Goal: Task Accomplishment & Management: Manage account settings

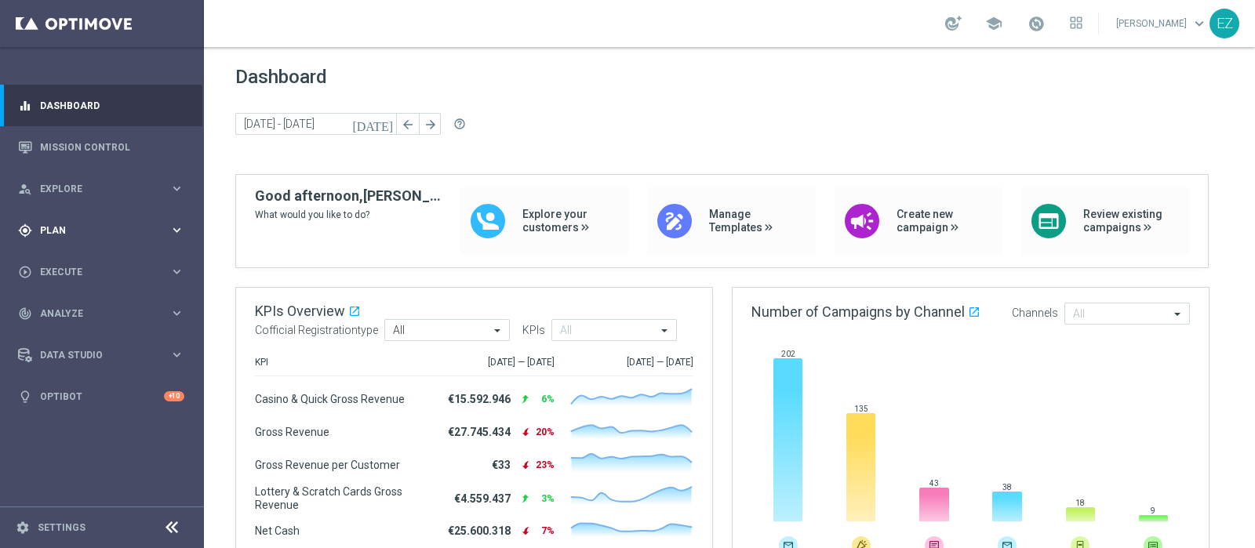
click at [49, 231] on span "Plan" at bounding box center [104, 230] width 129 height 9
click at [77, 254] on div "Target Groups" at bounding box center [122, 263] width 162 height 24
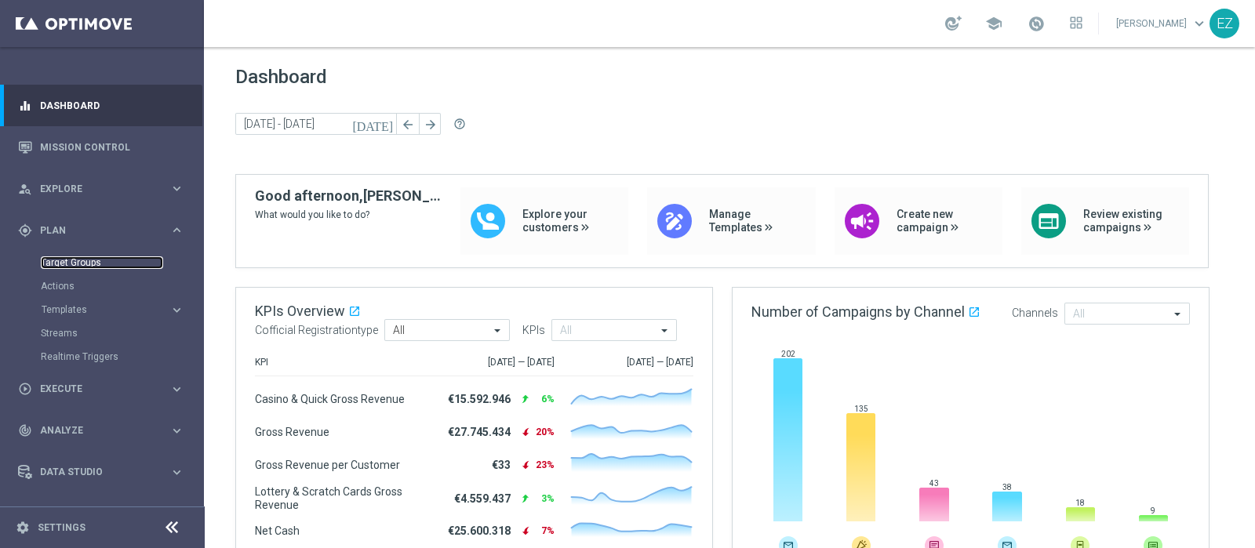
click at [89, 256] on link "Target Groups" at bounding box center [102, 262] width 122 height 13
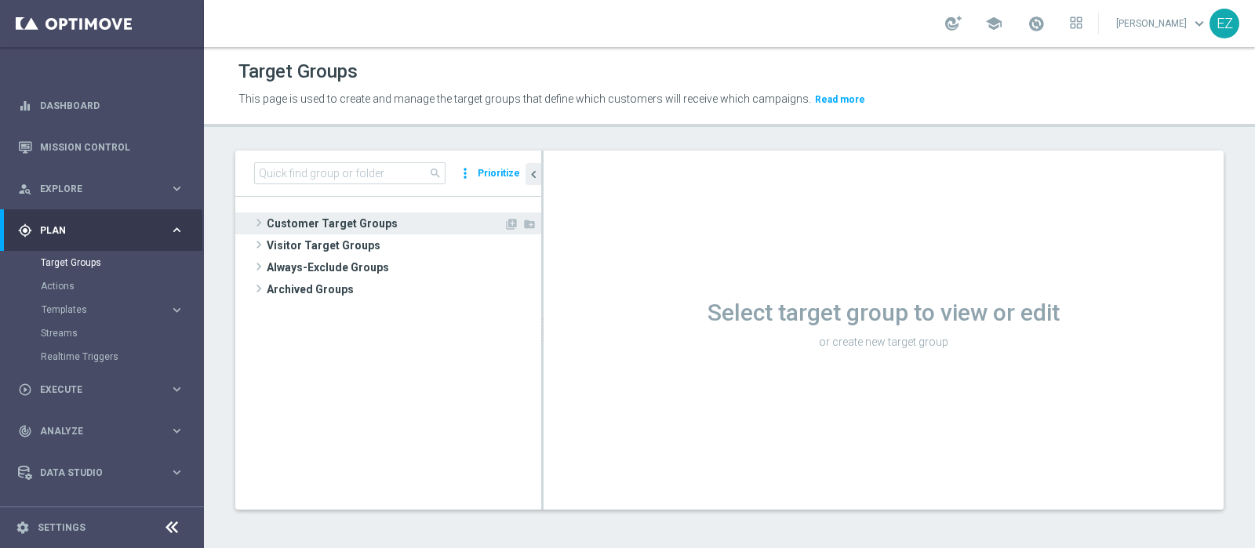
click at [424, 221] on span "Customer Target Groups" at bounding box center [385, 223] width 237 height 22
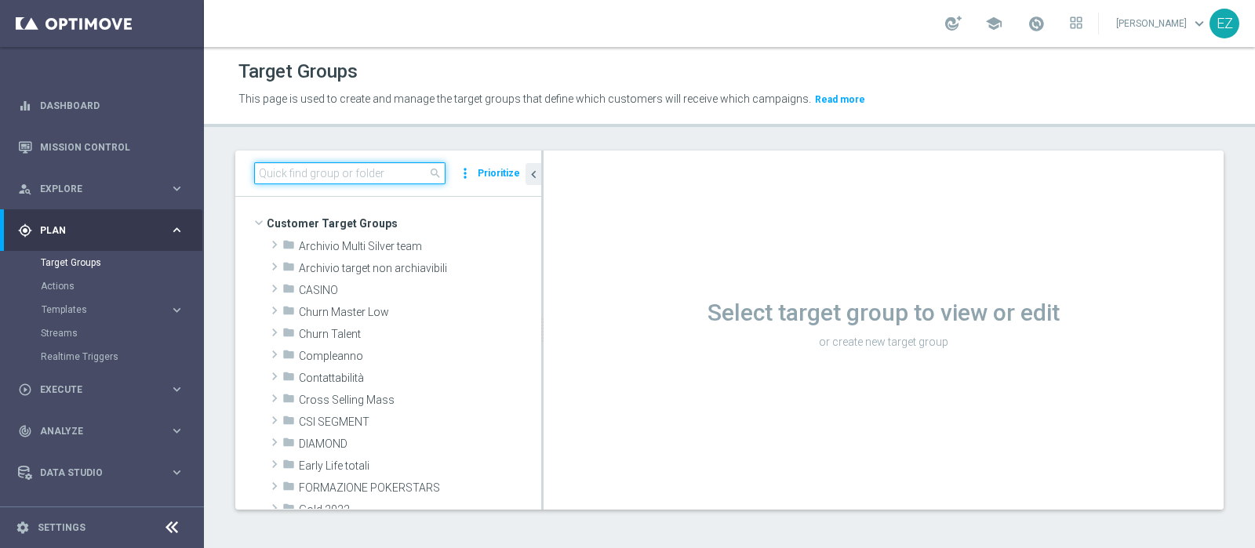
click at [376, 170] on input at bounding box center [349, 173] width 191 height 22
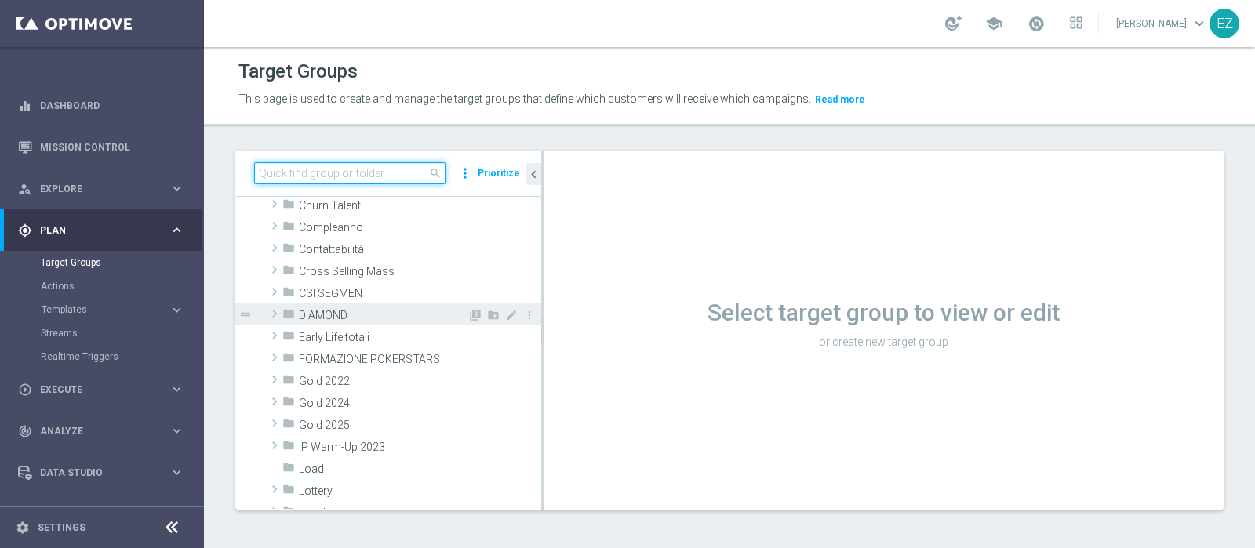
scroll to position [307, 0]
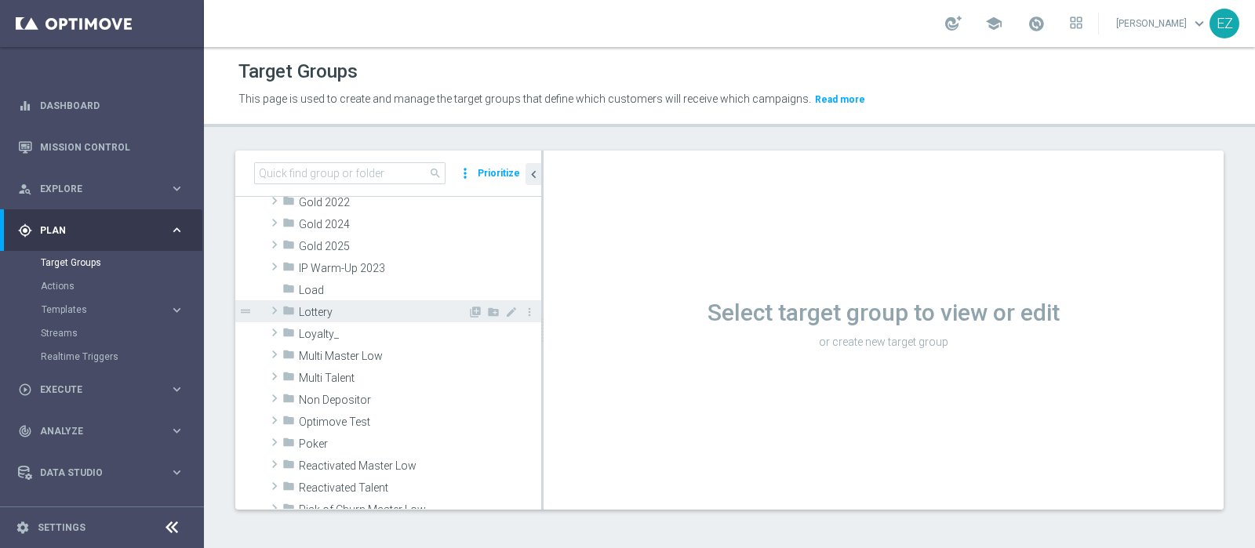
click at [323, 310] on span "Lottery" at bounding box center [383, 312] width 169 height 13
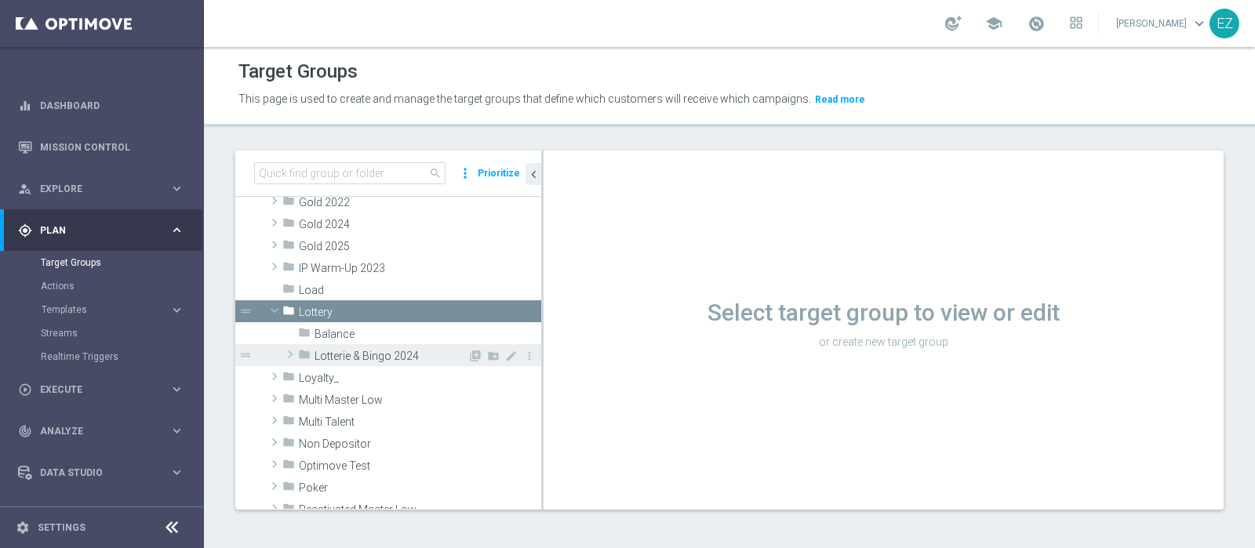
click at [340, 354] on span "Lotterie & Bingo 2024" at bounding box center [390, 356] width 153 height 13
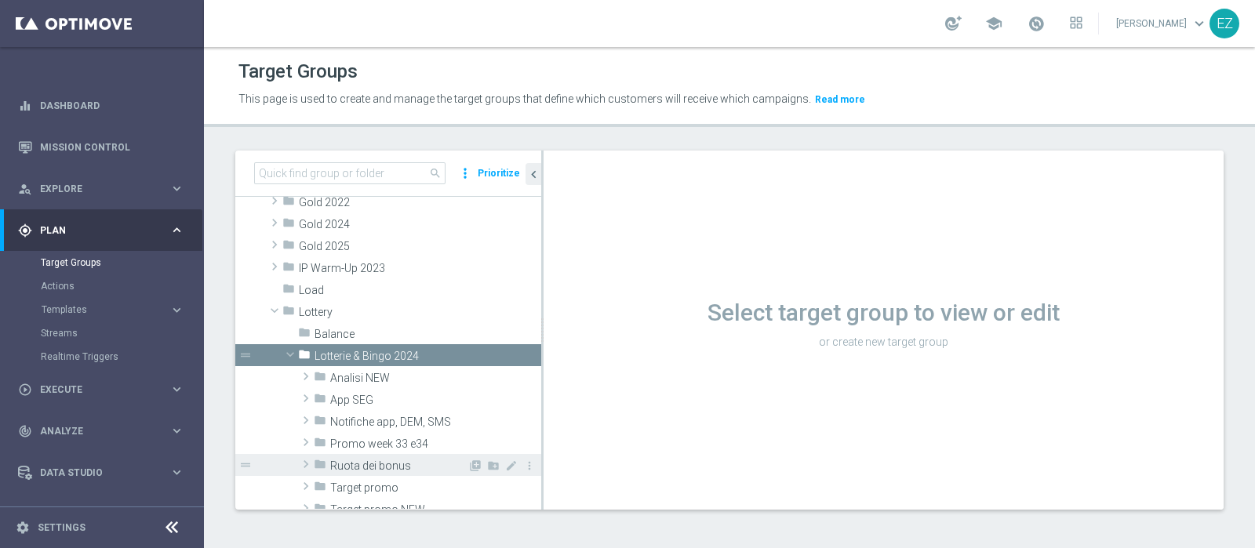
click at [358, 464] on span "Ruota dei bonus" at bounding box center [398, 465] width 137 height 13
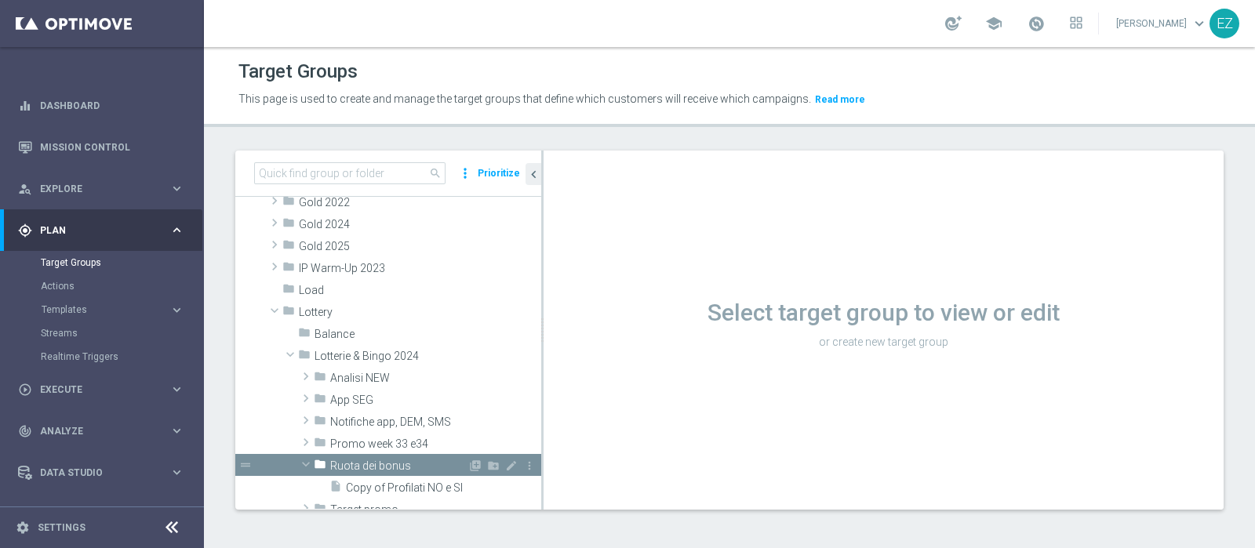
scroll to position [395, 0]
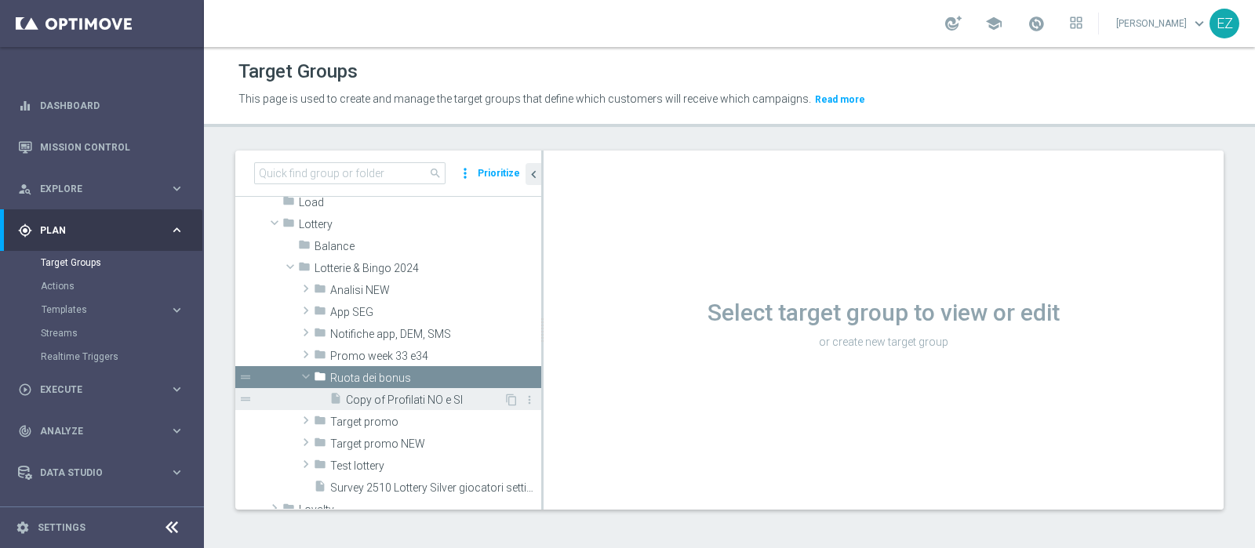
click at [383, 399] on span "Copy of Profilati NO e SI" at bounding box center [425, 400] width 158 height 13
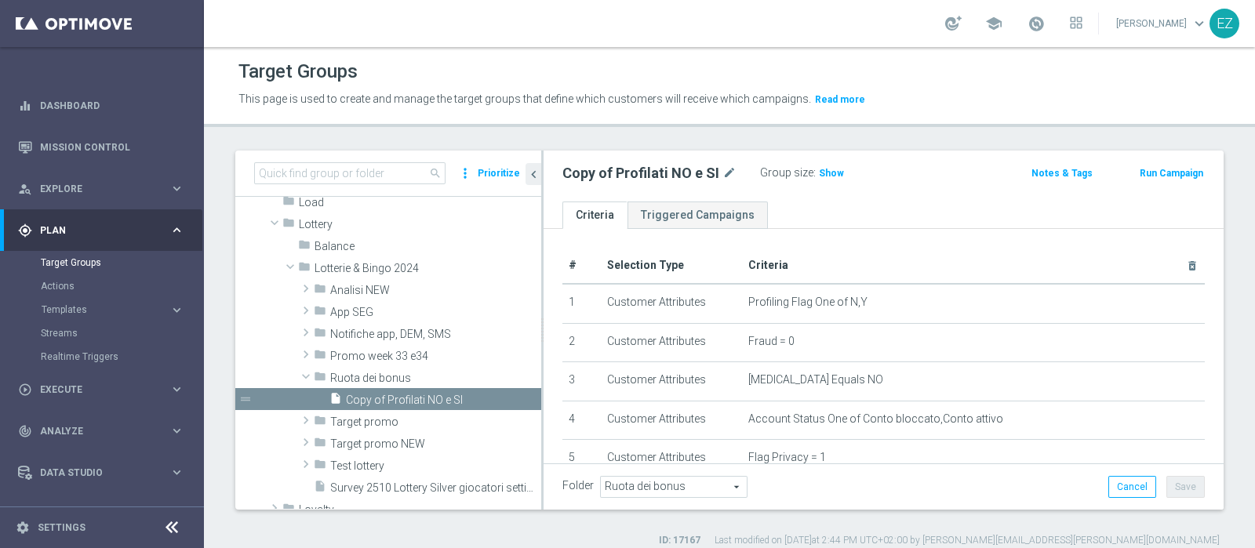
scroll to position [278, 0]
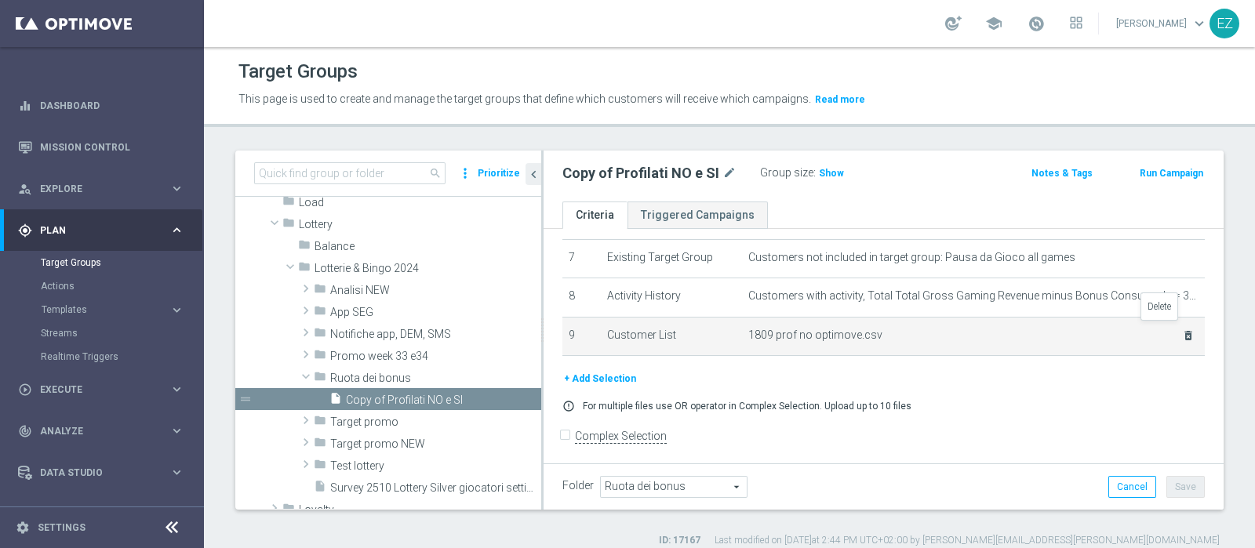
click at [1182, 329] on icon "delete_forever" at bounding box center [1188, 335] width 13 height 13
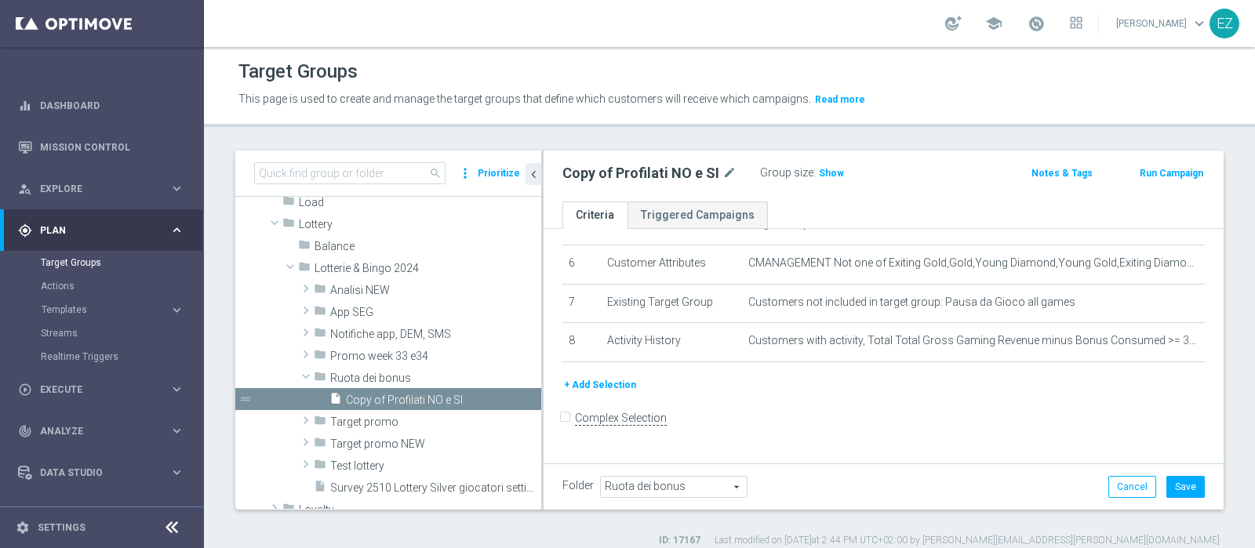
scroll to position [216, 0]
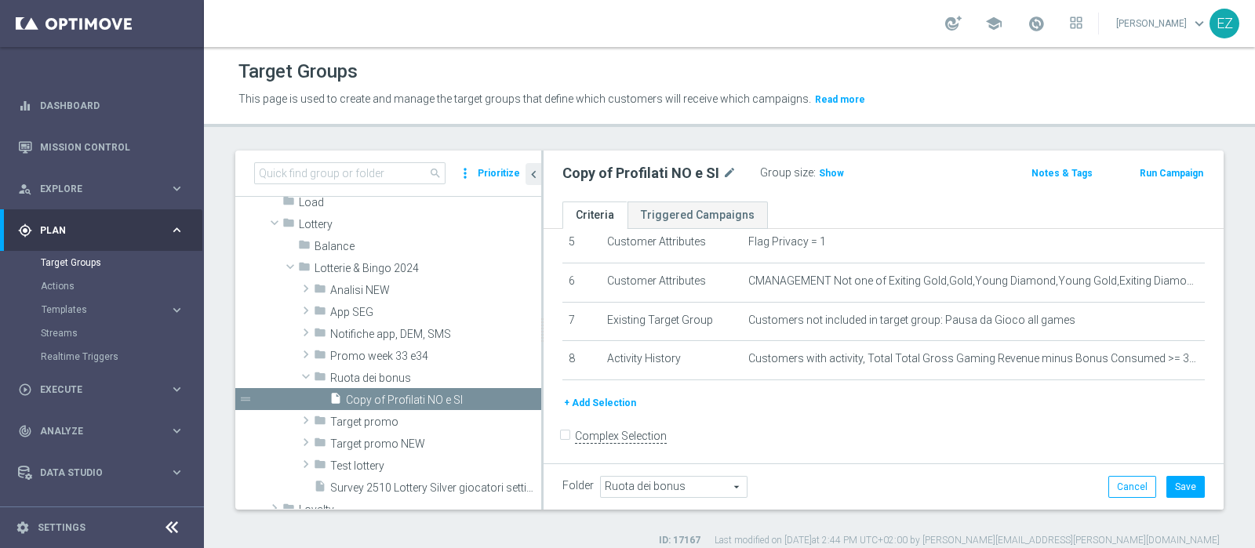
click at [612, 394] on button "+ Add Selection" at bounding box center [599, 402] width 75 height 17
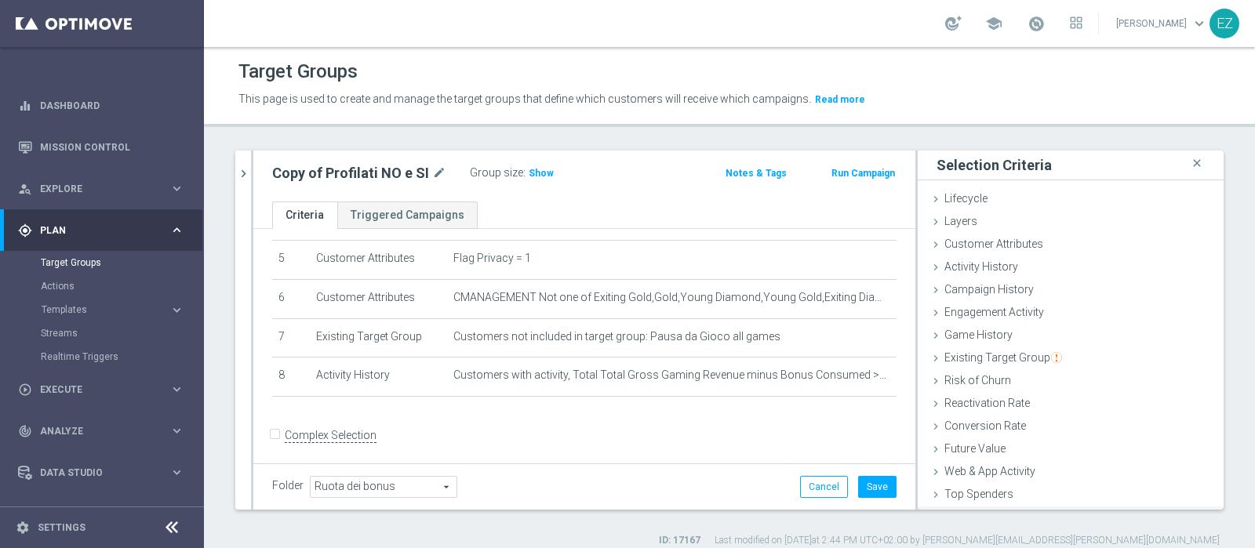
scroll to position [66, 0]
click at [976, 492] on span "Customer List" at bounding box center [978, 496] width 69 height 13
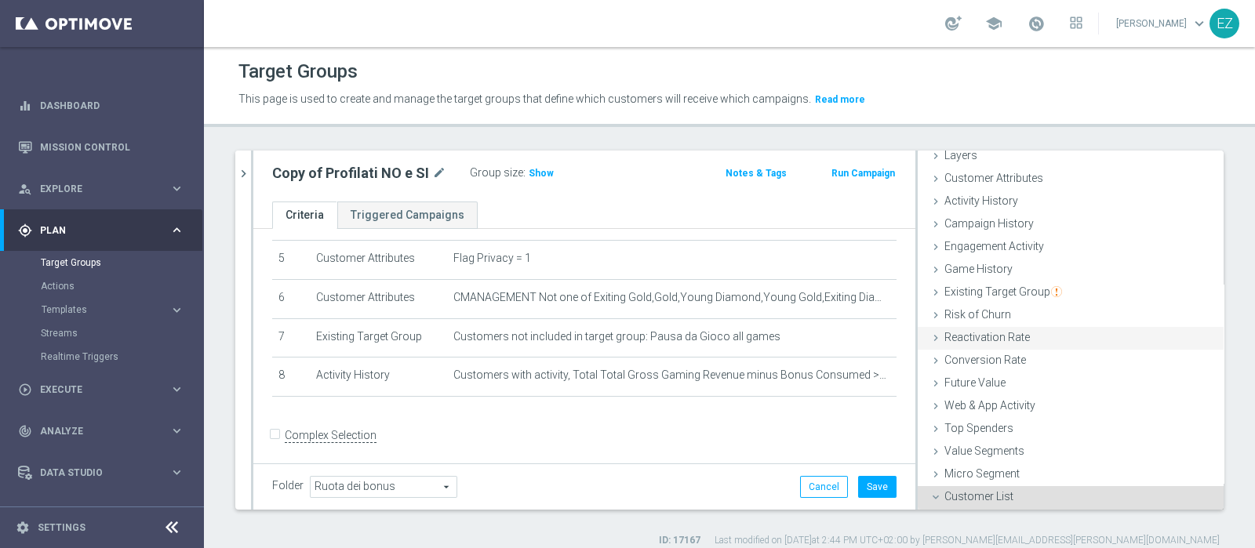
scroll to position [208, 0]
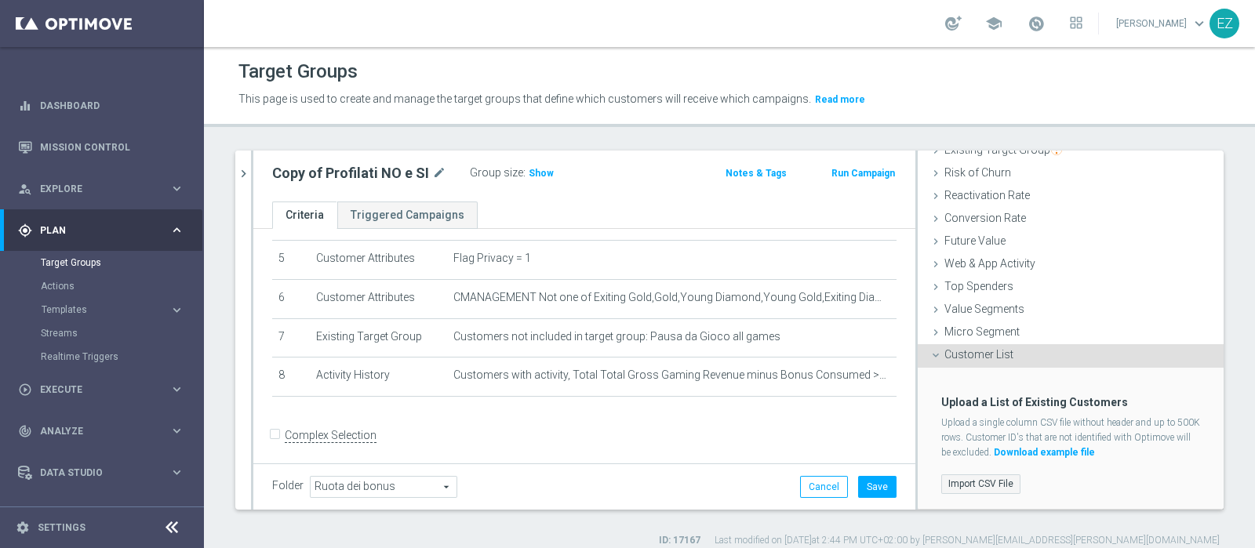
click at [943, 482] on label "Import CSV File" at bounding box center [980, 484] width 79 height 20
click at [0, 0] on input "Import CSV File" at bounding box center [0, 0] width 0 height 0
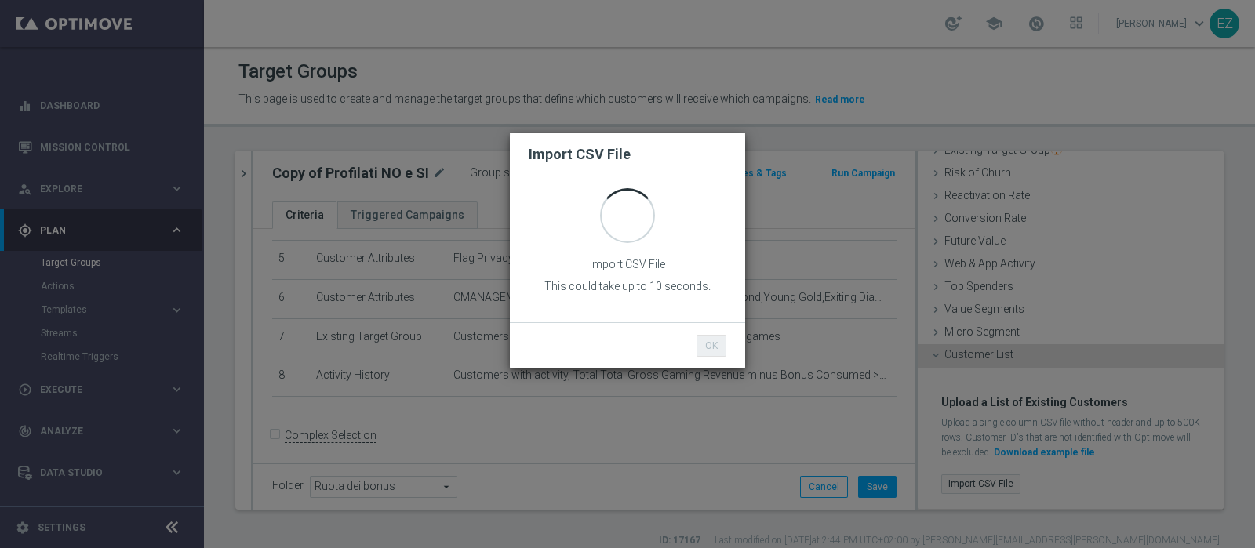
scroll to position [0, 0]
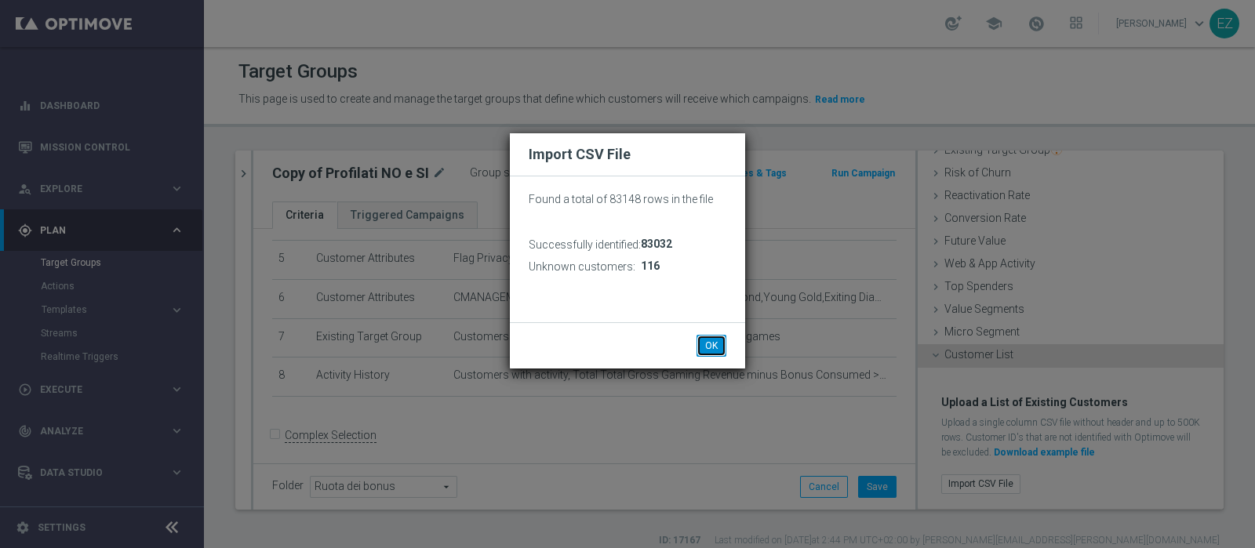
click at [714, 343] on button "OK" at bounding box center [711, 346] width 30 height 22
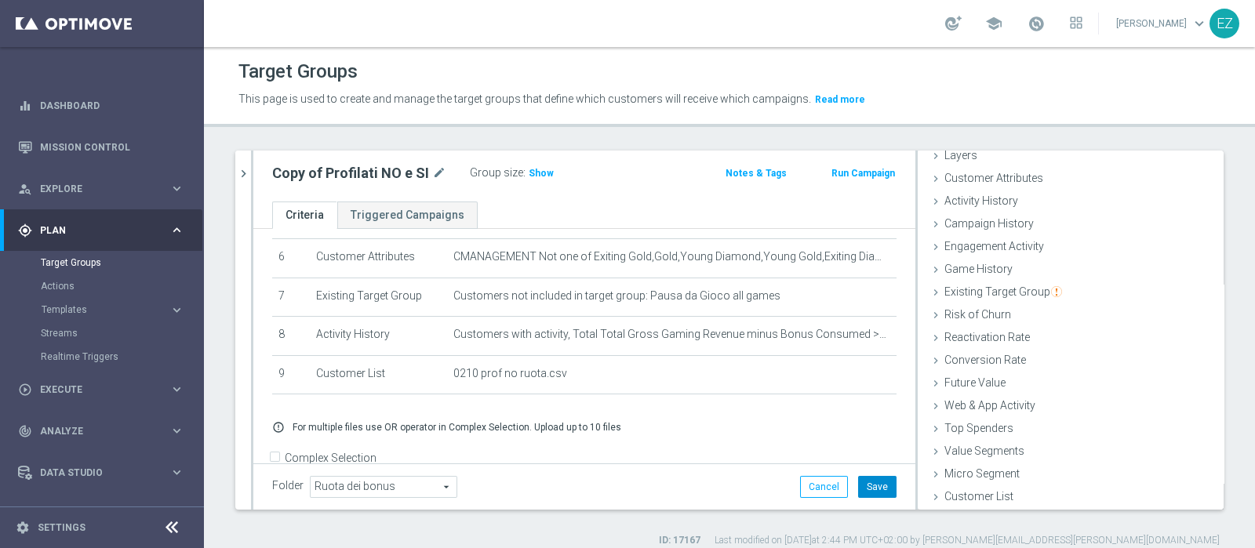
scroll to position [263, 0]
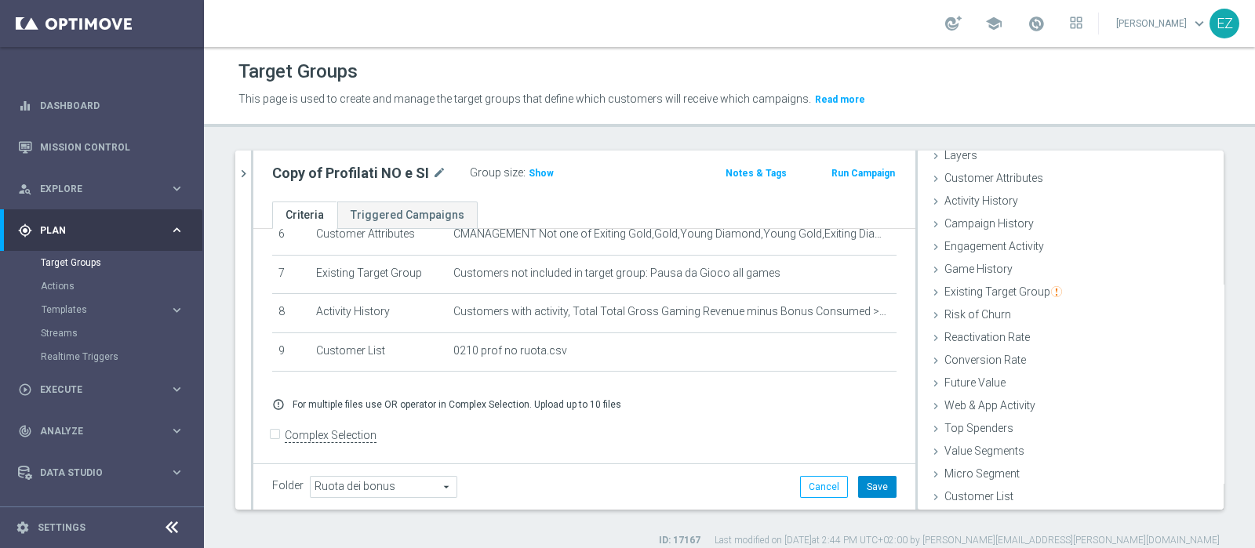
click at [858, 479] on button "Save" at bounding box center [877, 487] width 38 height 22
click at [535, 168] on span "Show" at bounding box center [540, 173] width 25 height 11
click at [537, 171] on span "42,604" at bounding box center [545, 175] width 33 height 15
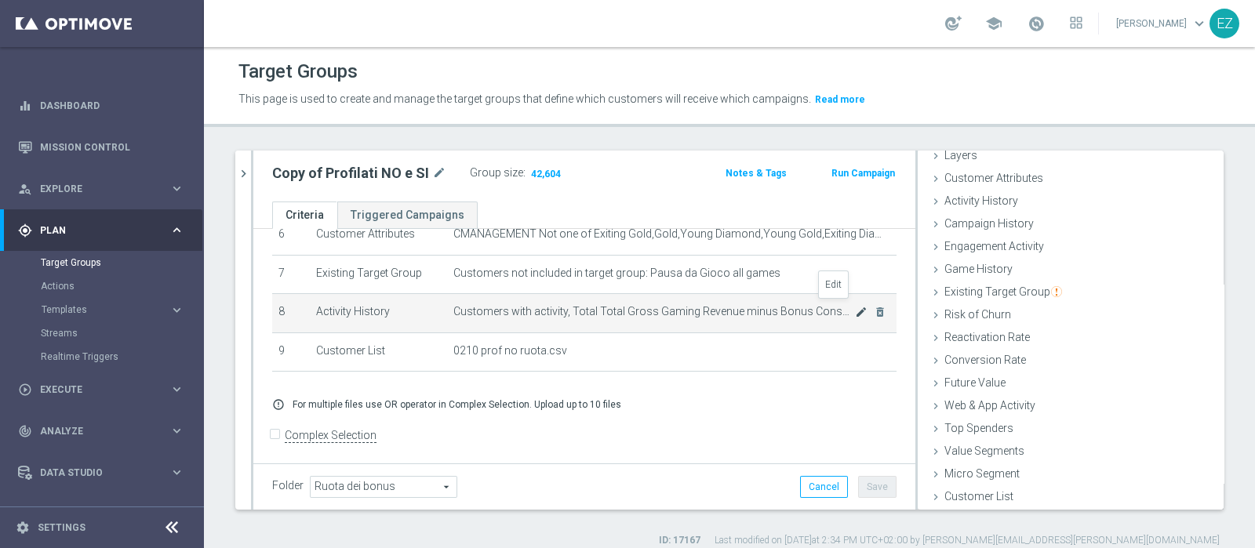
click at [855, 307] on icon "mode_edit" at bounding box center [861, 312] width 13 height 13
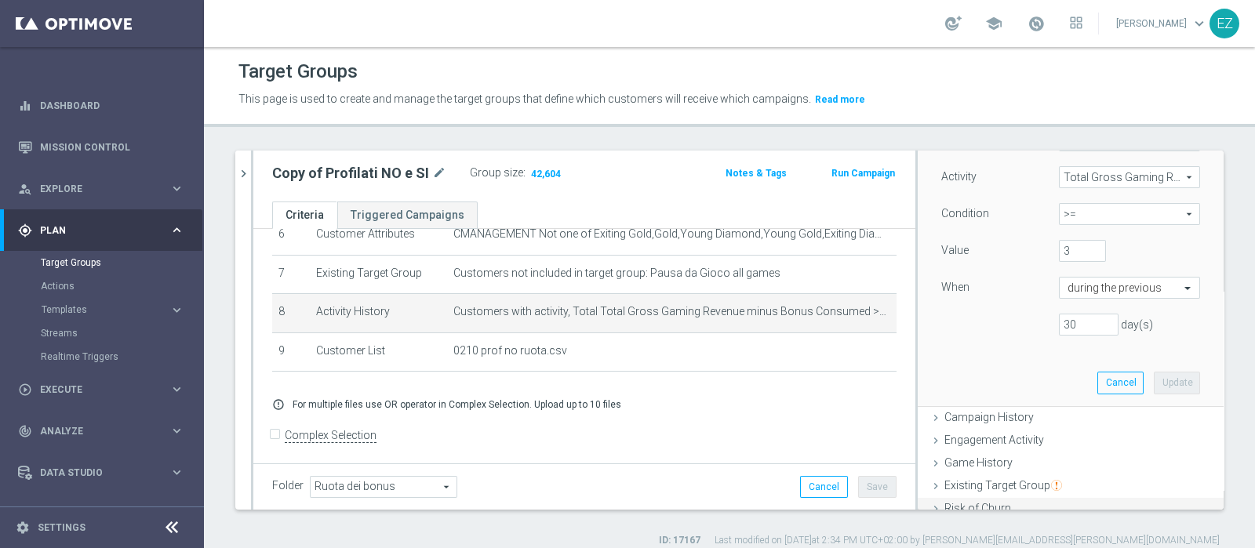
scroll to position [188, 0]
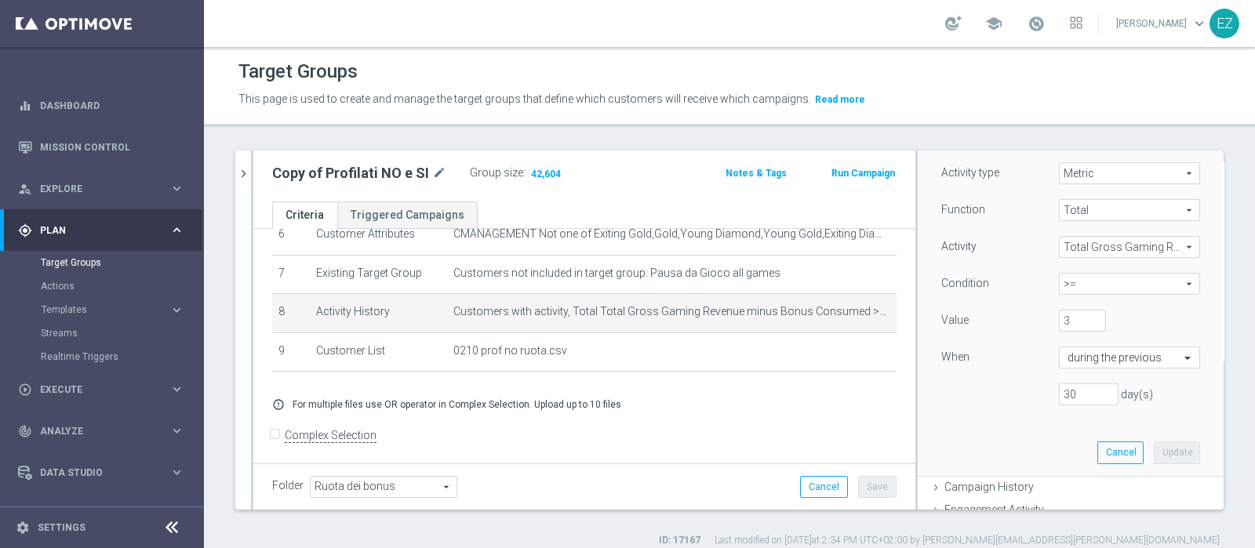
click at [907, 118] on header "Target Groups This page is used to create and manage the target groups that def…" at bounding box center [729, 87] width 1051 height 80
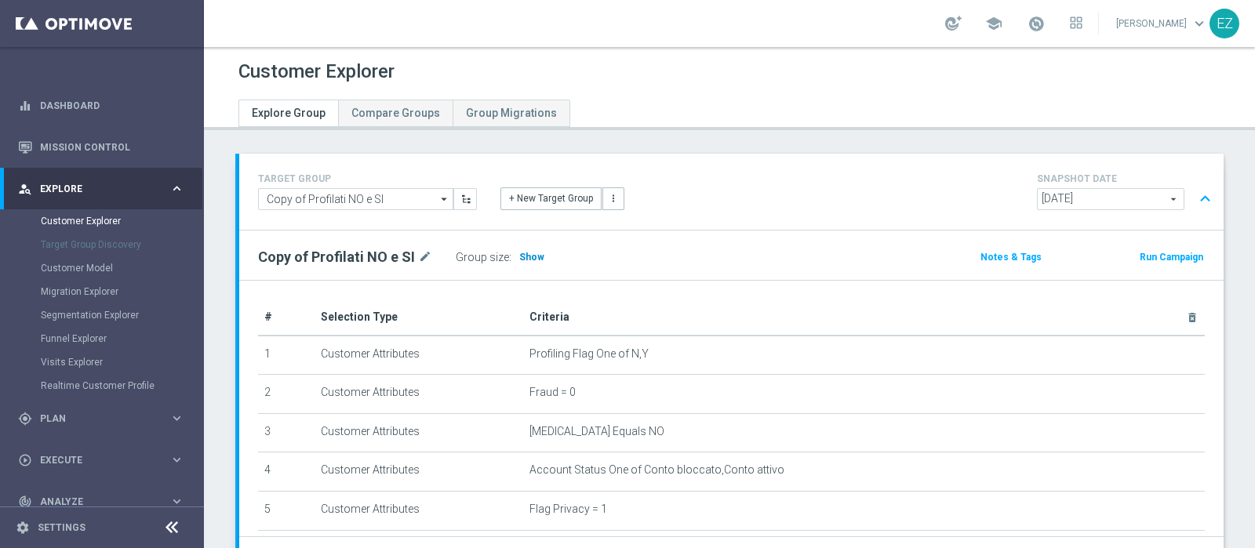
click at [524, 254] on span "Show" at bounding box center [531, 257] width 25 height 11
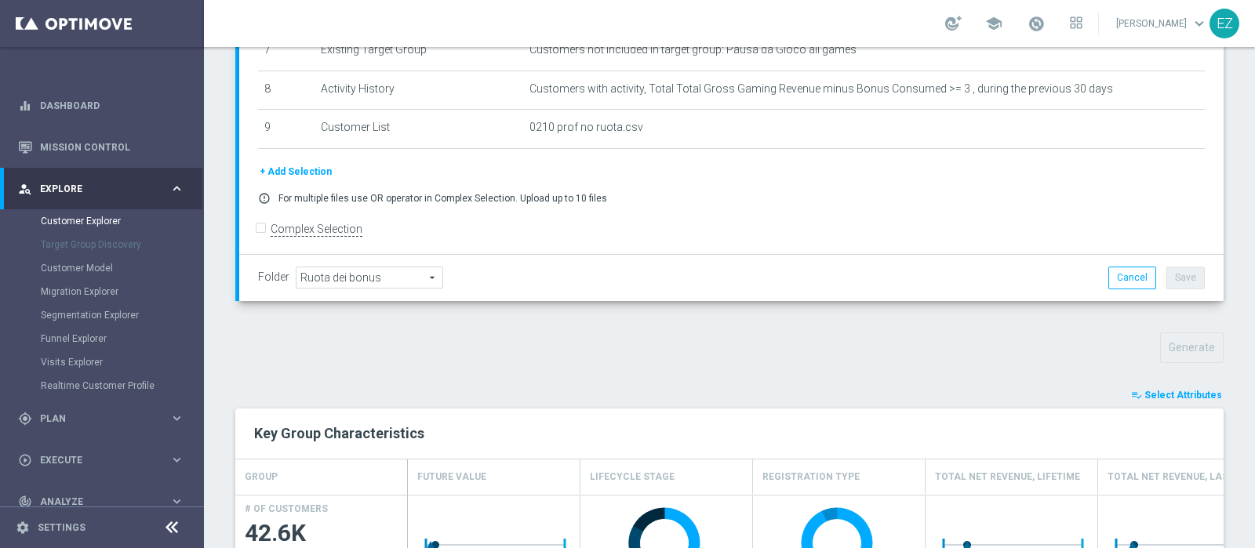
scroll to position [284, 0]
click at [1145, 394] on span "Select Attributes" at bounding box center [1183, 393] width 78 height 11
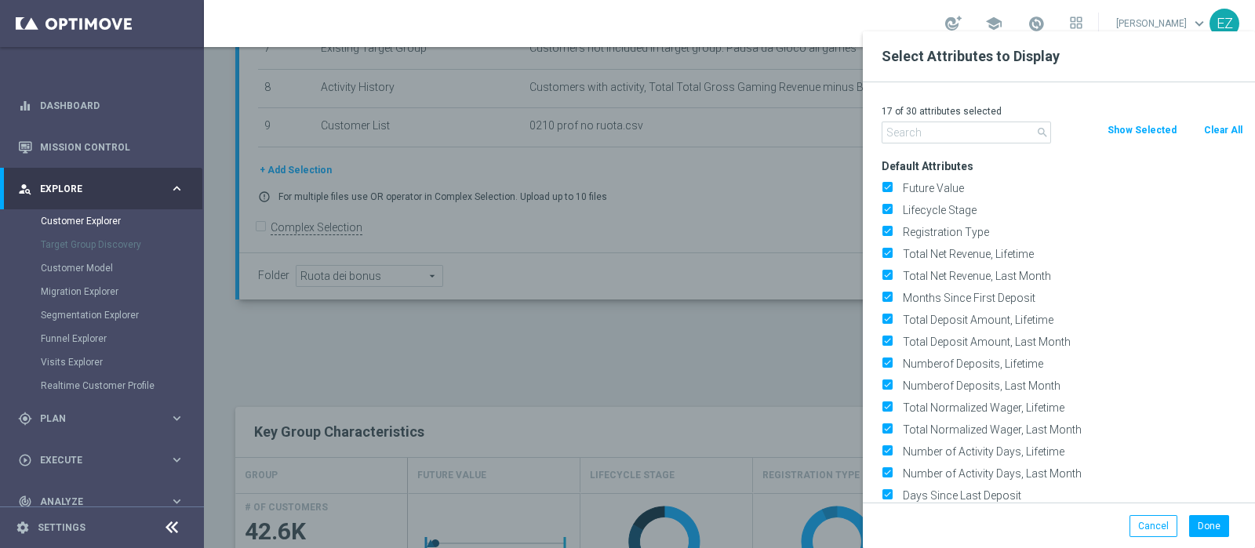
click at [1219, 128] on button "Clear All" at bounding box center [1223, 130] width 42 height 17
checkbox input "false"
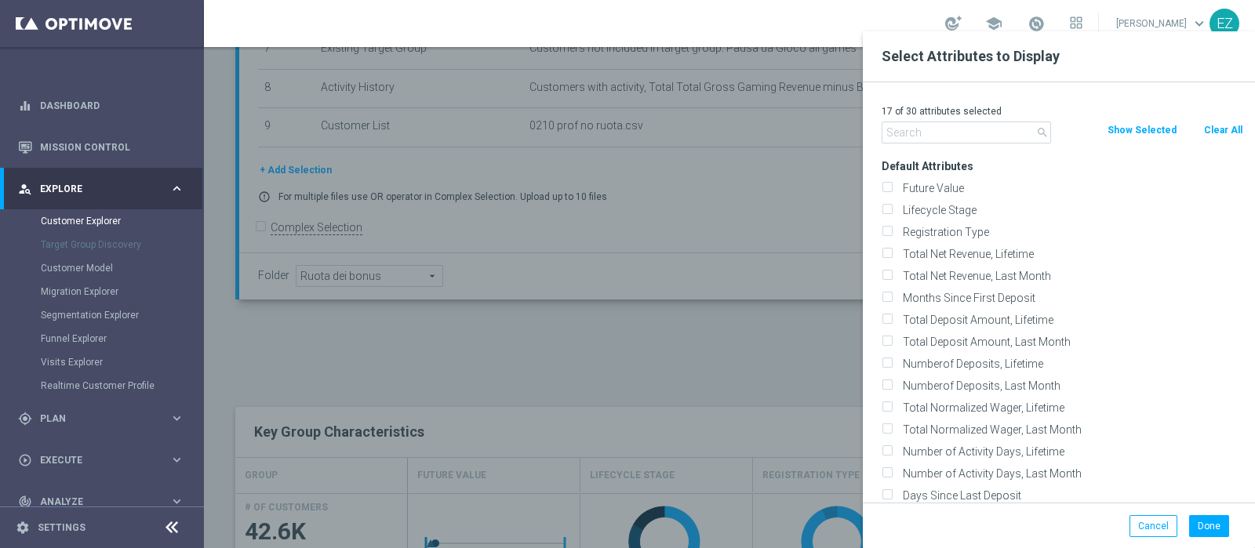
checkbox input "false"
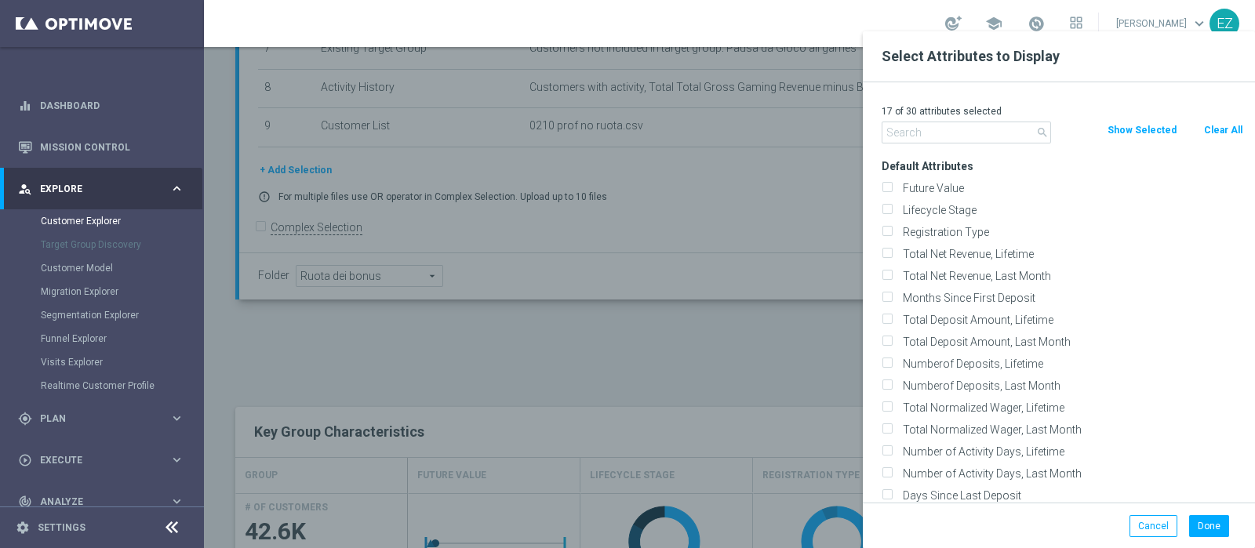
checkbox input "false"
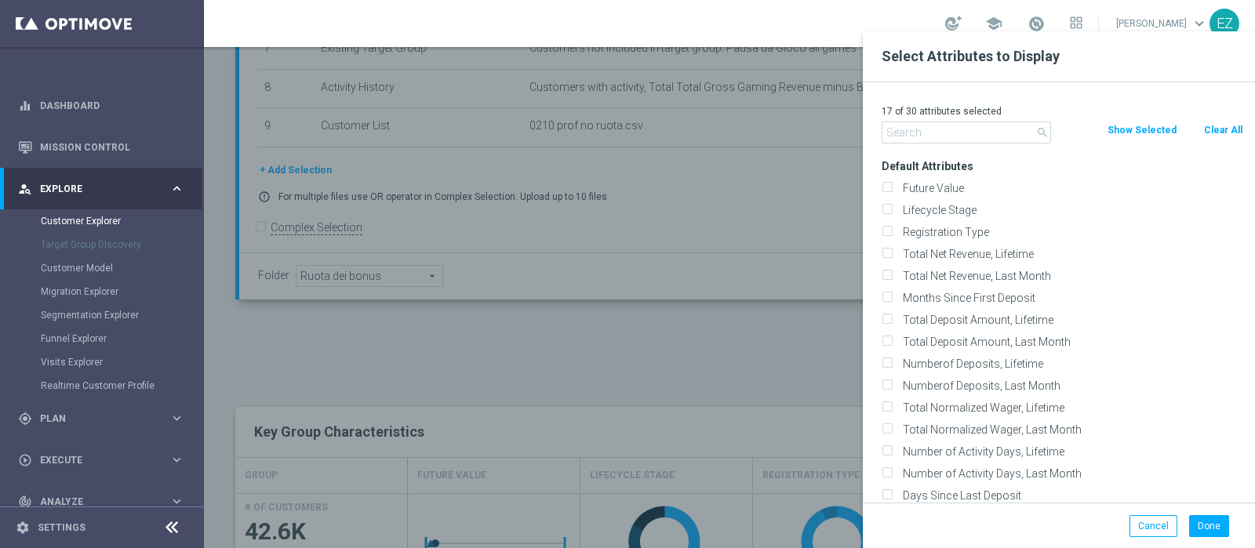
checkbox input "false"
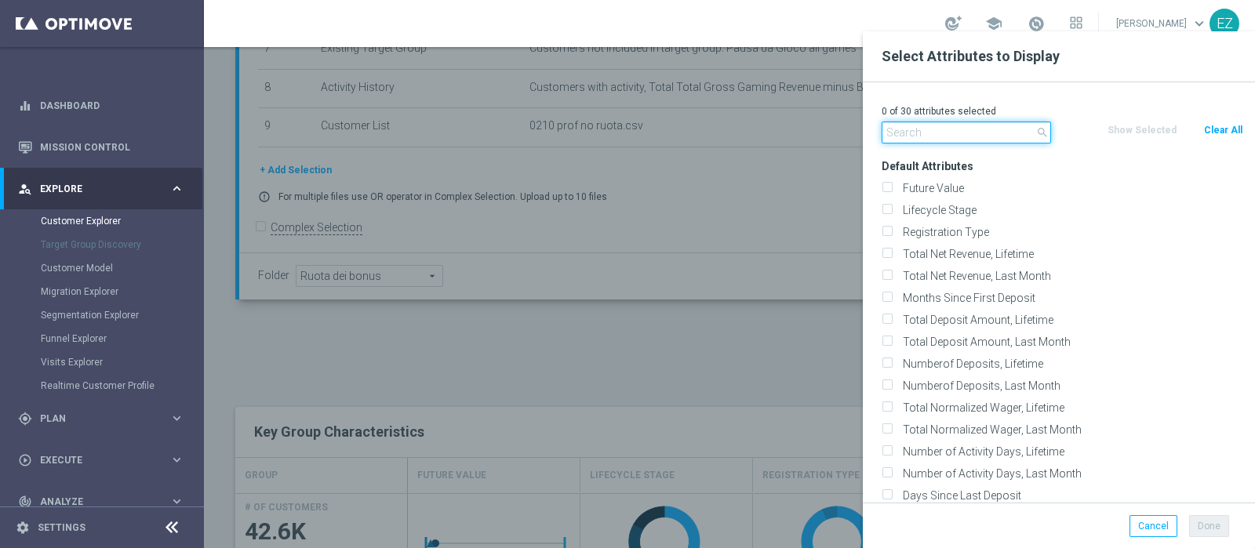
click at [1001, 132] on input "text" at bounding box center [965, 133] width 169 height 22
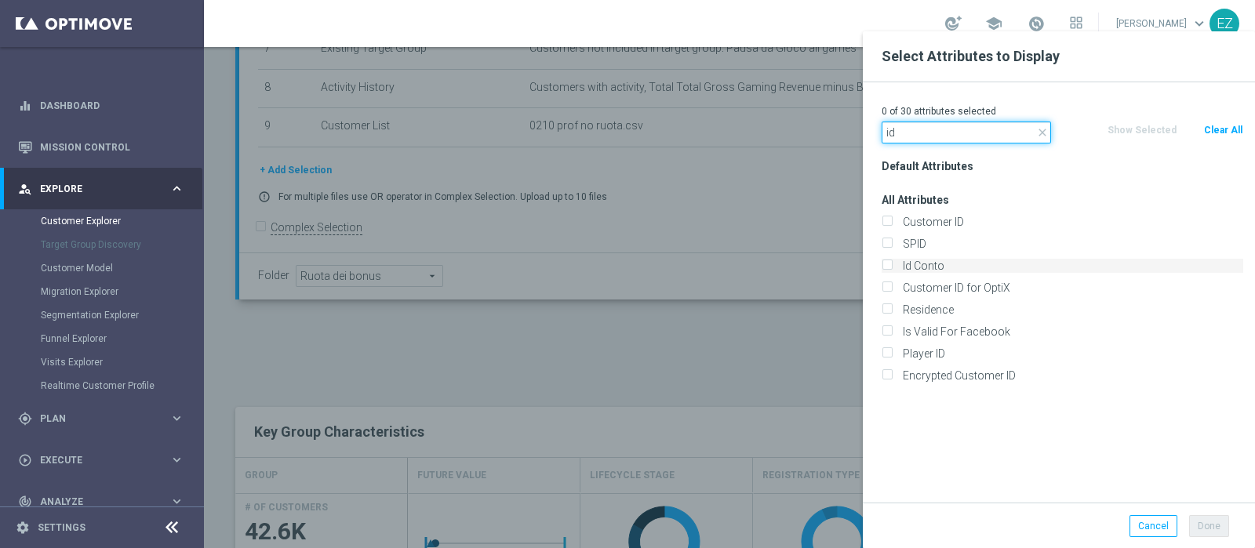
type input "id"
click at [921, 268] on label "Id Conto" at bounding box center [1070, 266] width 346 height 14
click at [892, 268] on input "Id Conto" at bounding box center [886, 268] width 10 height 10
checkbox input "true"
drag, startPoint x: 935, startPoint y: 139, endPoint x: 772, endPoint y: 138, distance: 162.3
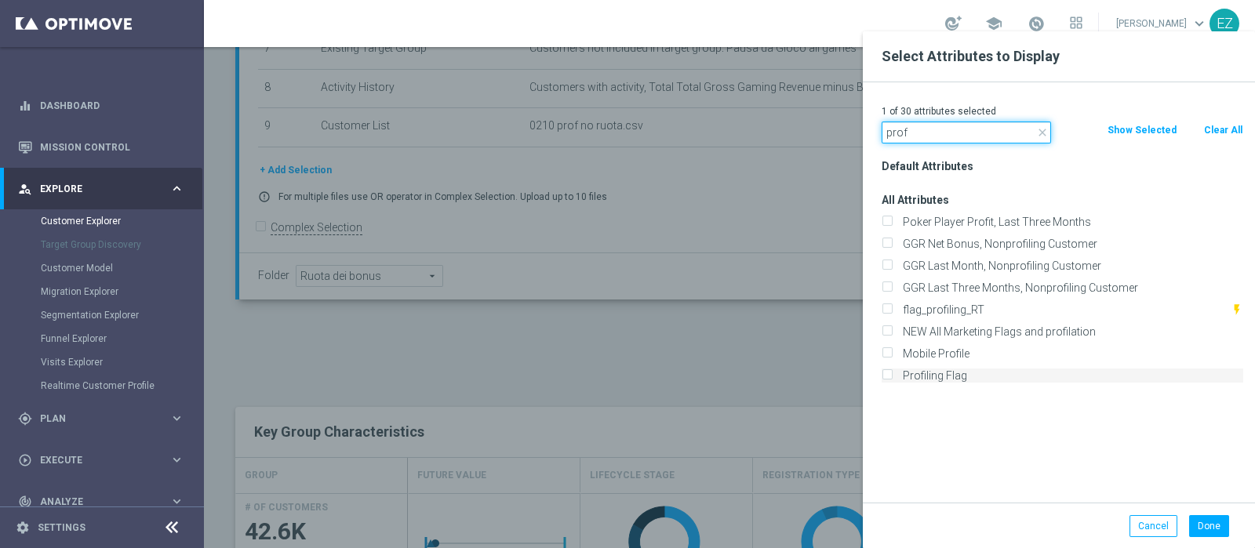
type input "prof"
click at [928, 376] on label "Profiling Flag" at bounding box center [1070, 376] width 346 height 14
click at [892, 376] on input "Profiling Flag" at bounding box center [886, 377] width 10 height 10
checkbox input "true"
click at [1222, 522] on button "Done" at bounding box center [1209, 526] width 40 height 22
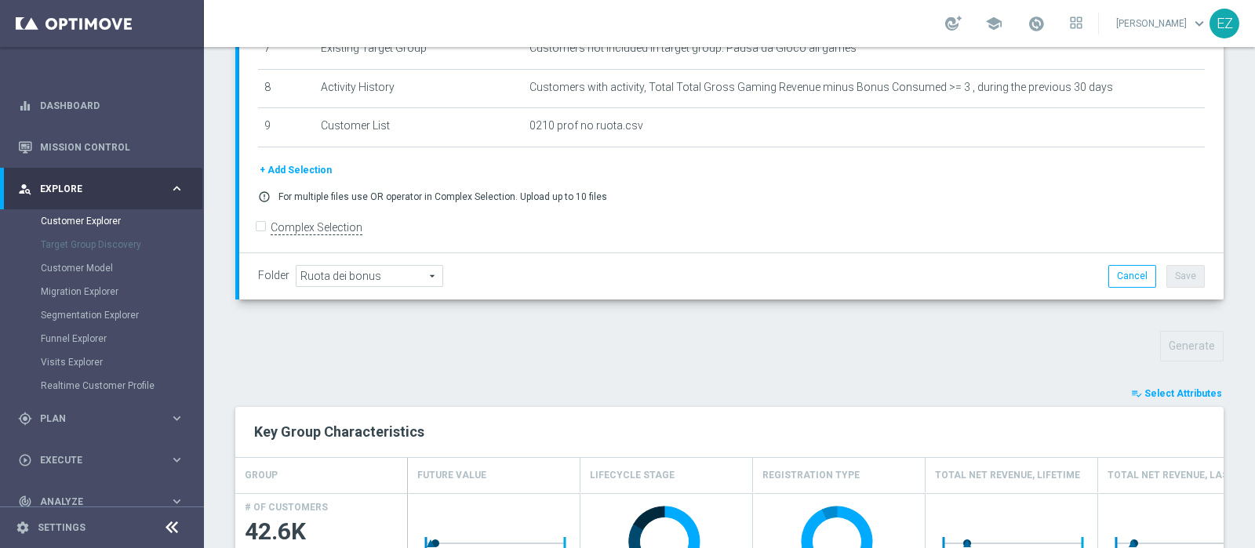
type input "Search"
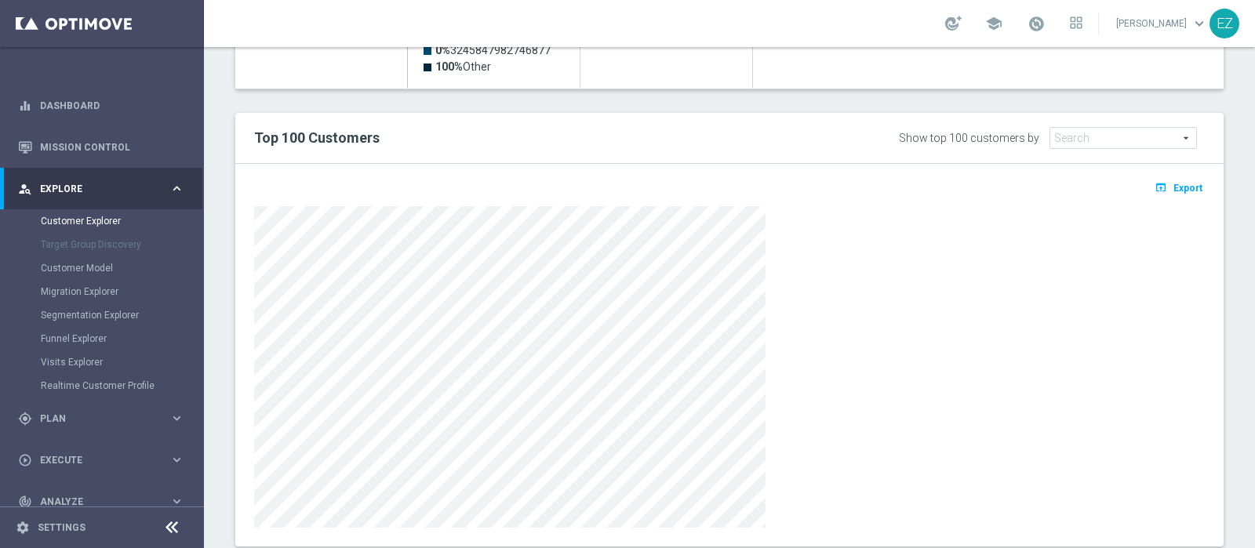
scroll to position [881, 0]
click at [1173, 186] on span "Export" at bounding box center [1187, 187] width 29 height 11
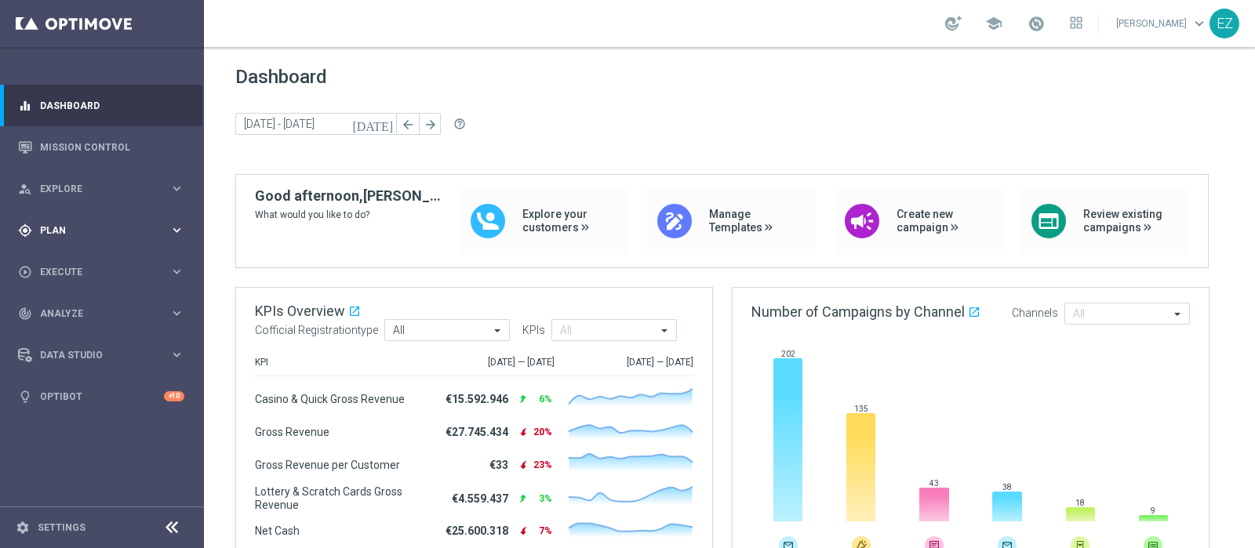
click at [56, 223] on div "gps_fixed Plan" at bounding box center [93, 230] width 151 height 14
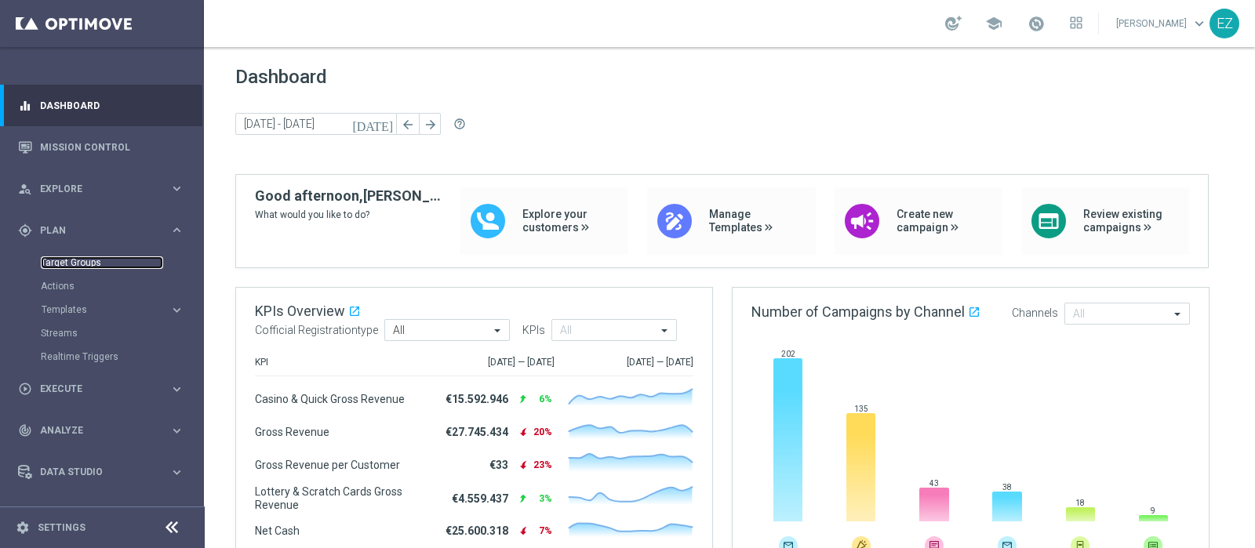
click at [57, 258] on link "Target Groups" at bounding box center [102, 262] width 122 height 13
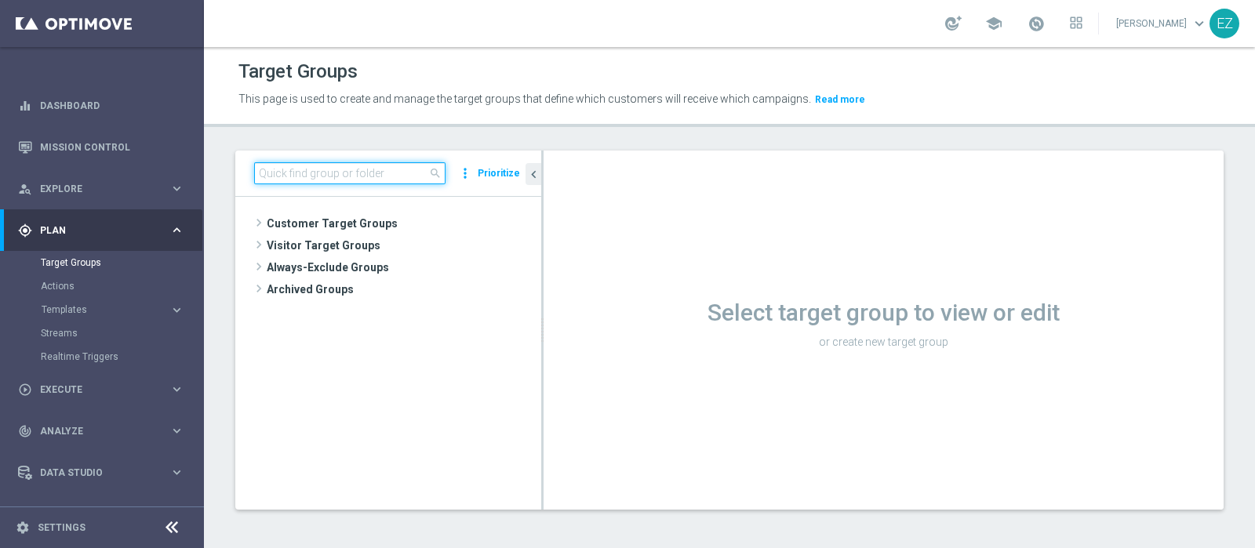
click at [347, 183] on div "search more_vert Prioritize" at bounding box center [388, 174] width 306 height 46
click at [350, 170] on input at bounding box center [349, 173] width 191 height 22
type input "V"
paste input "NEW Active Lottery Silver_Prof Sì NL Sì_con pausa gioco lotterie (esclusi EL)_m…"
click at [350, 170] on input "NEW Active Lottery Silver_Prof Sì NL Sì_con pausa gioco lotterie (esclusi EL)_m…" at bounding box center [349, 173] width 191 height 22
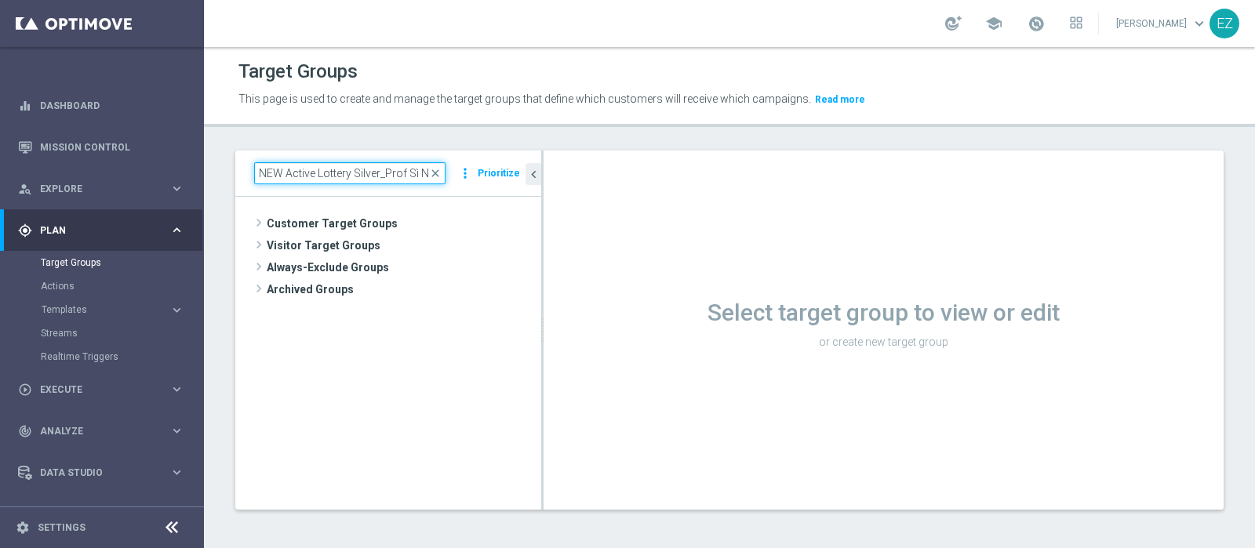
click at [351, 181] on input "NEW Active Lottery Silver_Prof Sì NL Sì_con pausa gioco lotterie (esclusi EL)_m…" at bounding box center [349, 173] width 191 height 22
type input "NEW Active Lottery Silver_Prof Sì NL Sì_con pausa gioco lotterie (esclusi EL)_m…"
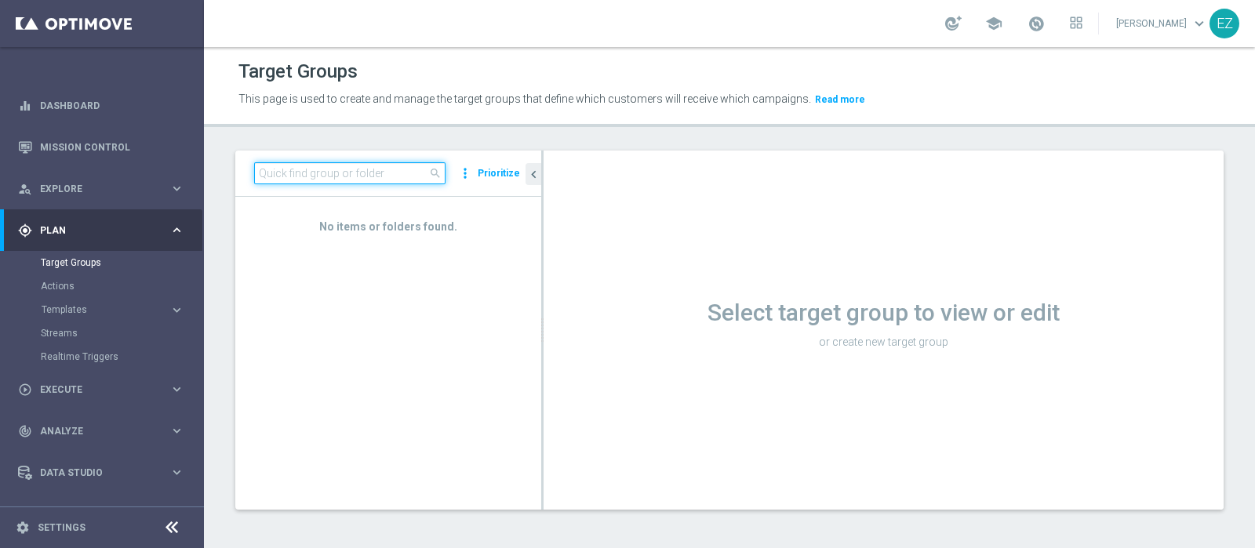
click at [361, 174] on input at bounding box center [349, 173] width 191 height 22
paste input "NEW Active Lottery Silver_Prof Sì NL Sì_con pausa gioco lotterie (esclusi EL)_m…"
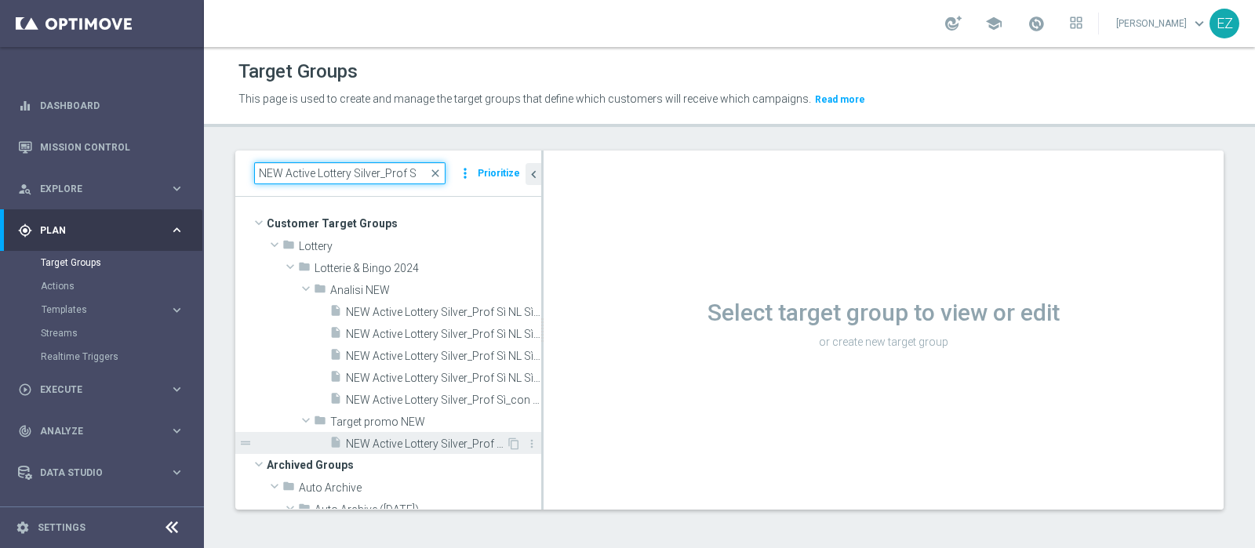
type input "NEW Active Lottery Silver_Prof S"
click at [390, 445] on span "NEW Active Lottery Silver_Prof Sì NL Sì_con pausa gioco lotterie (esclusi EL)_m…" at bounding box center [426, 444] width 160 height 13
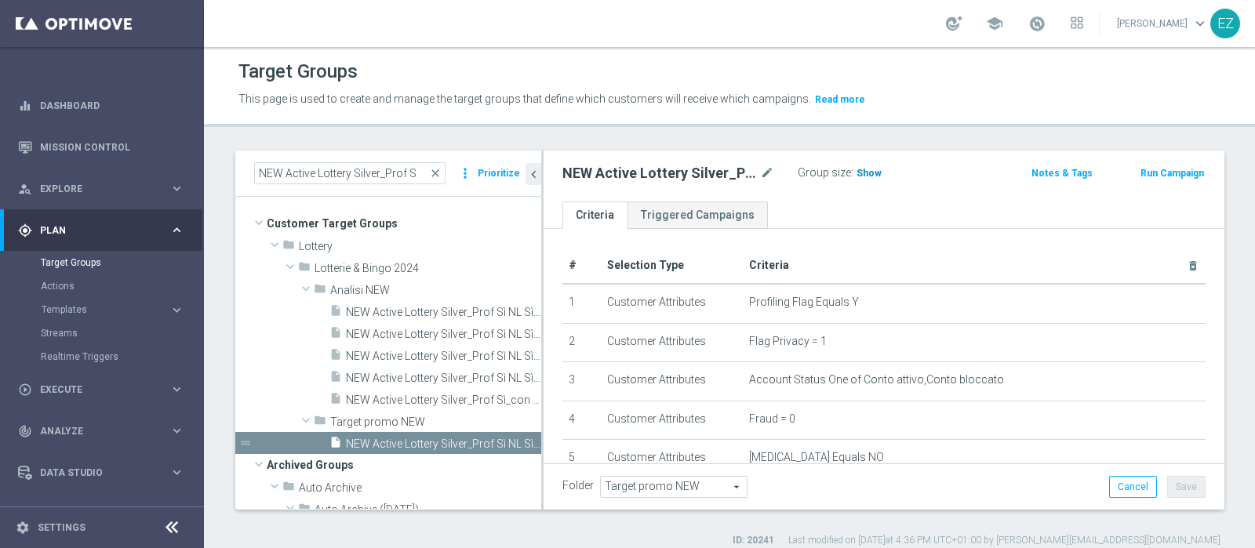
click at [872, 165] on h3 "Show" at bounding box center [869, 173] width 28 height 17
click at [1142, 168] on button "Run Campaign" at bounding box center [1172, 173] width 67 height 17
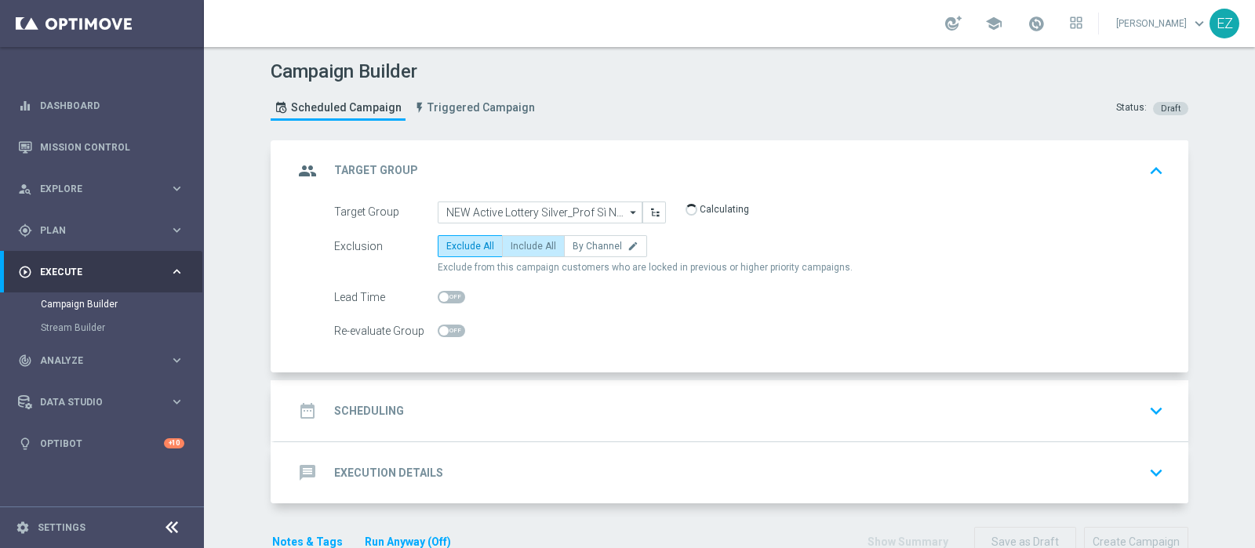
click at [534, 247] on span "Include All" at bounding box center [532, 246] width 45 height 11
click at [521, 247] on input "Include All" at bounding box center [515, 249] width 10 height 10
radio input "true"
click at [391, 410] on h2 "Scheduling" at bounding box center [369, 411] width 70 height 15
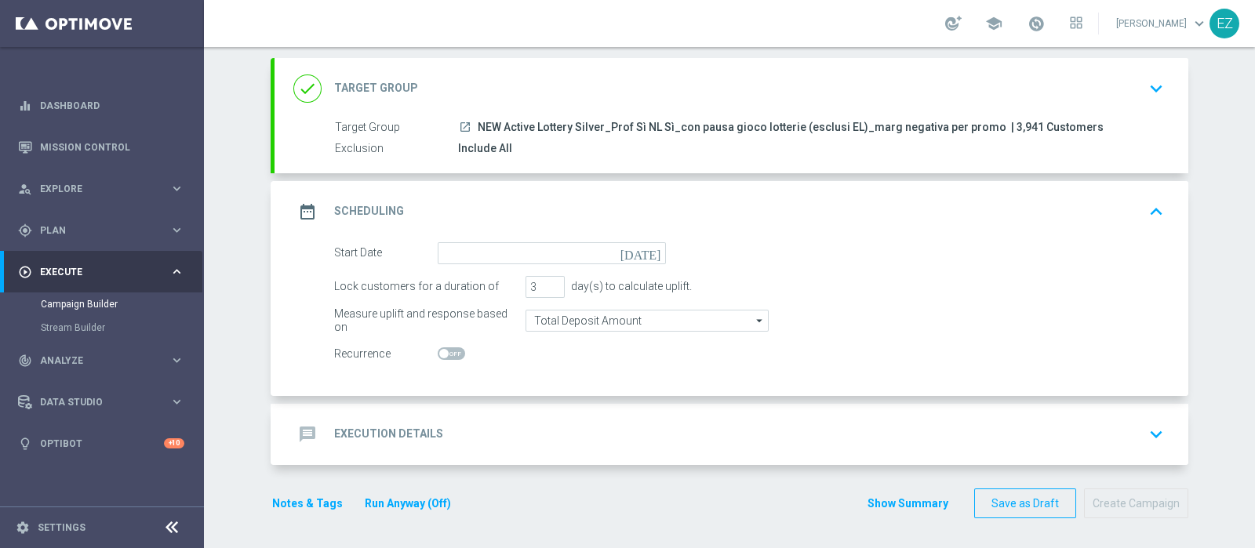
scroll to position [82, 0]
click at [650, 249] on icon "[DATE]" at bounding box center [643, 251] width 46 height 17
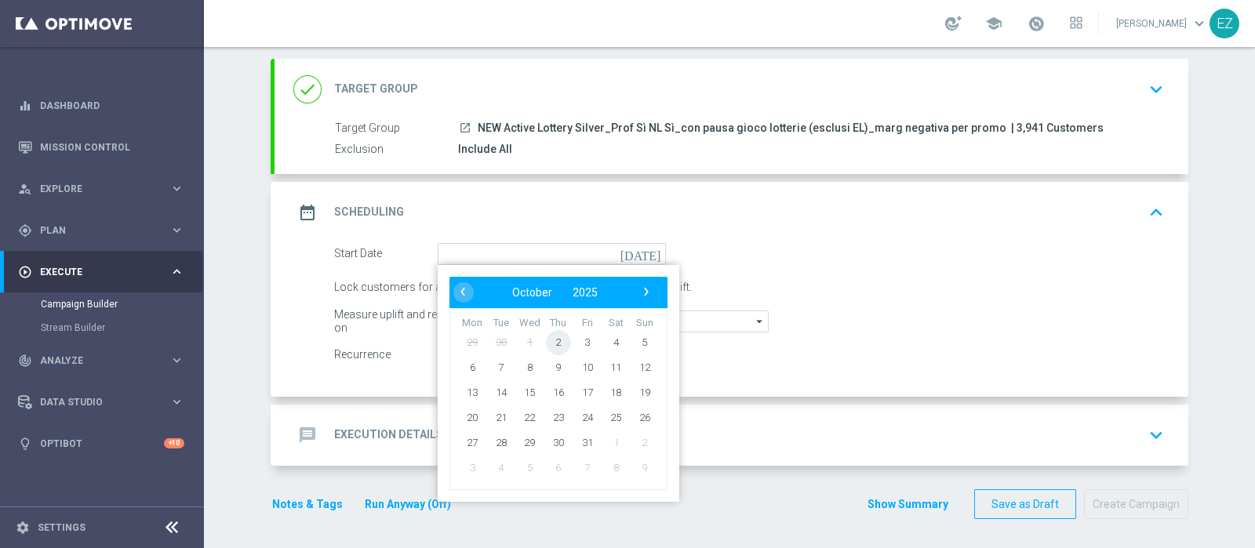
click at [554, 339] on span "2" at bounding box center [558, 341] width 25 height 25
type input "02 Oct 2025"
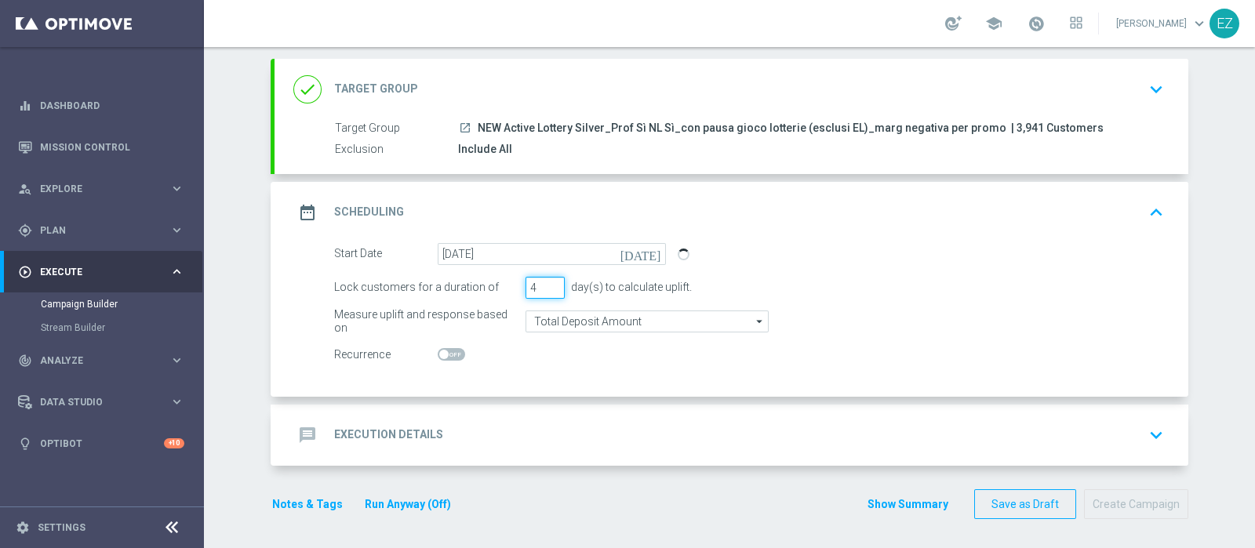
click at [544, 281] on input "4" at bounding box center [544, 288] width 39 height 22
click at [544, 281] on input "5" at bounding box center [544, 288] width 39 height 22
click at [544, 283] on input "6" at bounding box center [544, 288] width 39 height 22
type input "7"
click at [544, 283] on input "7" at bounding box center [544, 288] width 39 height 22
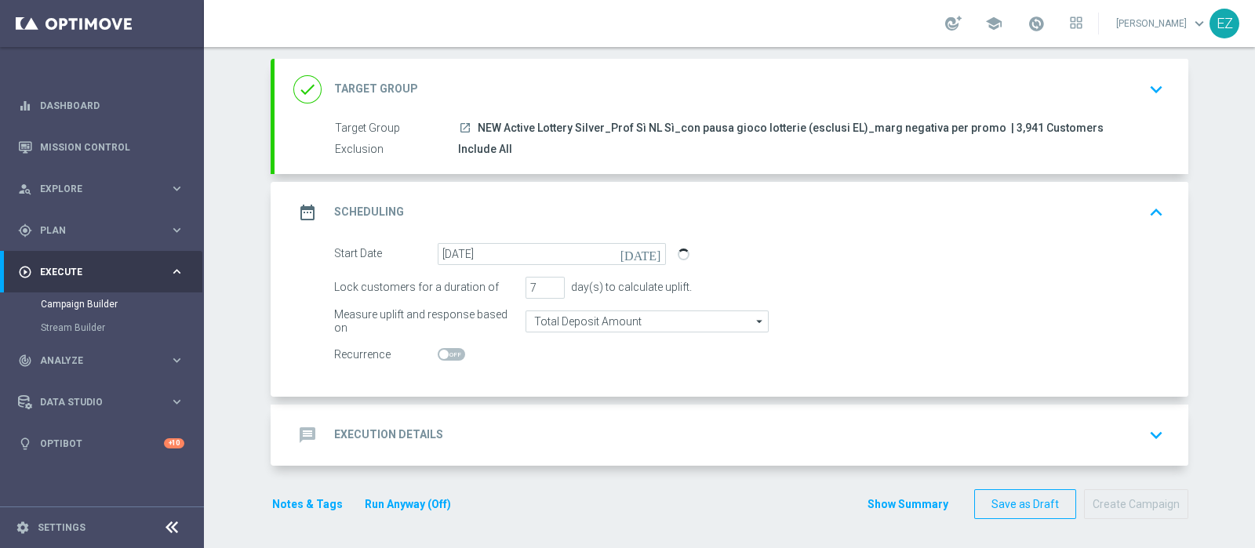
click at [439, 348] on span at bounding box center [451, 354] width 27 height 13
click at [439, 348] on input "checkbox" at bounding box center [451, 354] width 27 height 13
checkbox input "true"
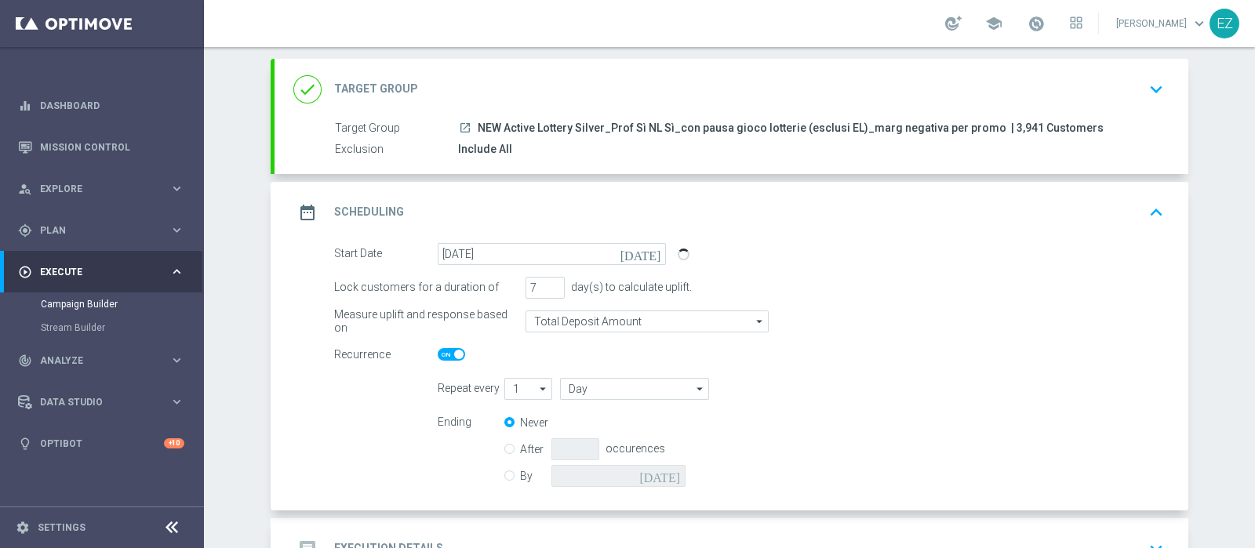
click at [536, 386] on icon "arrow_drop_down" at bounding box center [544, 389] width 16 height 20
click at [512, 429] on div "2" at bounding box center [514, 435] width 5 height 14
type input "2"
type input "Days"
click at [590, 388] on input "Days" at bounding box center [634, 389] width 149 height 22
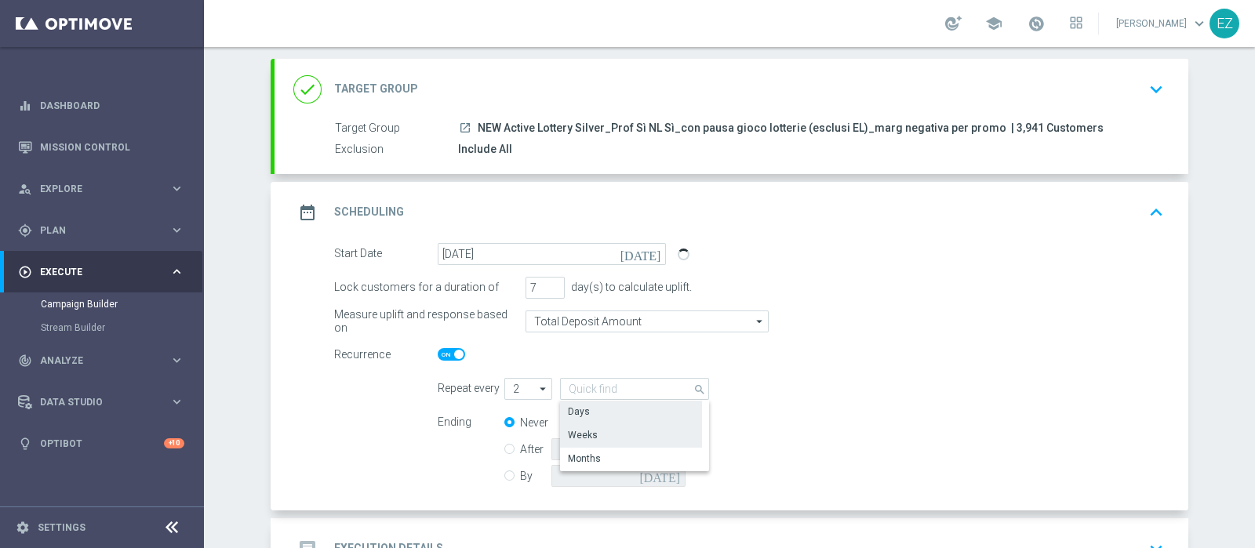
click at [587, 430] on div "Weeks" at bounding box center [631, 435] width 143 height 22
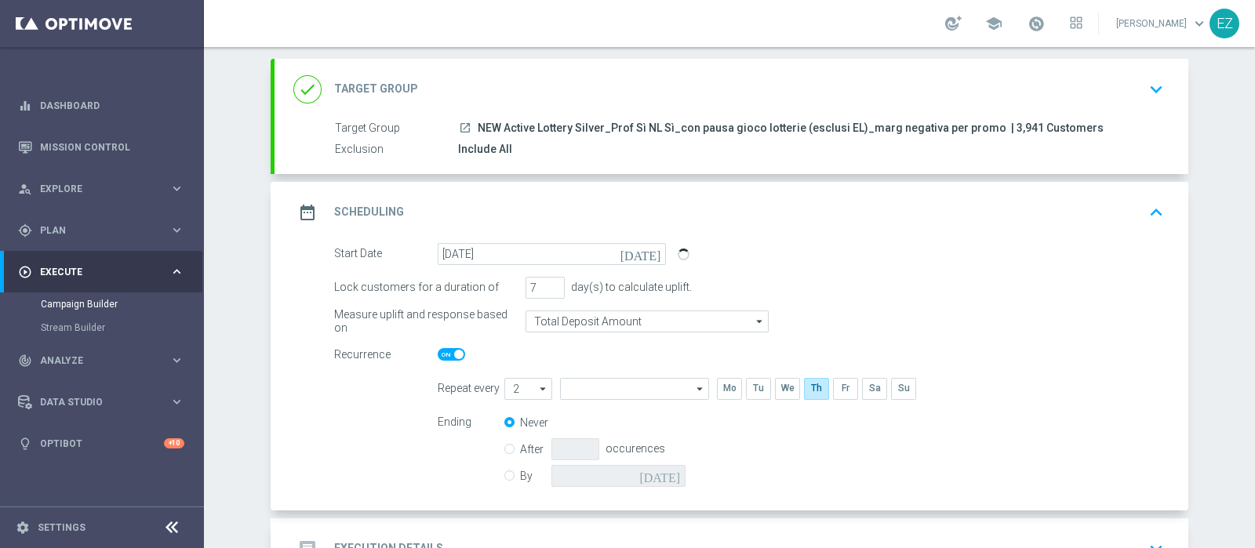
type input "Weeks"
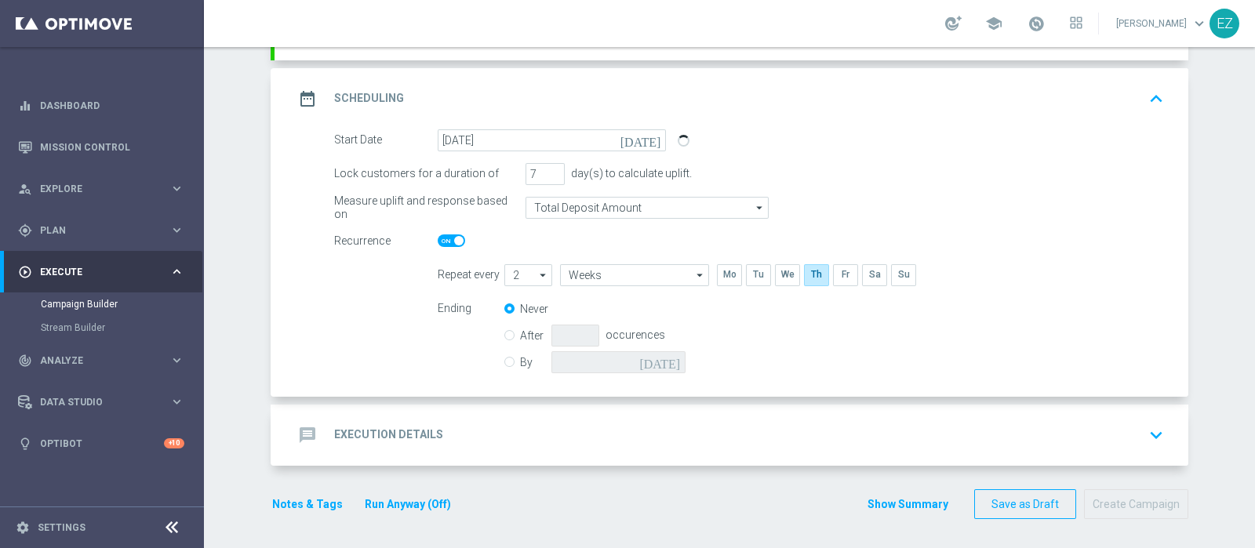
click at [504, 361] on input "By" at bounding box center [509, 359] width 10 height 10
radio input "true"
radio input "false"
click at [664, 361] on icon "[DATE]" at bounding box center [662, 359] width 46 height 17
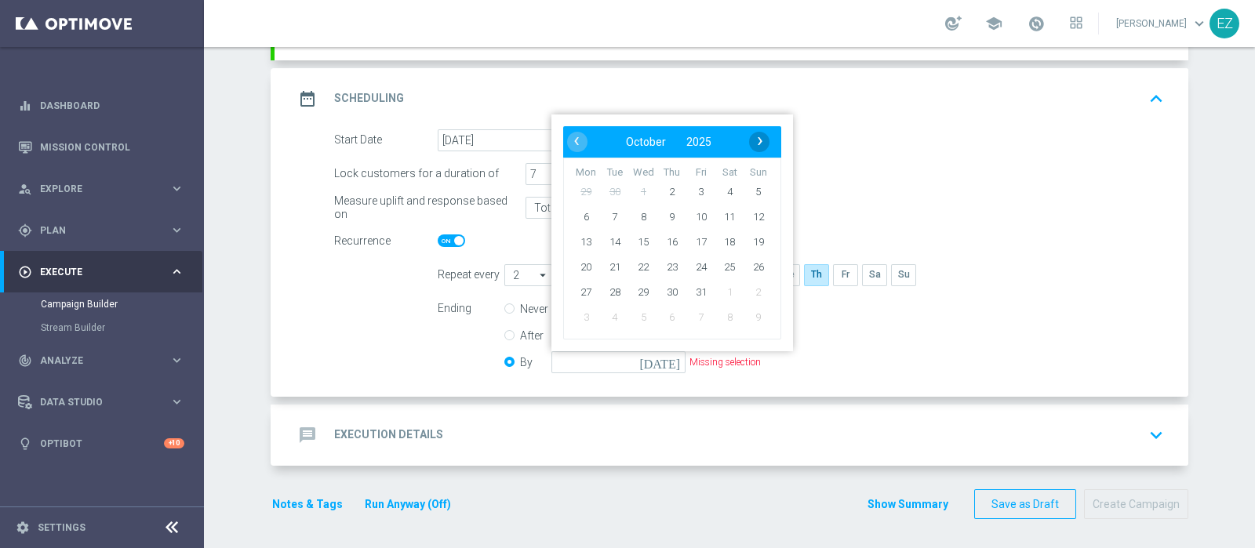
click at [756, 146] on span "›" at bounding box center [760, 141] width 20 height 20
click at [630, 222] on span "5" at bounding box center [642, 216] width 25 height 25
type input "05 Nov 2025"
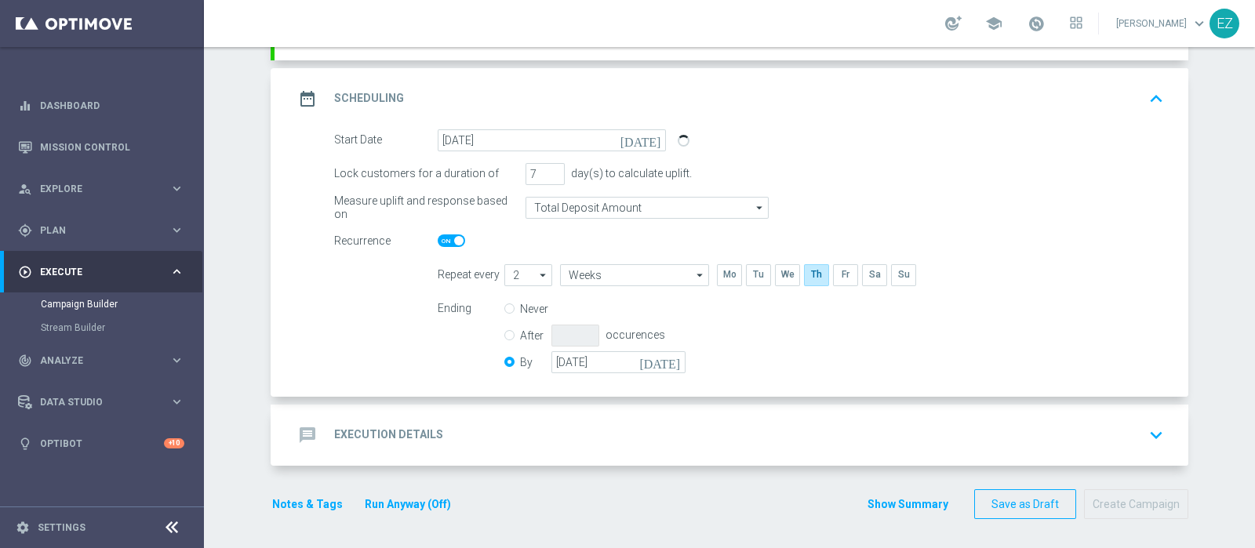
click at [394, 436] on h2 "Execution Details" at bounding box center [388, 434] width 109 height 15
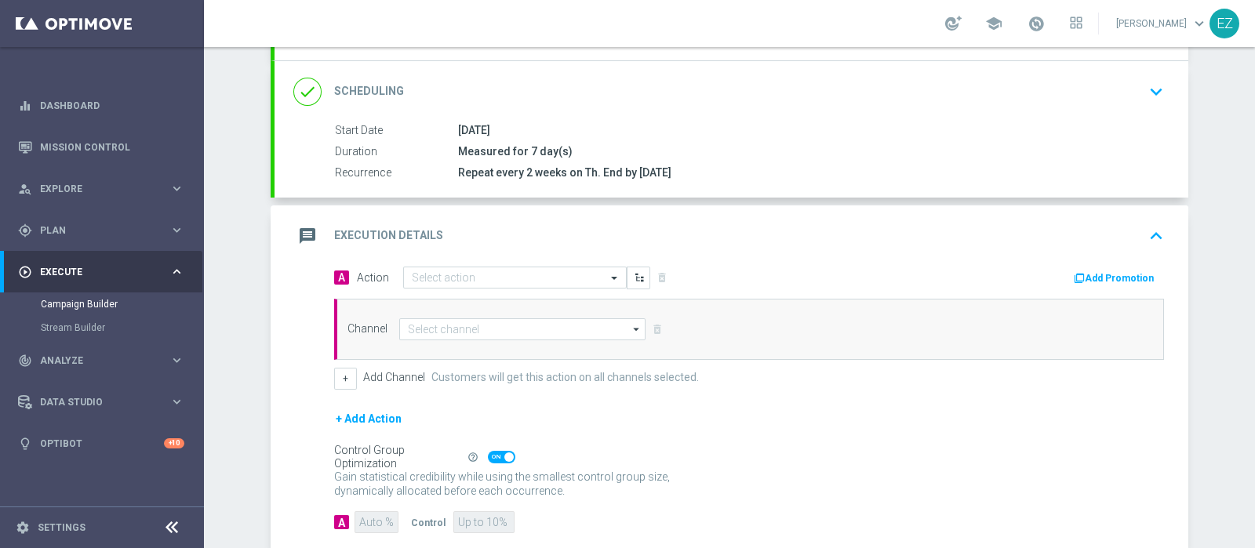
scroll to position [281, 0]
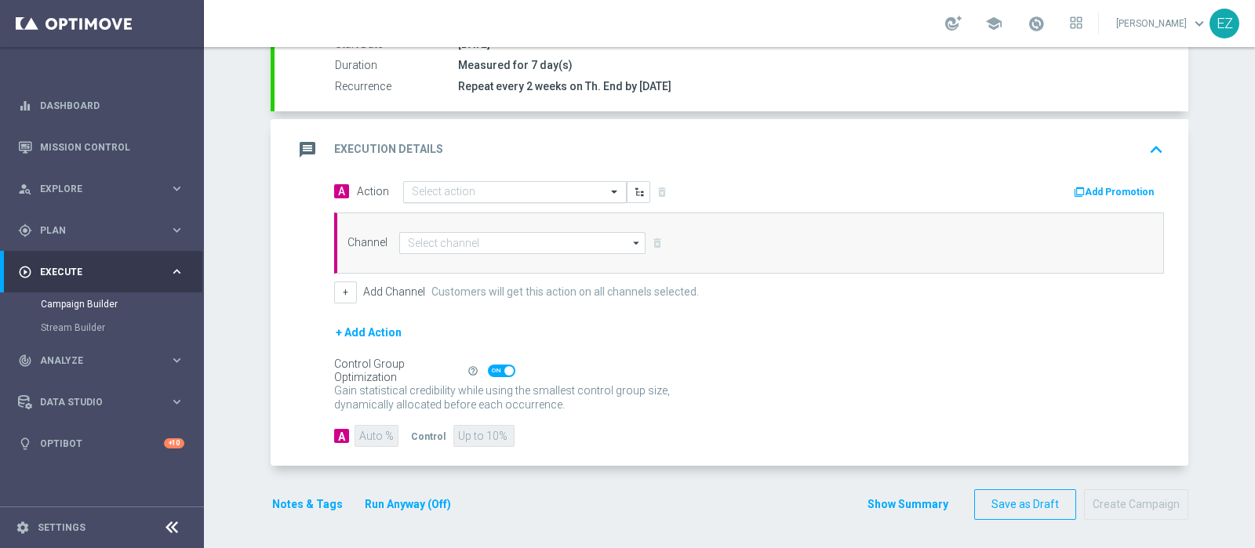
click at [463, 193] on input "text" at bounding box center [499, 192] width 175 height 13
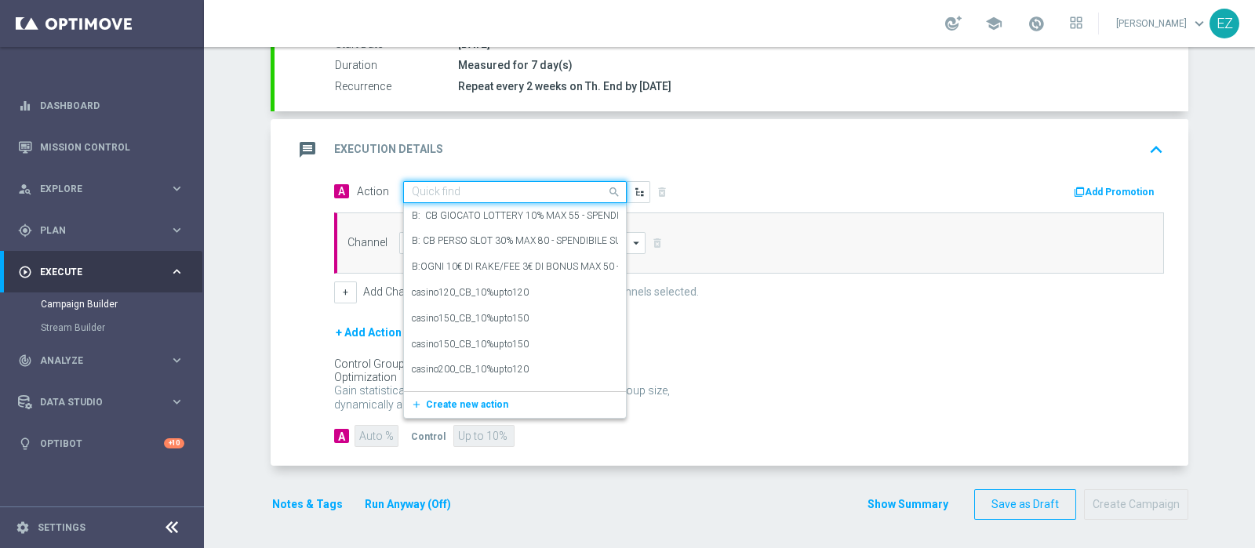
paste input "Lotterie_up to 15000 Sisal Points"
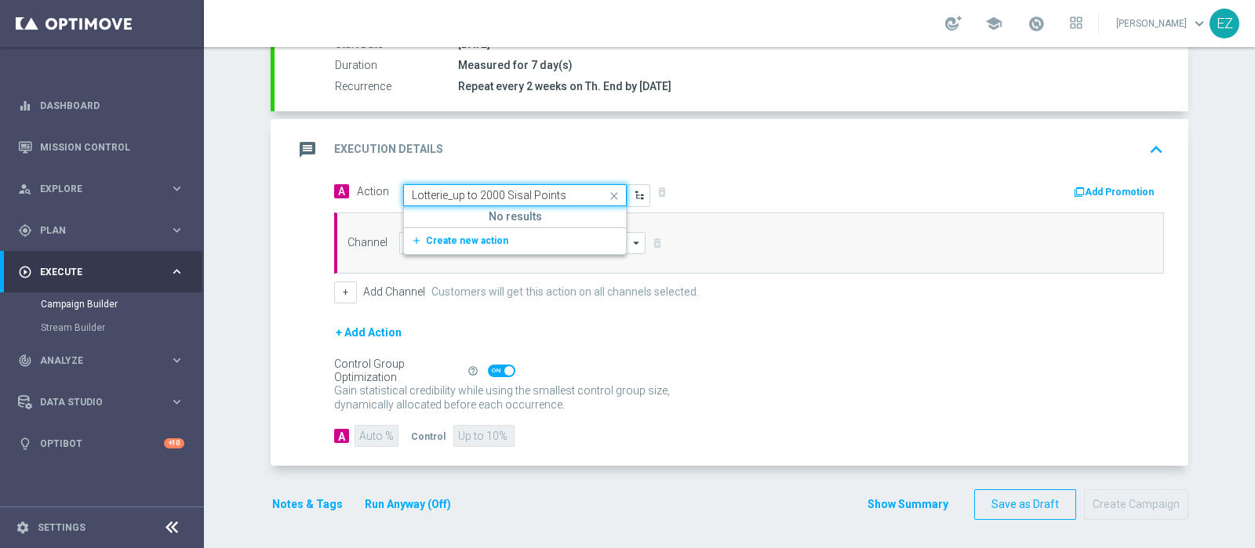
type input "Lotterie_up to 20000 Sisal Points"
click at [470, 227] on div "Lotterie_up to 20000 Sisal Points edit" at bounding box center [515, 219] width 206 height 26
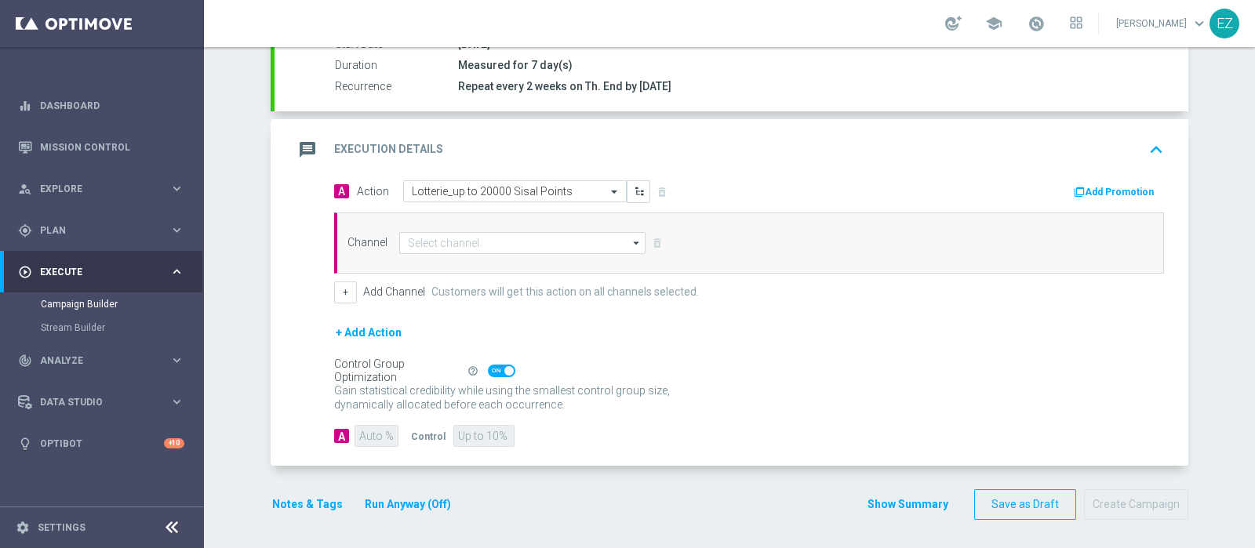
click at [1119, 187] on button "Add Promotion" at bounding box center [1115, 191] width 87 height 17
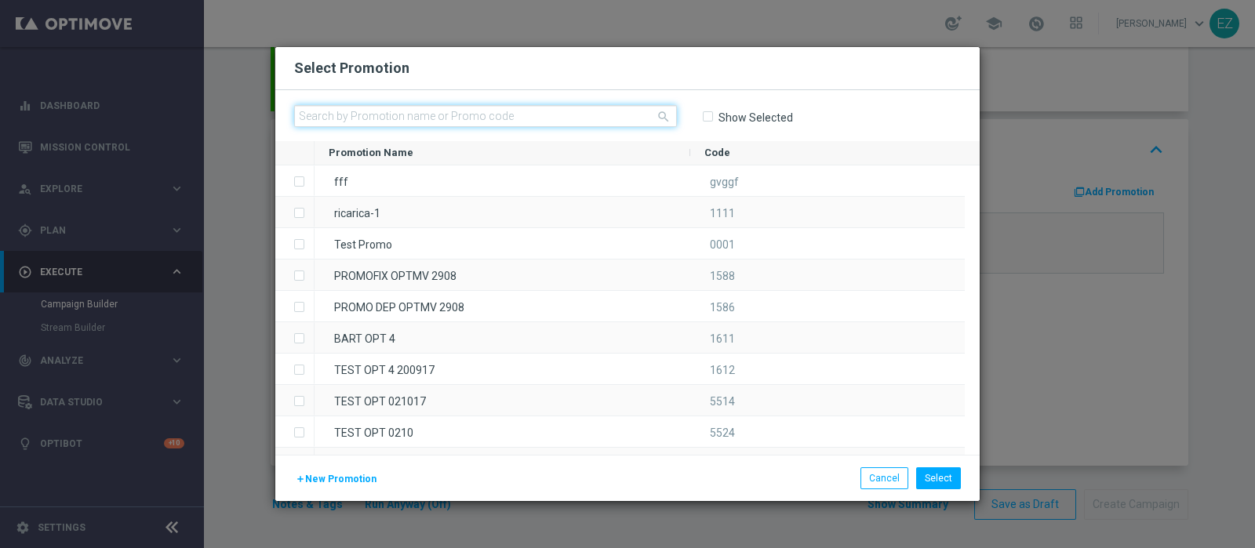
click at [467, 108] on input "text" at bounding box center [485, 116] width 383 height 22
paste input "OTTOBRELOT MN"
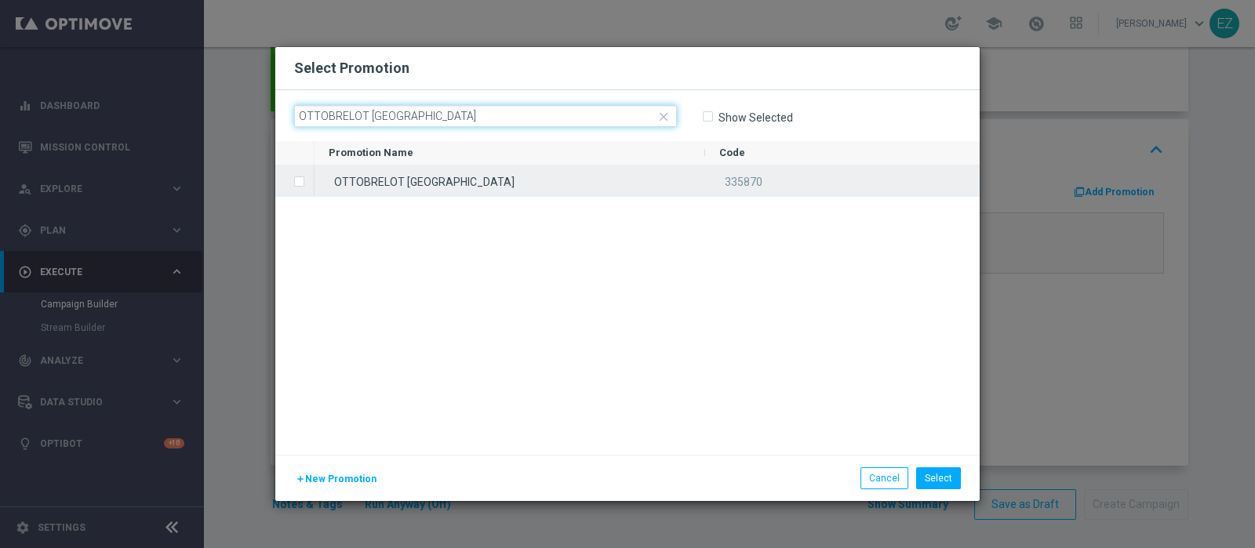
type input "OTTOBRELOT MN"
click at [482, 180] on div "OTTOBRELOT MN" at bounding box center [509, 180] width 390 height 31
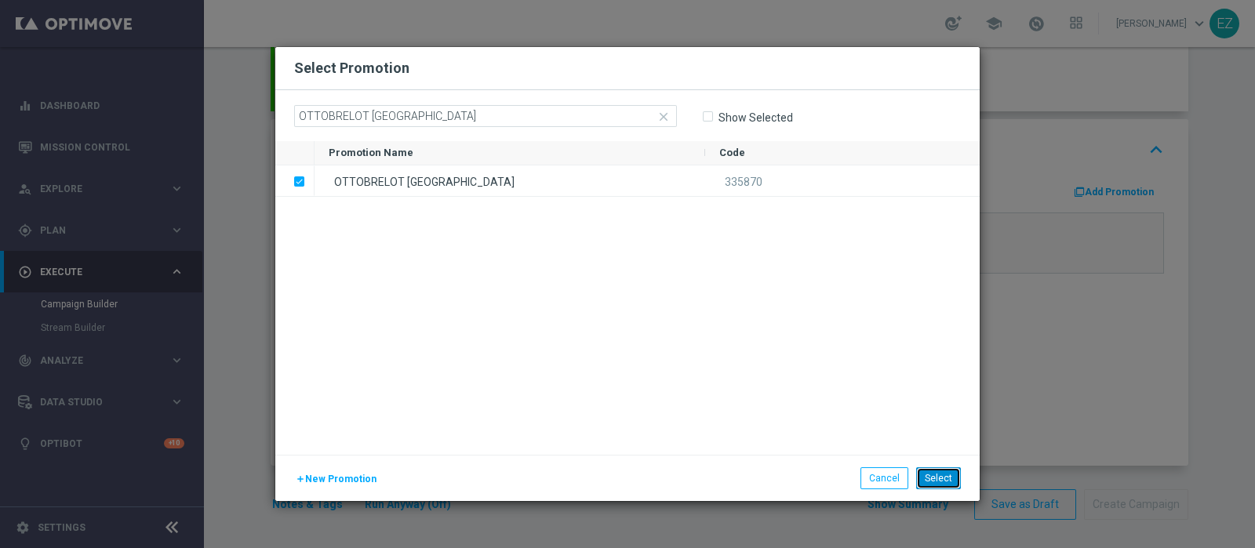
click at [936, 479] on button "Select" at bounding box center [938, 478] width 45 height 22
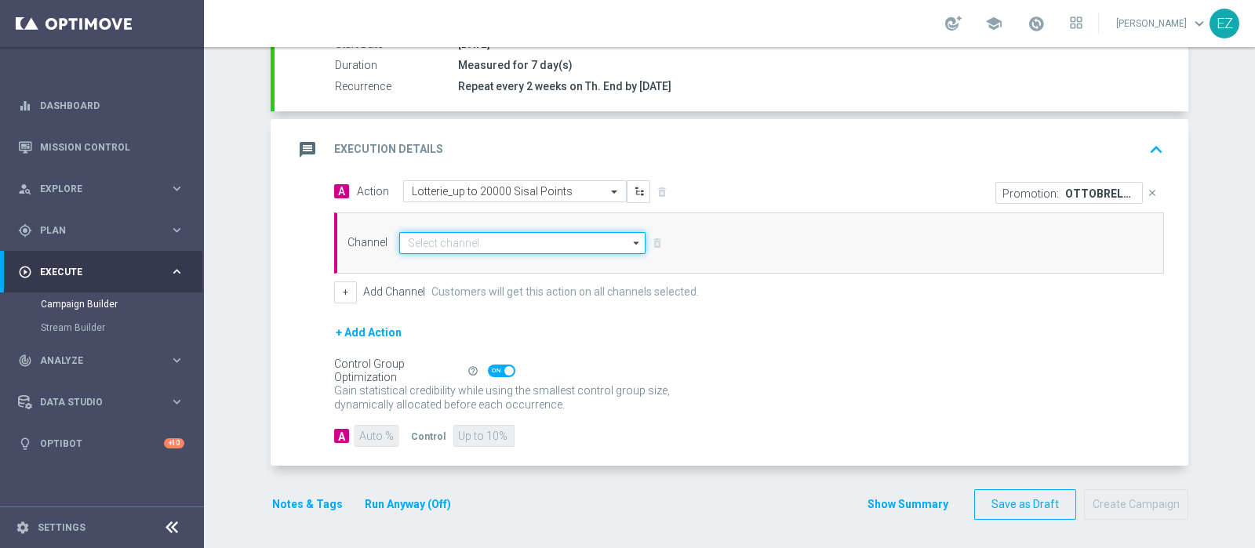
click at [405, 235] on input at bounding box center [522, 243] width 246 height 22
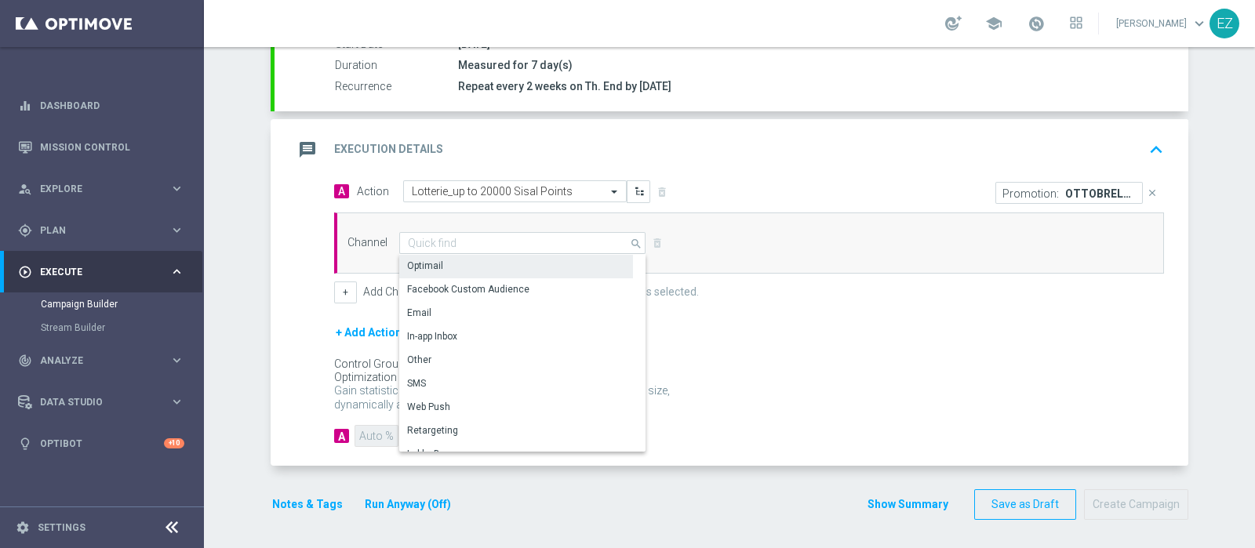
click at [415, 260] on div "Optimail" at bounding box center [425, 266] width 36 height 14
type input "Optimail"
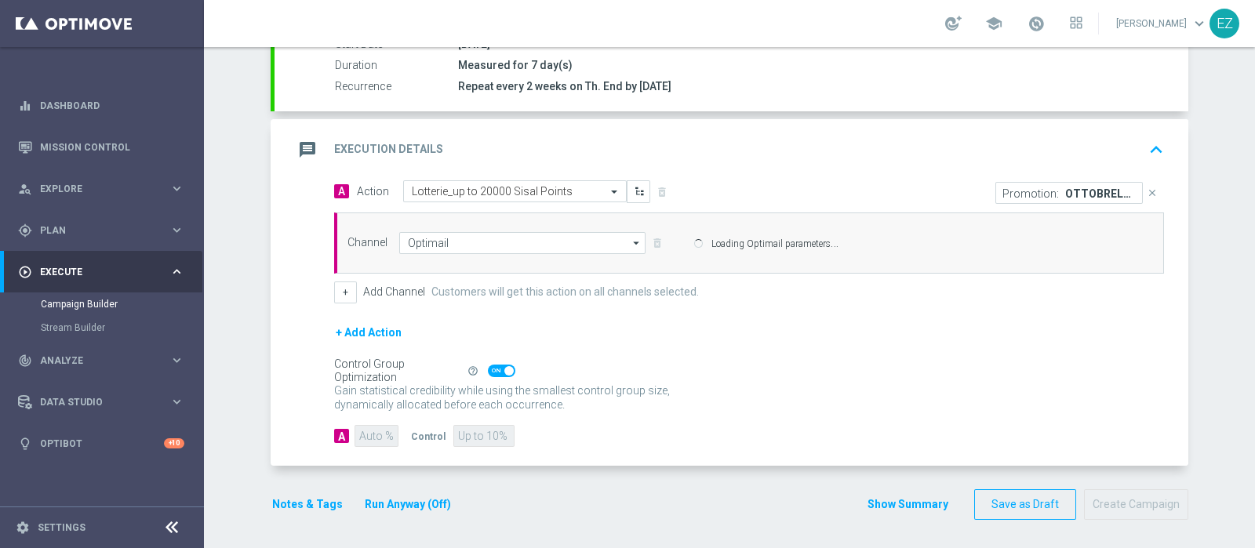
click at [336, 254] on div "Channel Optimail Optimail arrow_drop_down Show Selected 0 of 20 Optimail" at bounding box center [746, 243] width 820 height 22
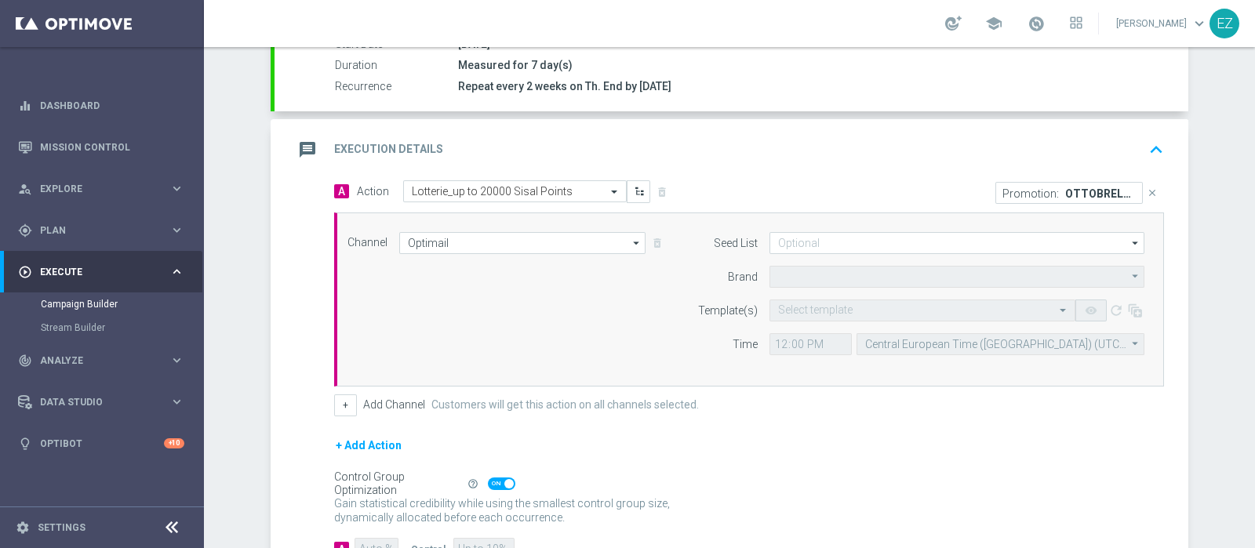
type input "Sisal Marketing"
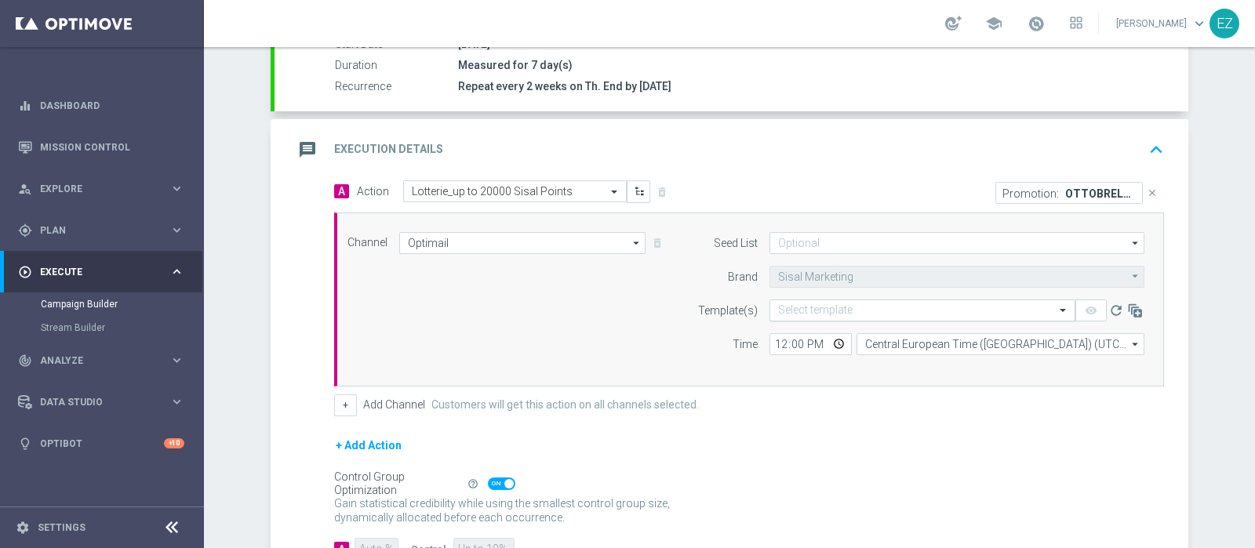
click at [884, 304] on input "text" at bounding box center [906, 310] width 257 height 13
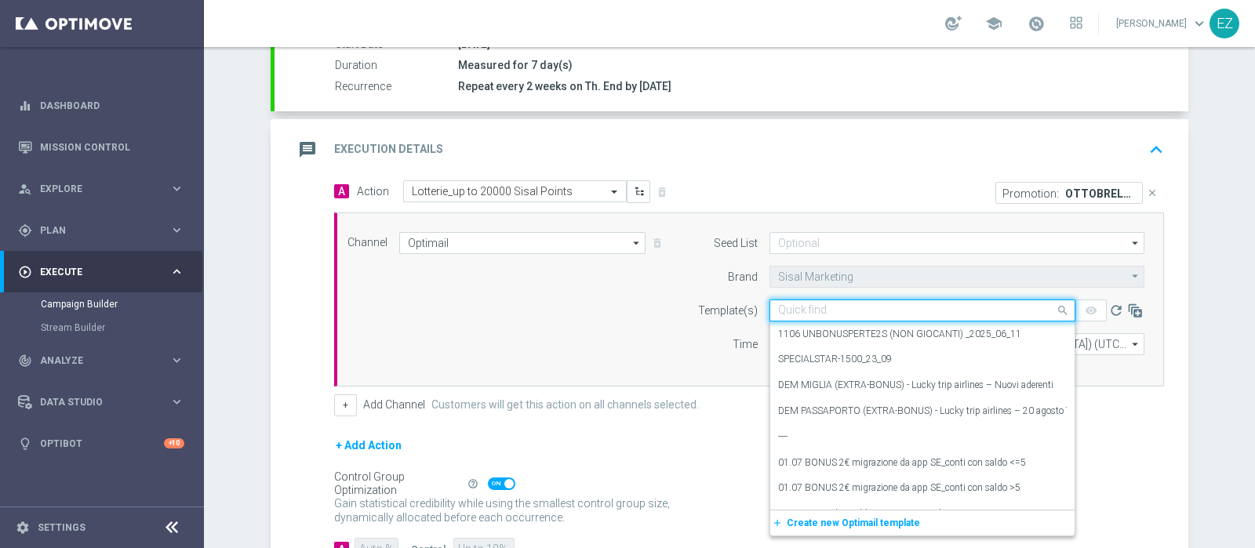
paste input "OTTOBRELOT MN"
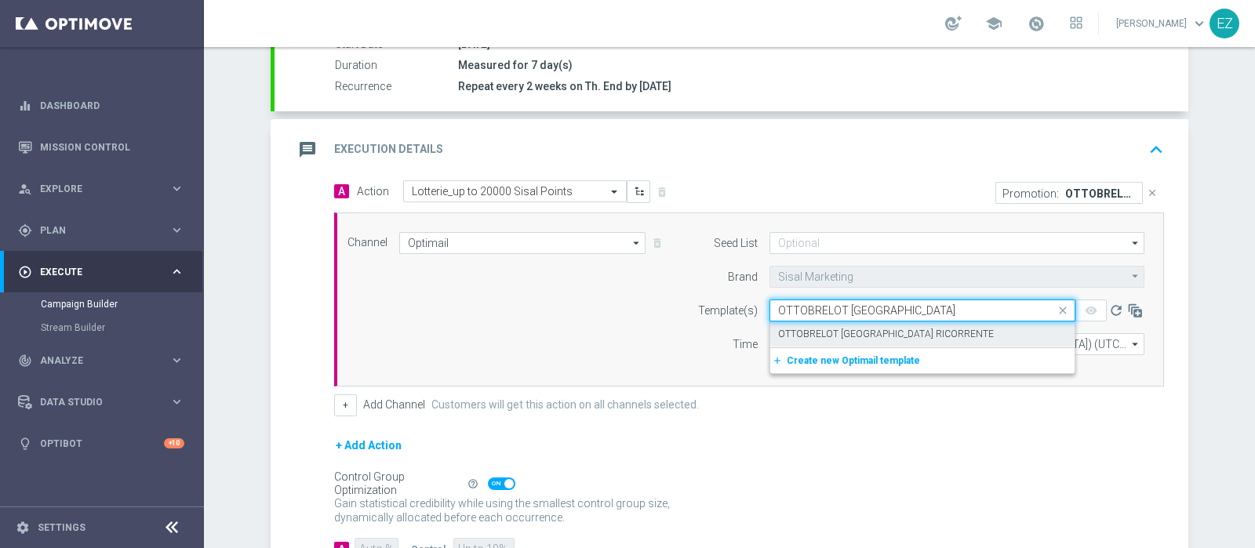
click at [844, 336] on label "OTTOBRELOT [GEOGRAPHIC_DATA] RICORRENTE" at bounding box center [886, 334] width 216 height 13
type input "OTTOBRELOT MN"
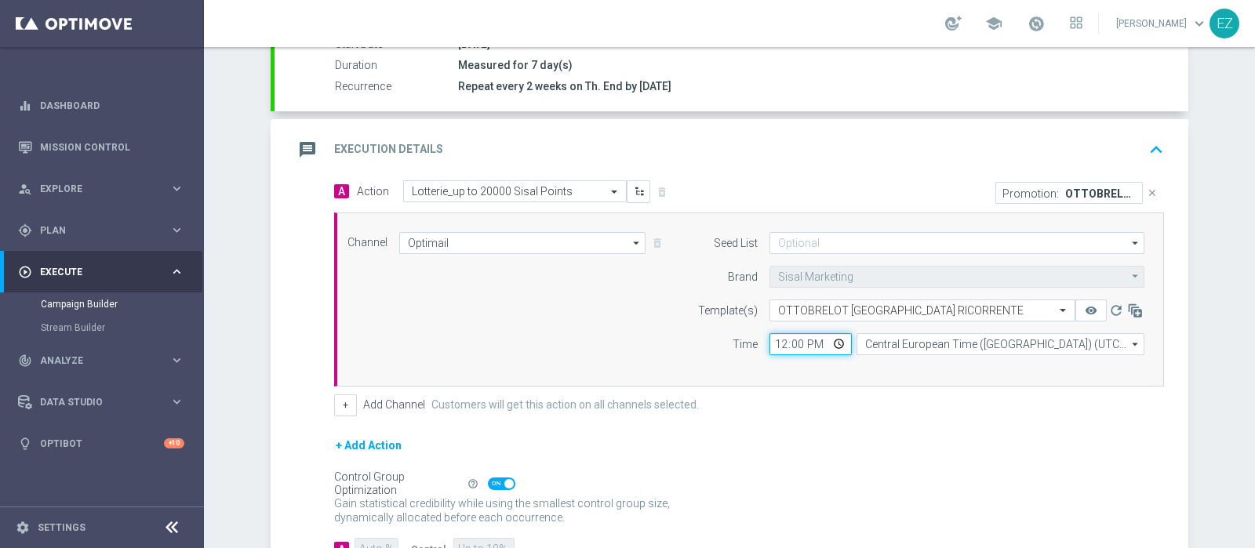
click at [769, 344] on input "12:00" at bounding box center [810, 344] width 82 height 22
type input "16:00"
click at [349, 412] on div "+ Add Channel Customers will get this action on all channels selected." at bounding box center [749, 405] width 830 height 22
click at [348, 412] on button "+" at bounding box center [345, 405] width 23 height 22
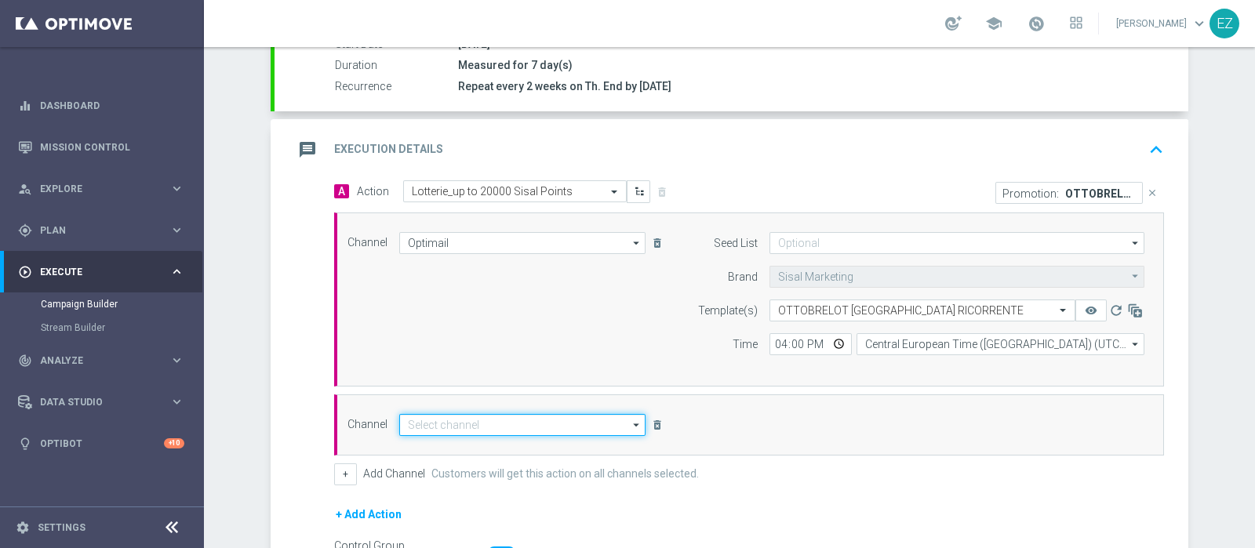
click at [456, 424] on input at bounding box center [522, 425] width 246 height 22
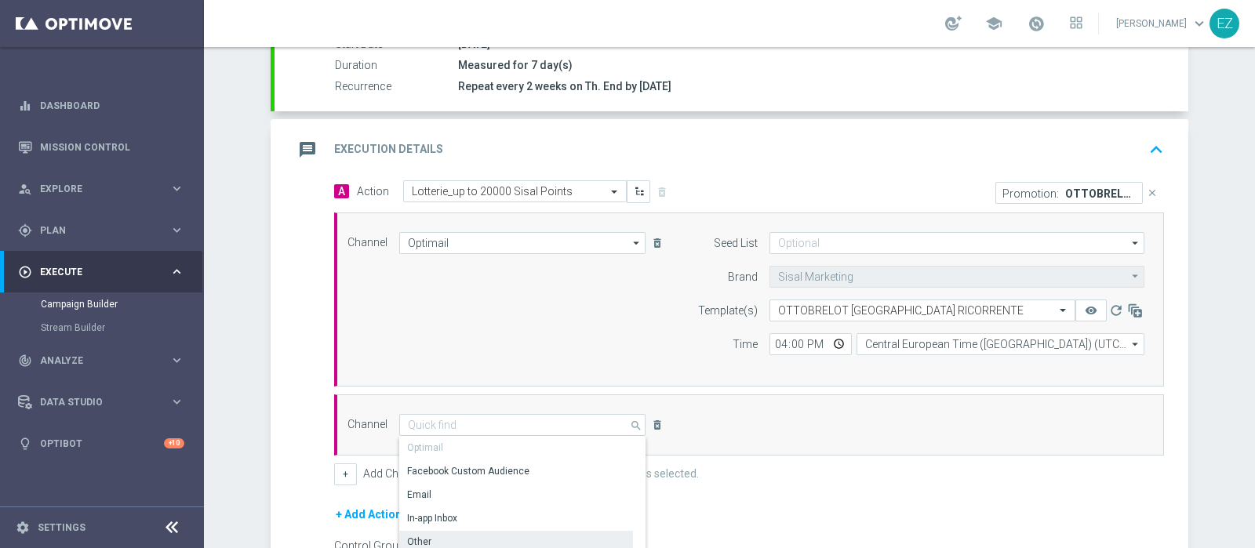
click at [430, 537] on div "Other" at bounding box center [516, 542] width 234 height 22
type input "Other"
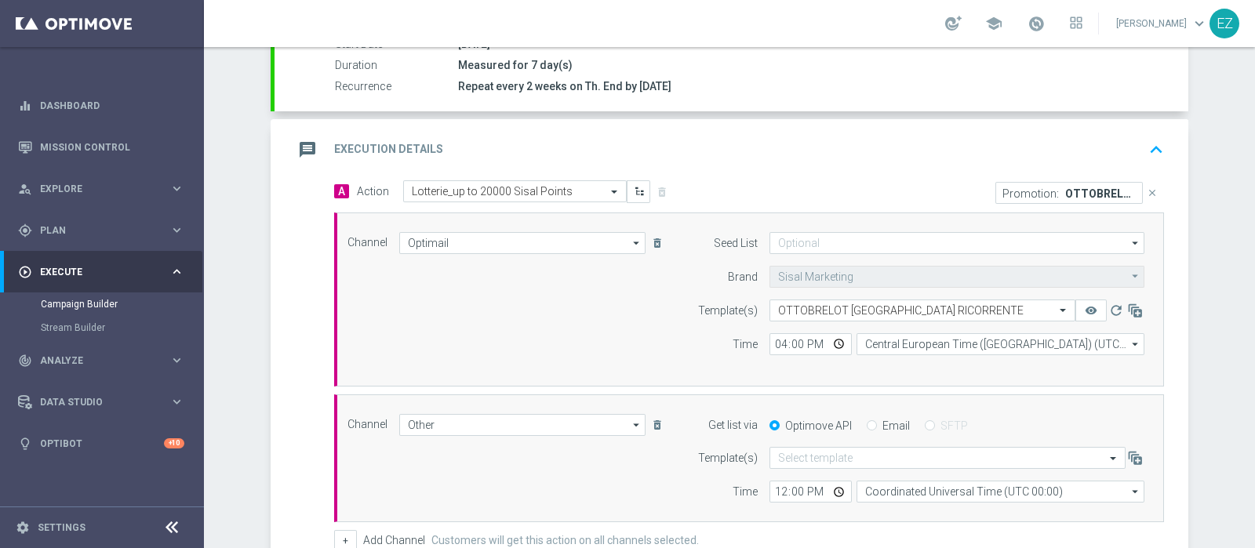
click at [866, 426] on input "Email" at bounding box center [871, 427] width 10 height 10
radio input "true"
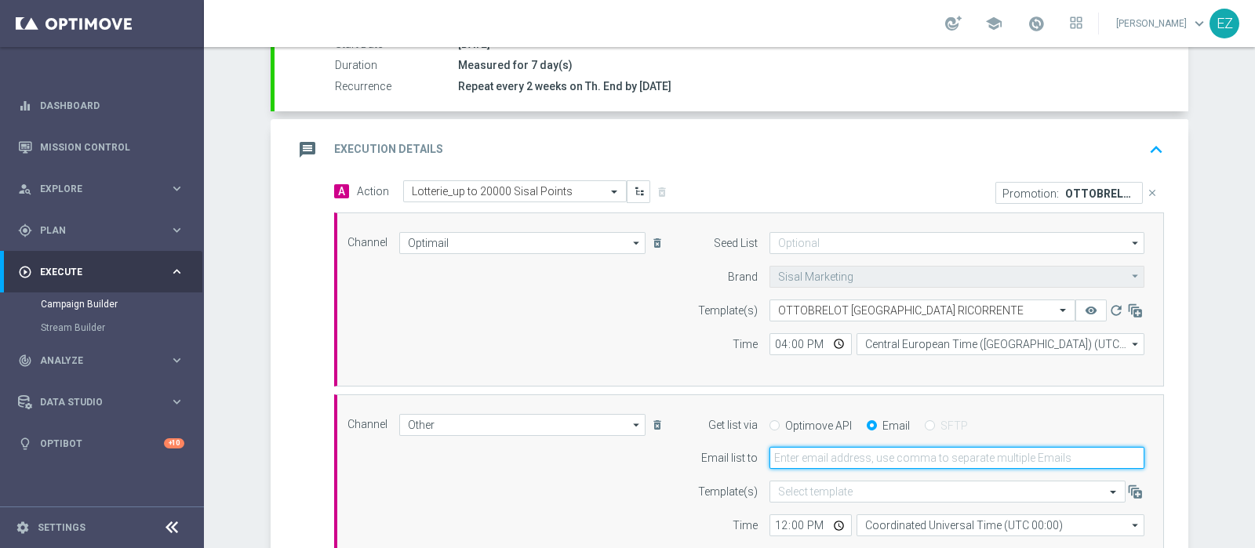
click at [842, 448] on input "email" at bounding box center [956, 458] width 375 height 22
paste input "OTTOBRELOT MN"
type input "OTTOBRELOT MN"
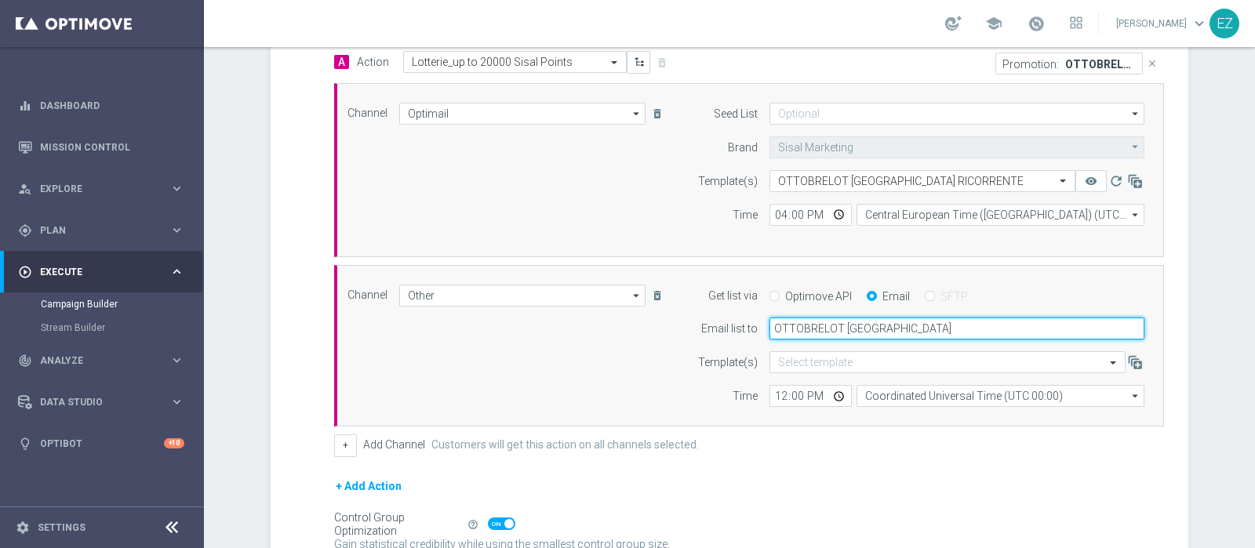
scroll to position [412, 0]
drag, startPoint x: 888, startPoint y: 335, endPoint x: 620, endPoint y: 333, distance: 267.4
click at [620, 333] on div "Channel Other Other arrow_drop_down Show Selected 1 of 20 Optimail" at bounding box center [746, 345] width 820 height 123
type input "elena.zarbin@sisal.it"
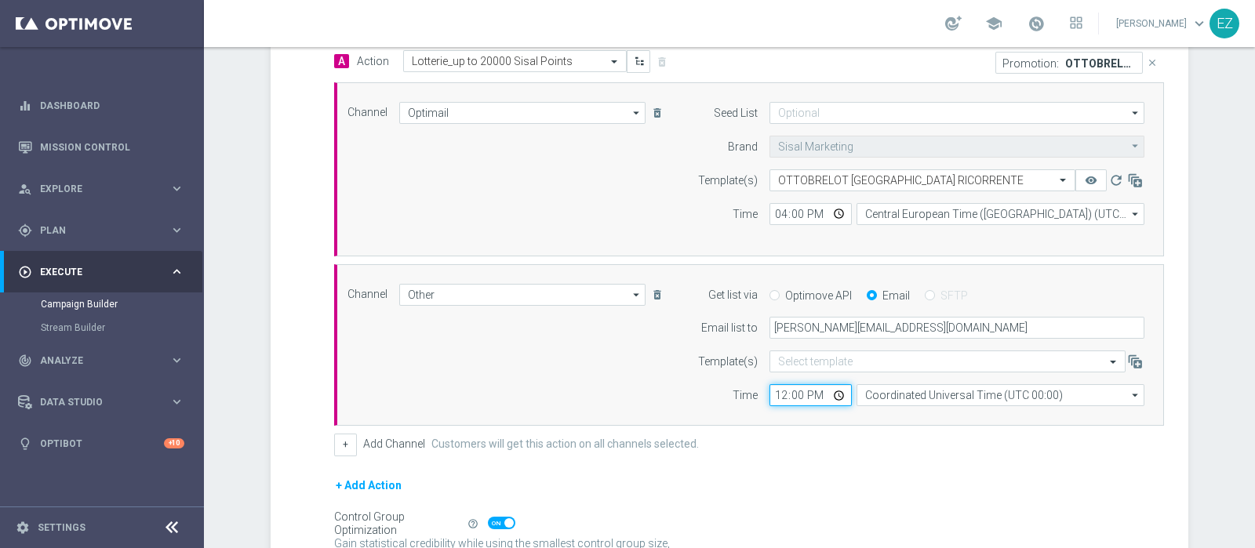
click at [777, 395] on input "12:00" at bounding box center [810, 395] width 82 height 22
type input "16:00"
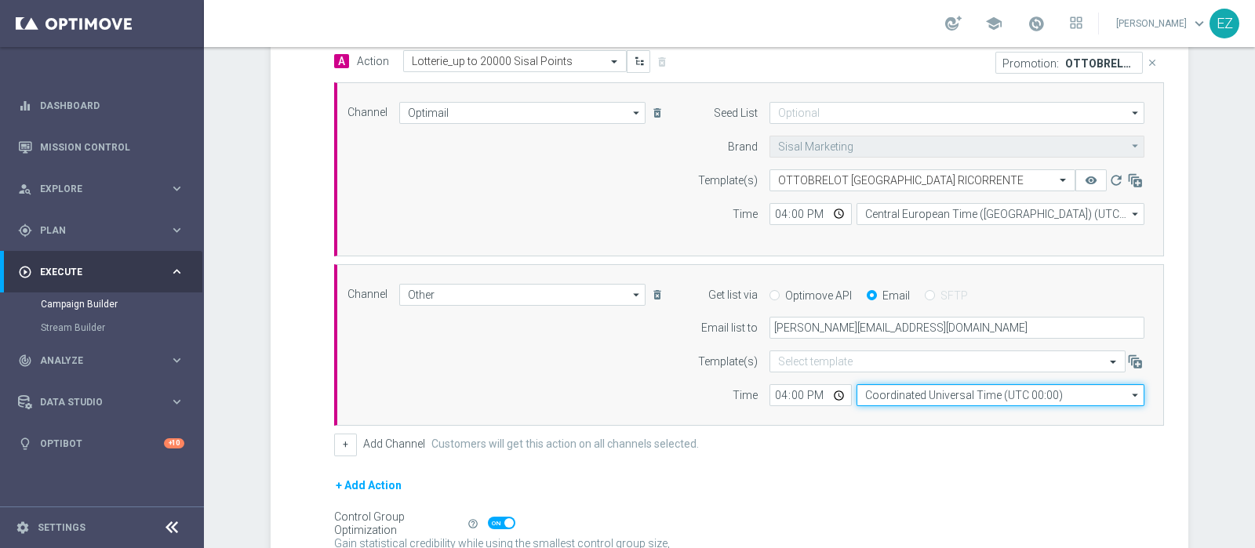
click at [904, 390] on input "Coordinated Universal Time (UTC 00:00)" at bounding box center [1000, 395] width 288 height 22
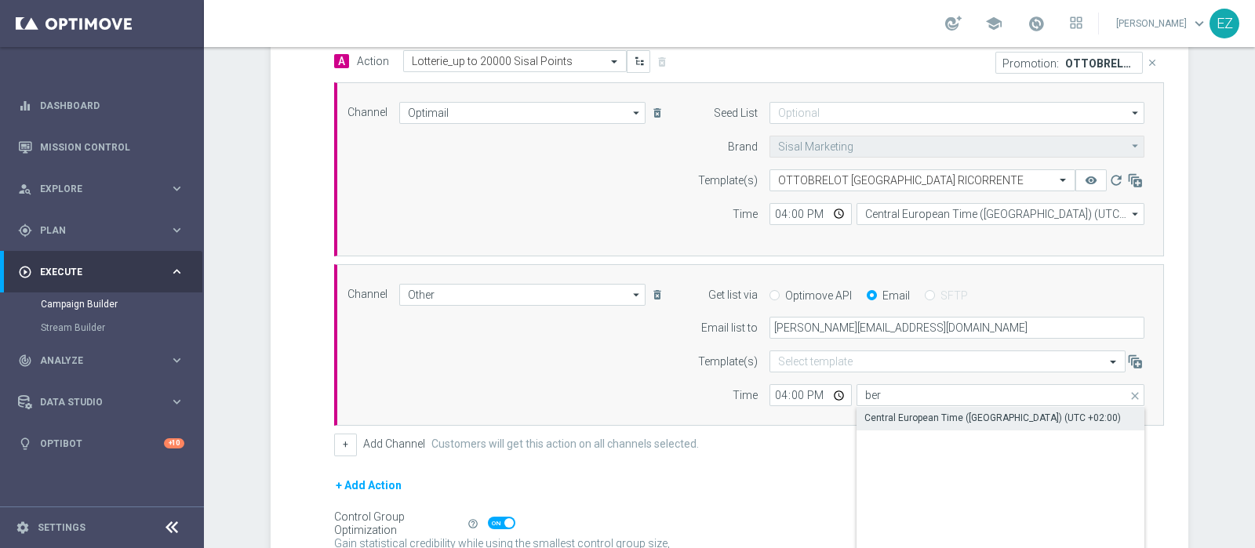
click at [913, 412] on div "Central European Time (Berlin) (UTC +02:00)" at bounding box center [992, 418] width 256 height 14
type input "Central European Time (Berlin) (UTC +02:00)"
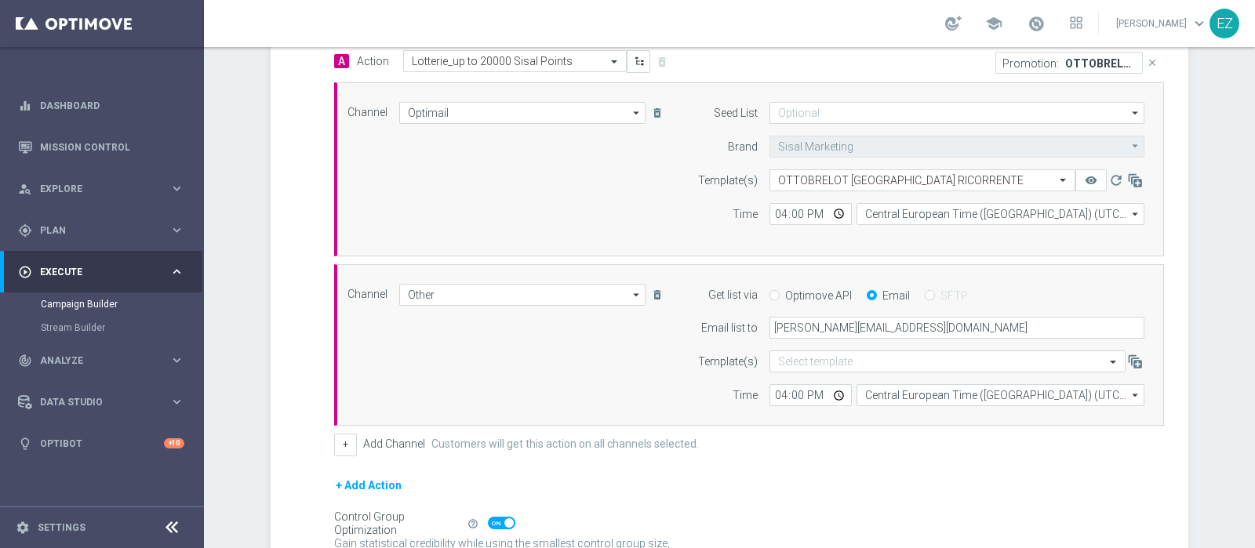
scroll to position [564, 0]
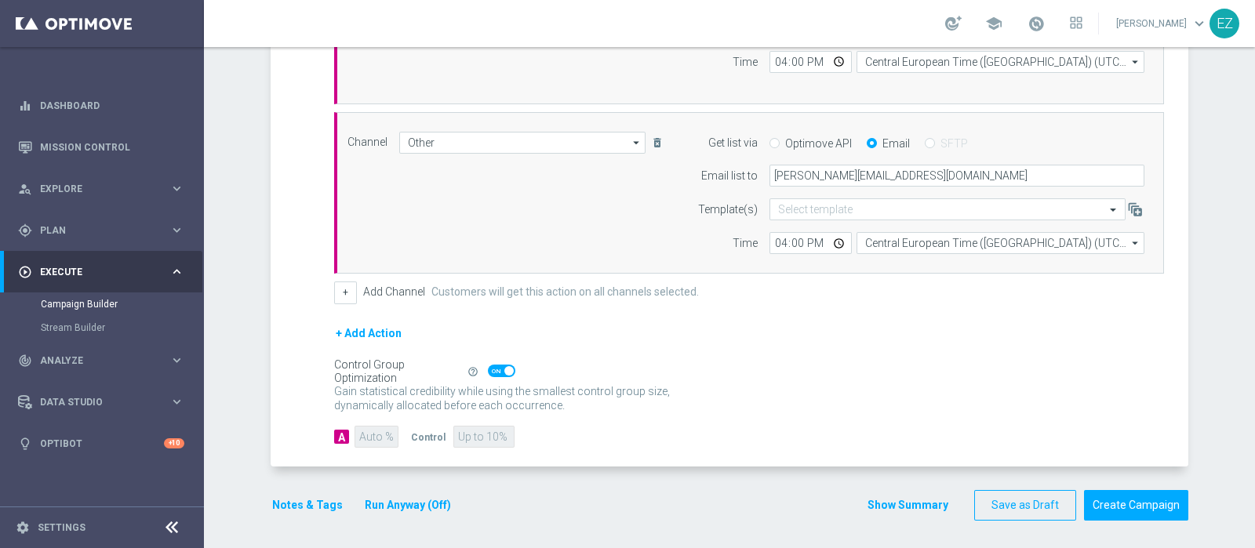
click at [384, 503] on button "Run Anyway (Off)" at bounding box center [407, 506] width 89 height 20
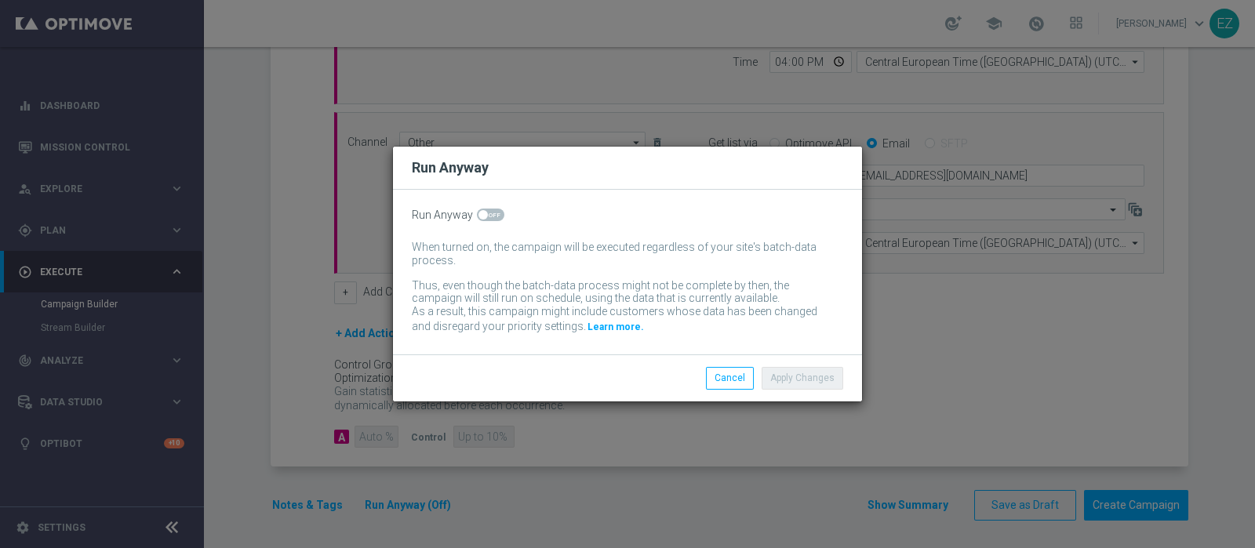
click at [482, 212] on span at bounding box center [482, 214] width 9 height 9
click at [482, 212] on input "checkbox" at bounding box center [490, 215] width 27 height 13
checkbox input "true"
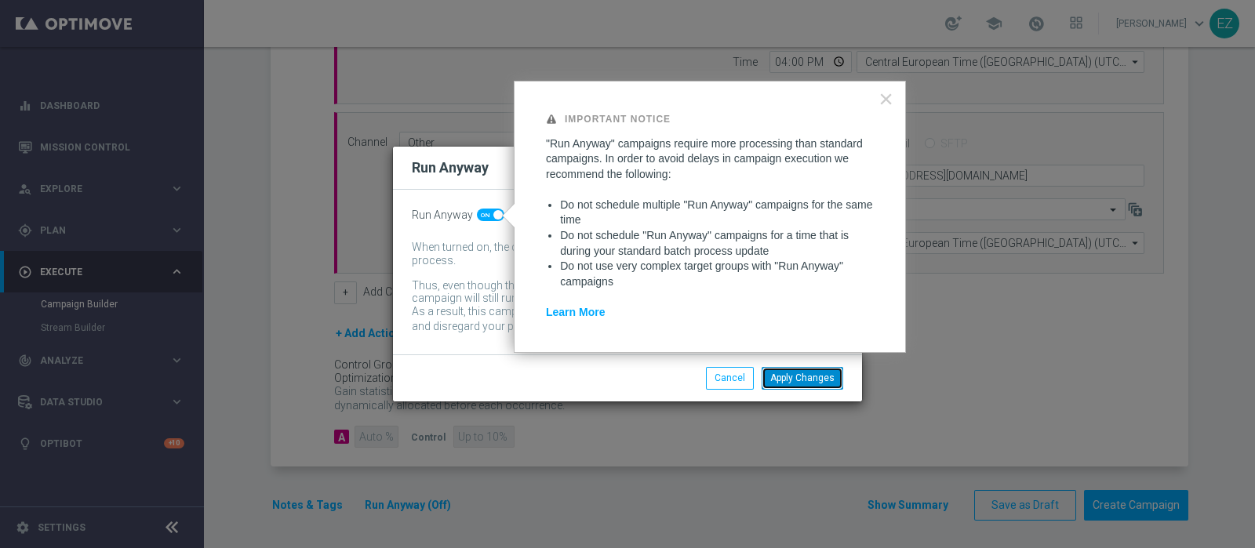
click at [804, 379] on button "Apply Changes" at bounding box center [802, 378] width 82 height 22
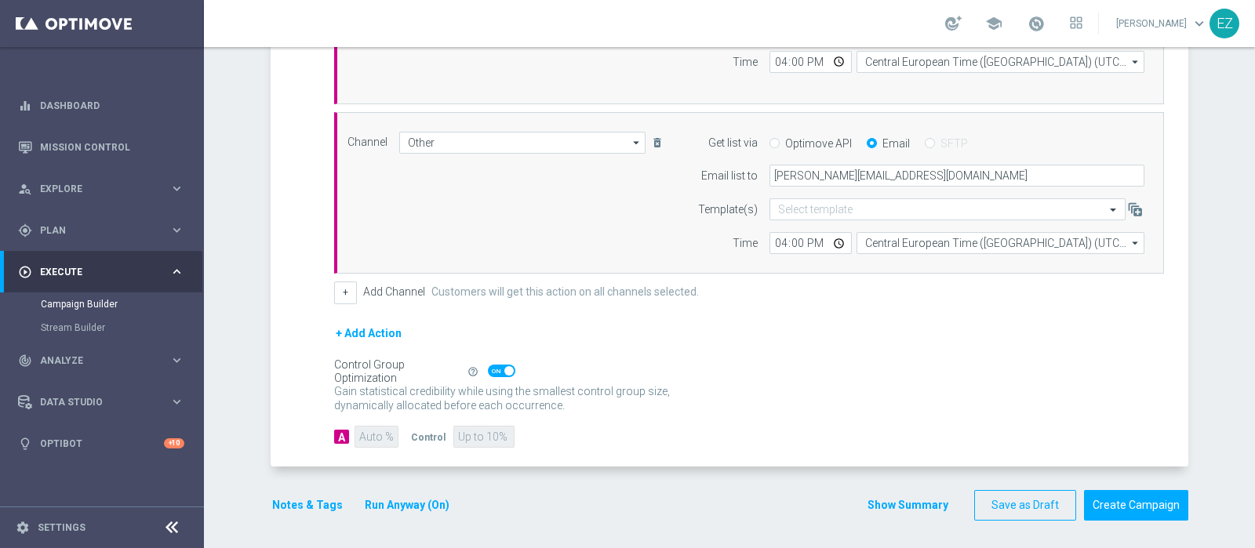
click at [310, 504] on button "Notes & Tags" at bounding box center [308, 506] width 74 height 20
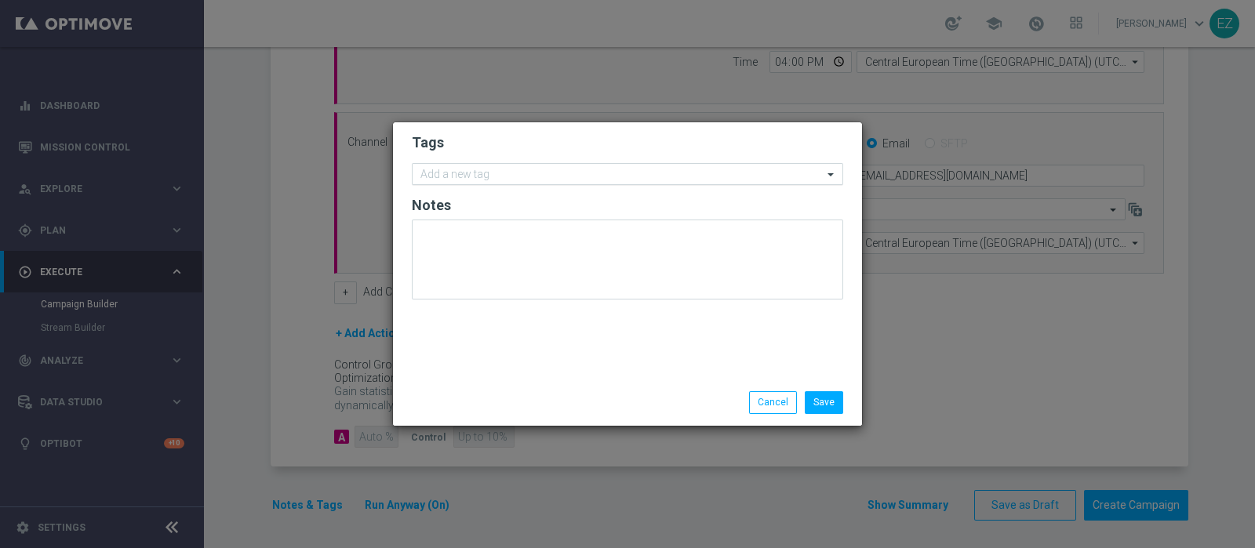
click at [463, 179] on input "text" at bounding box center [621, 175] width 402 height 13
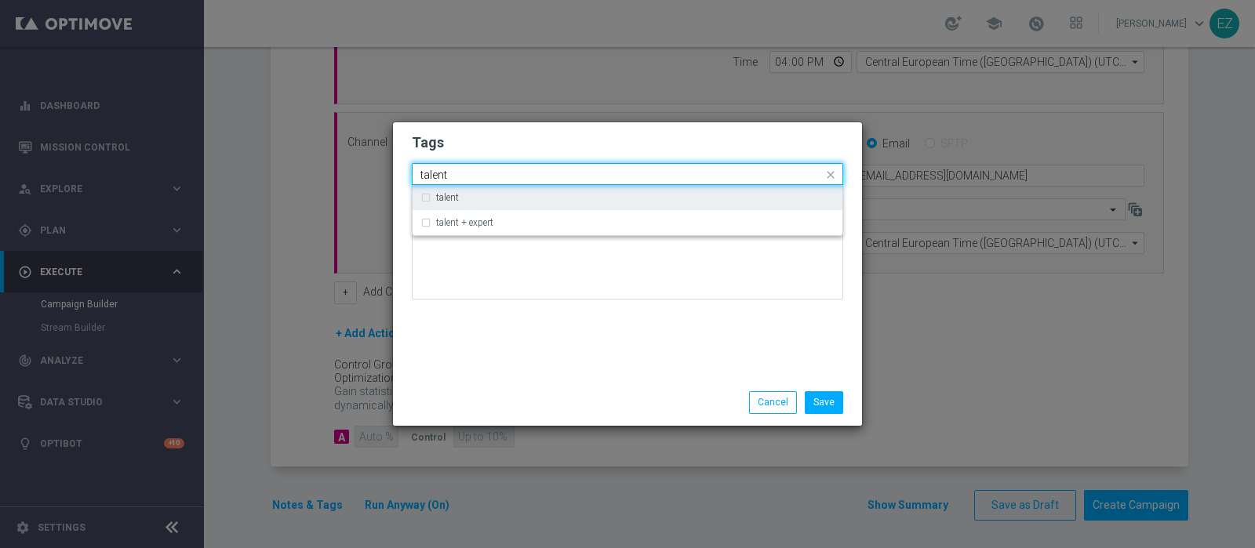
click at [430, 205] on div "talent" at bounding box center [627, 197] width 414 height 25
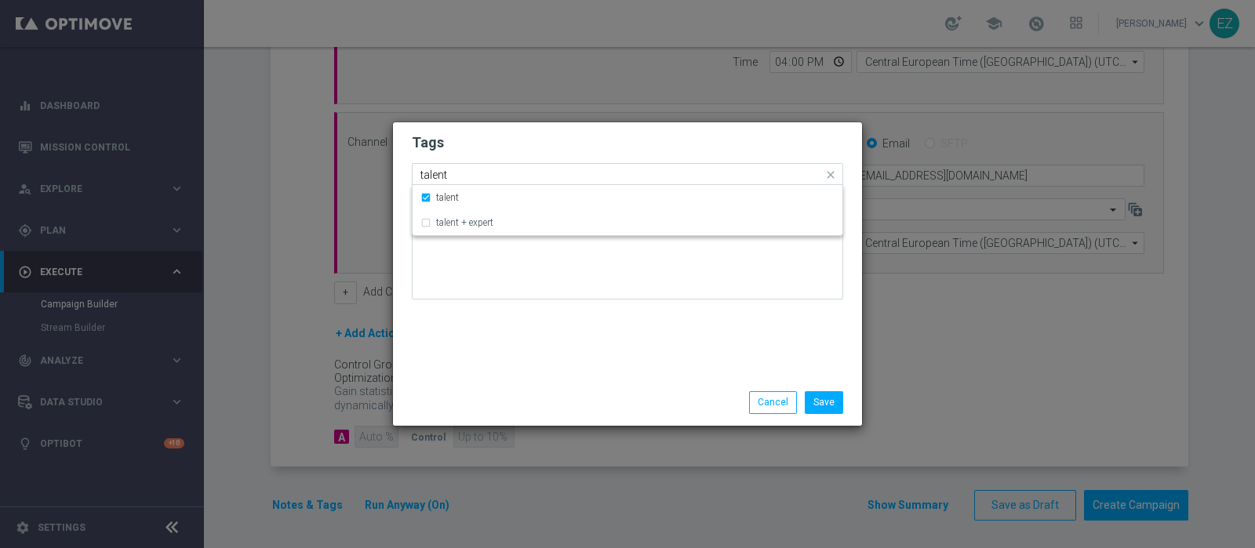
click at [447, 174] on input "talent" at bounding box center [621, 175] width 402 height 13
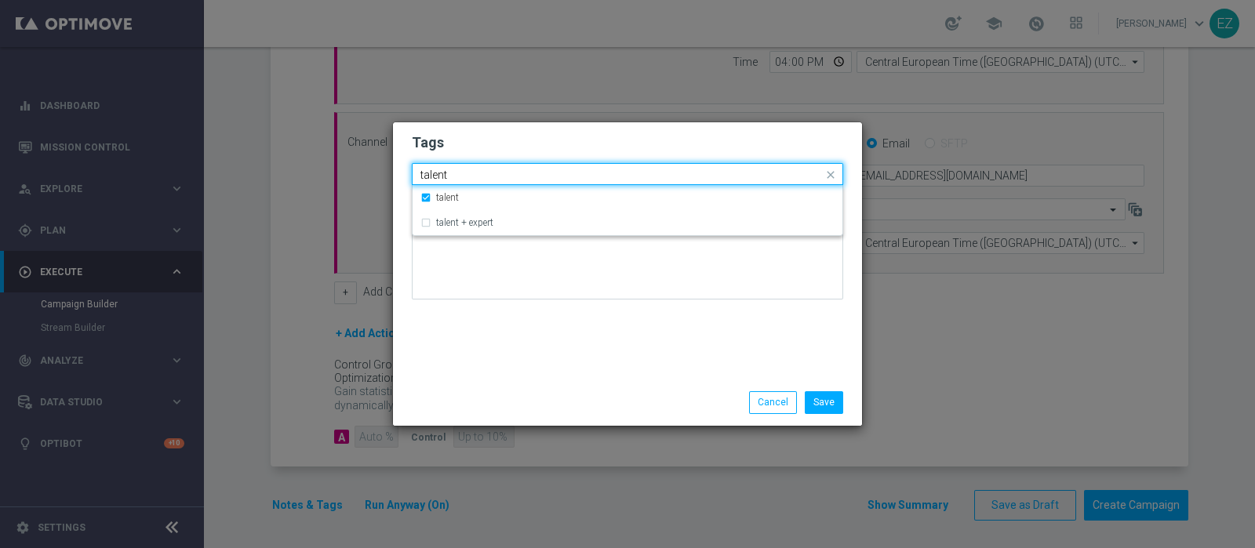
click at [447, 174] on input "talent" at bounding box center [621, 175] width 402 height 13
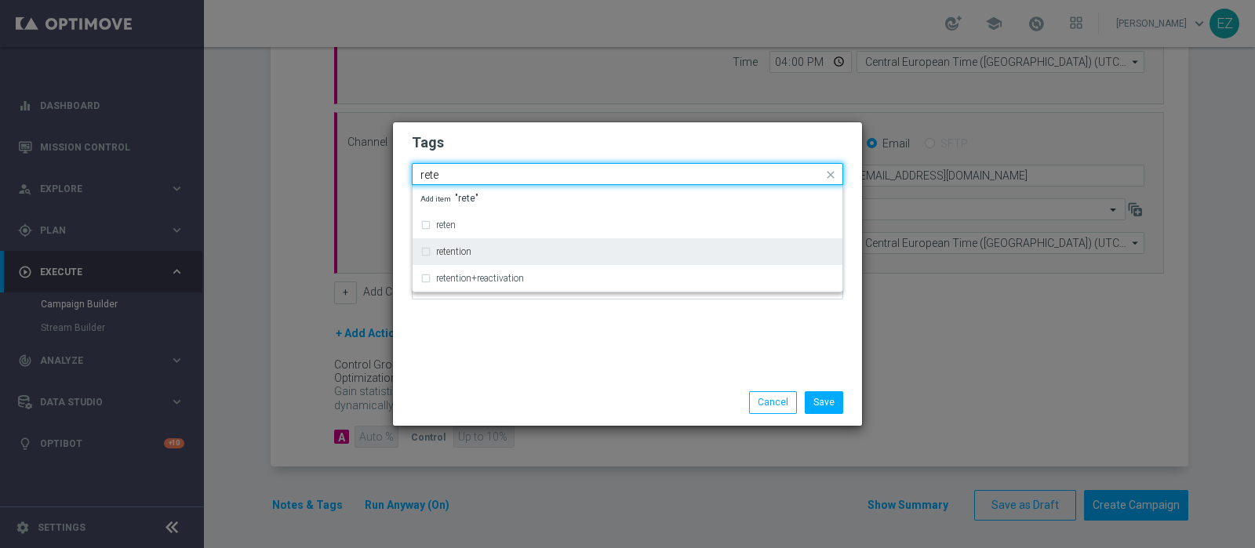
click at [458, 253] on label "retention" at bounding box center [453, 251] width 35 height 9
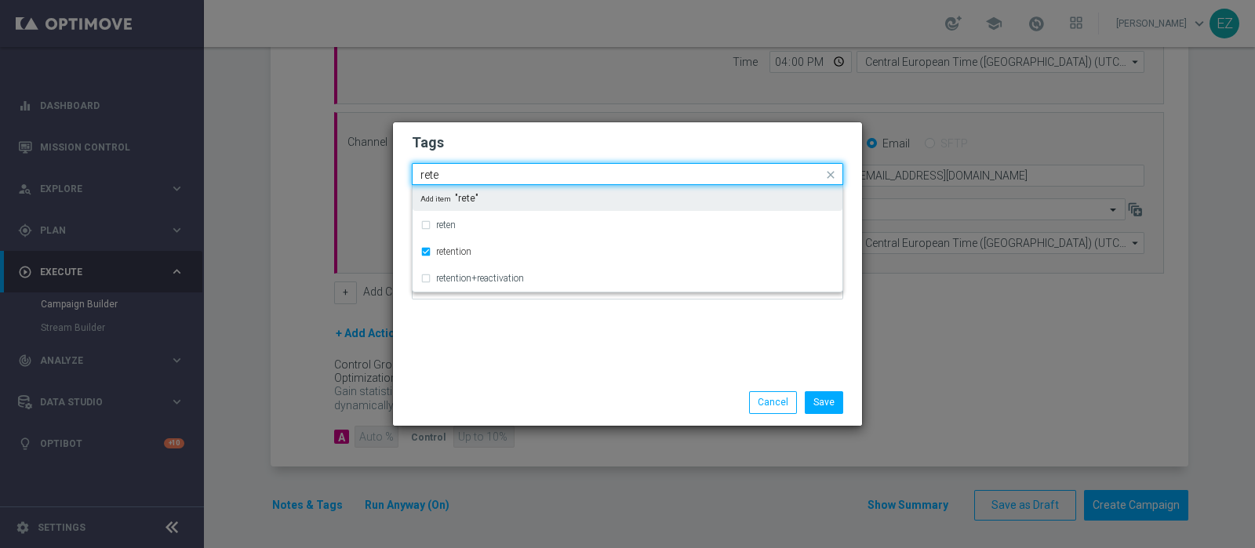
drag, startPoint x: 456, startPoint y: 176, endPoint x: 376, endPoint y: 177, distance: 80.8
click at [376, 177] on modal-container "Tags Quick find × talent × retention rete reten retention retention+reactivatio…" at bounding box center [627, 274] width 1255 height 548
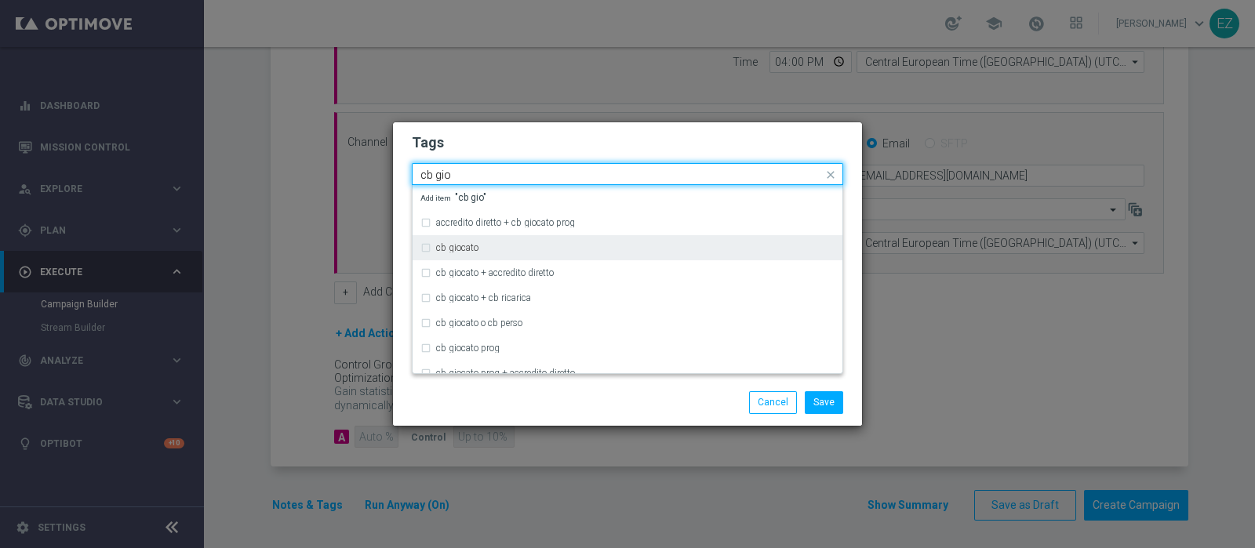
click at [478, 256] on div "cb giocato" at bounding box center [627, 247] width 414 height 25
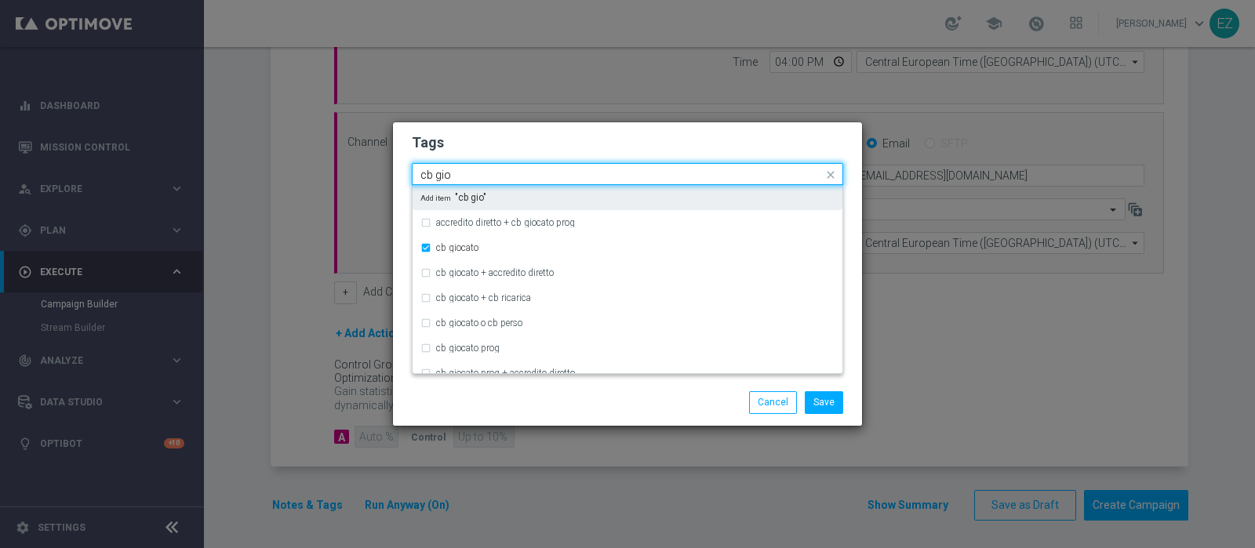
drag, startPoint x: 466, startPoint y: 174, endPoint x: 321, endPoint y: 185, distance: 144.7
click at [321, 185] on modal-container "Tags Quick find × talent × retention × cb giocato cb gio accredito diretto + cb…" at bounding box center [627, 274] width 1255 height 548
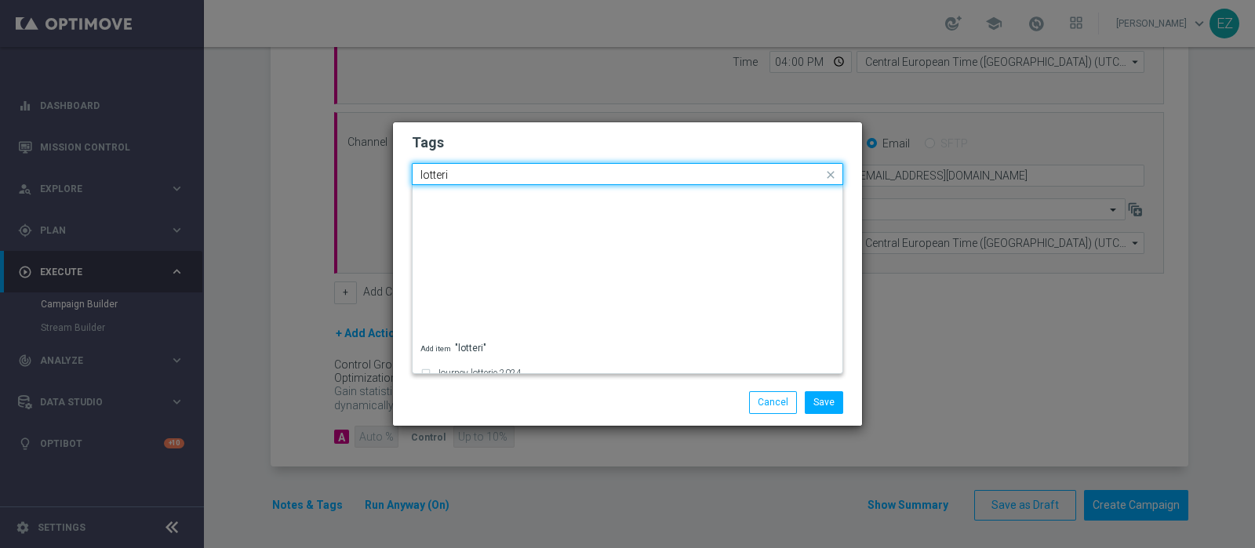
scroll to position [320, 0]
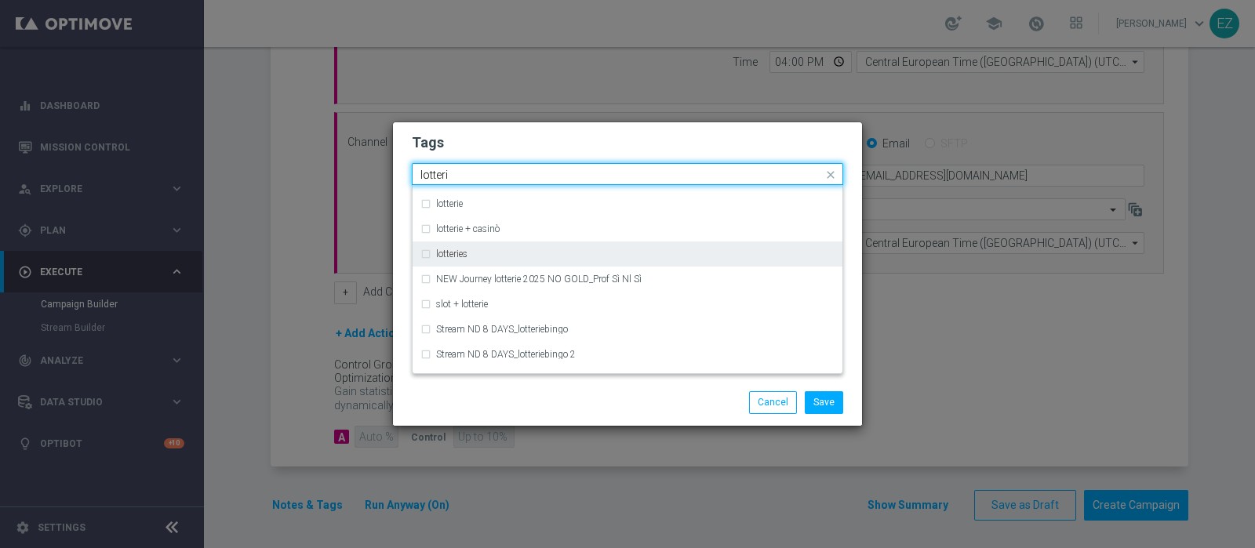
click at [454, 256] on label "lotteries" at bounding box center [451, 253] width 31 height 9
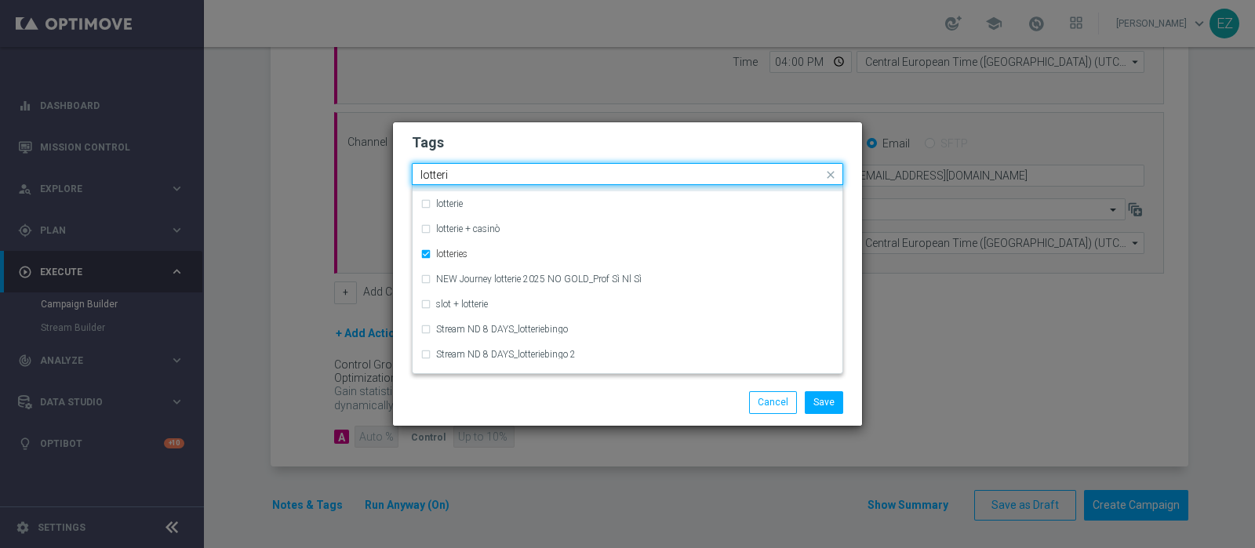
drag, startPoint x: 459, startPoint y: 176, endPoint x: 318, endPoint y: 192, distance: 142.9
click at [318, 192] on modal-container "Tags Quick find × talent × retention × cb giocato × lotteries lotteri Journey l…" at bounding box center [627, 274] width 1255 height 548
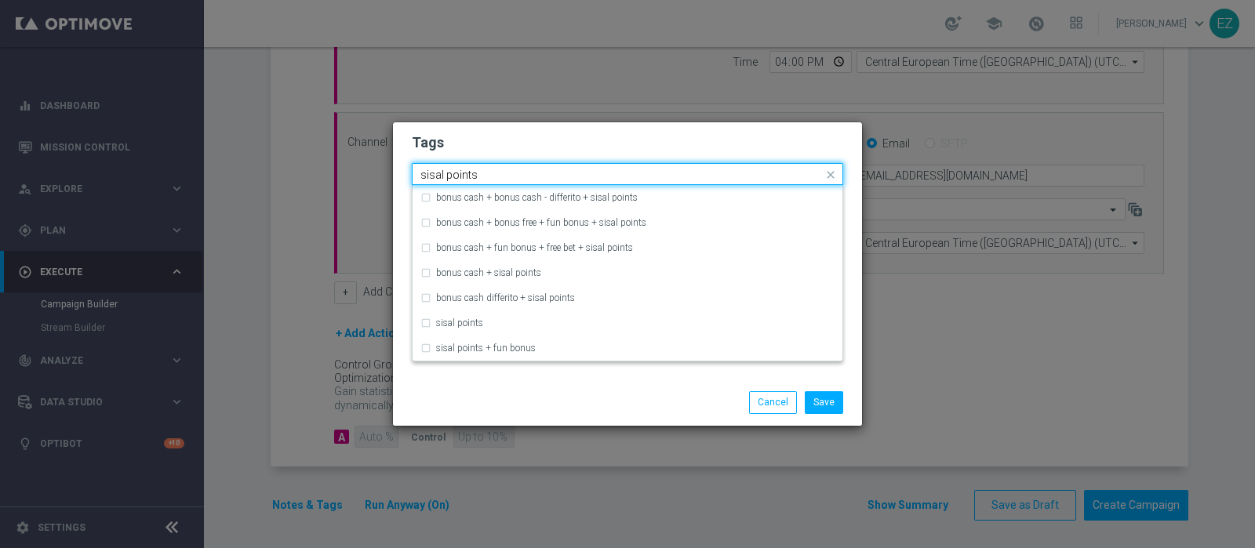
scroll to position [0, 0]
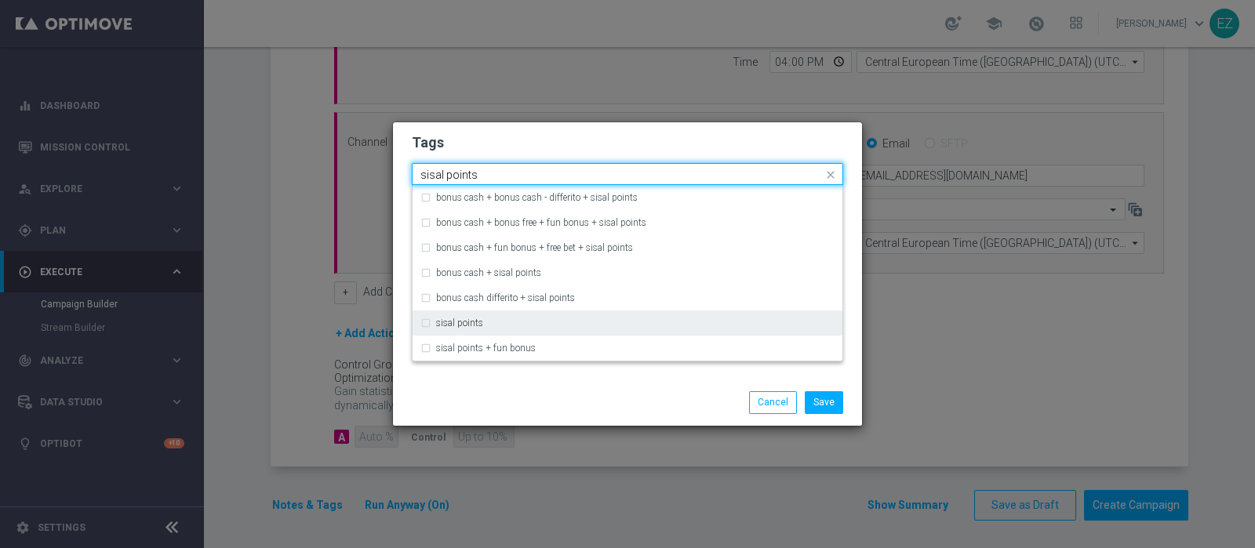
click at [449, 320] on label "sisal points" at bounding box center [459, 322] width 47 height 9
type input "sisal points"
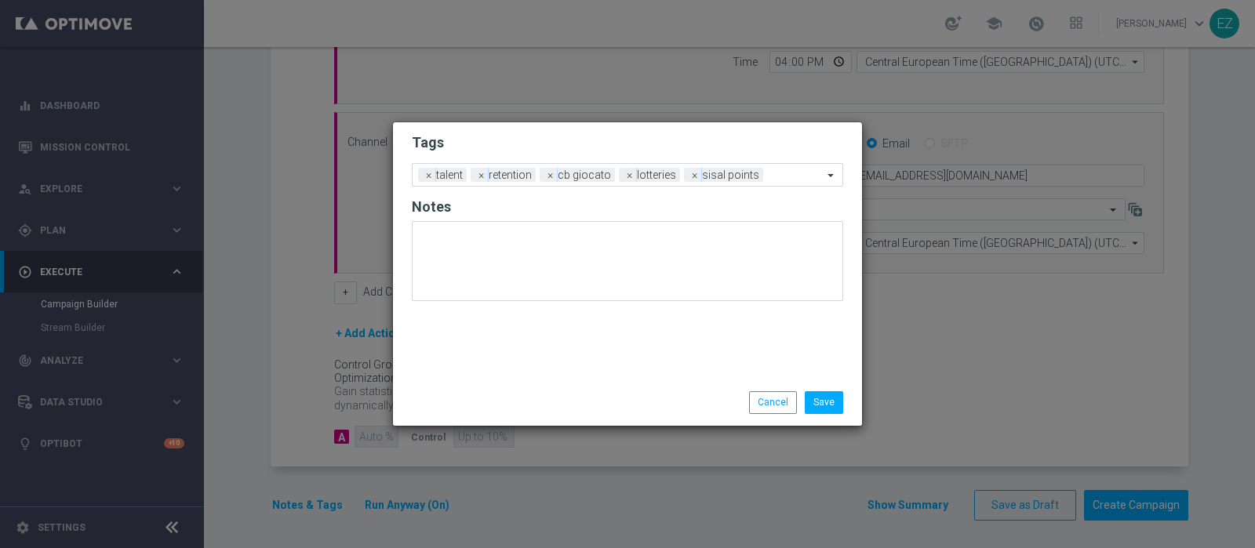
click at [510, 401] on div "Save Cancel" at bounding box center [627, 402] width 455 height 22
click at [821, 407] on button "Save" at bounding box center [823, 402] width 38 height 22
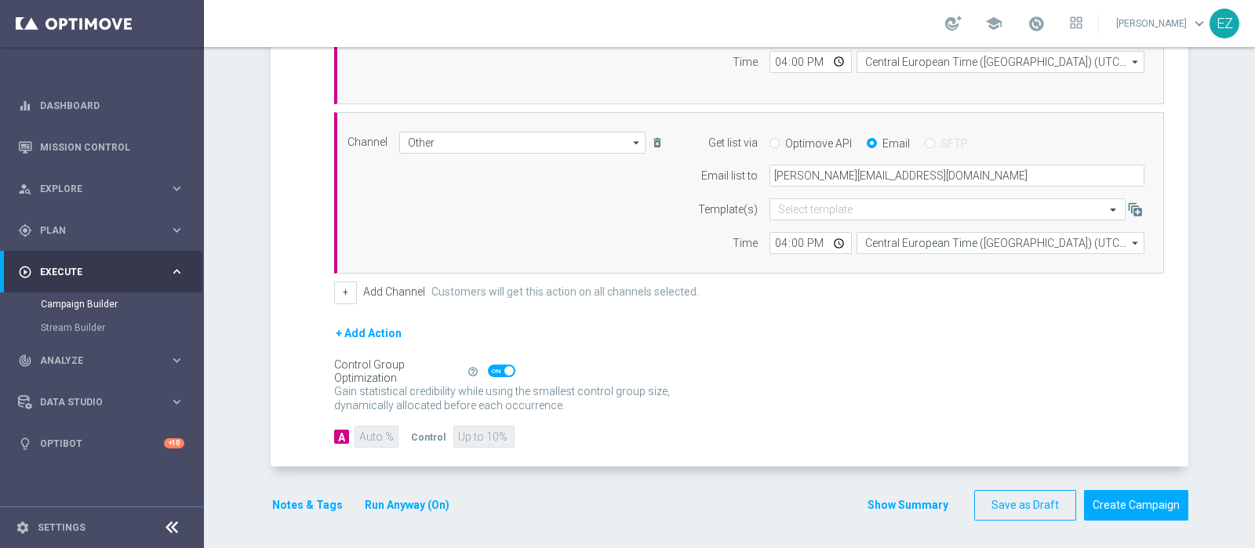
click at [882, 496] on button "Show Summary" at bounding box center [907, 505] width 82 height 18
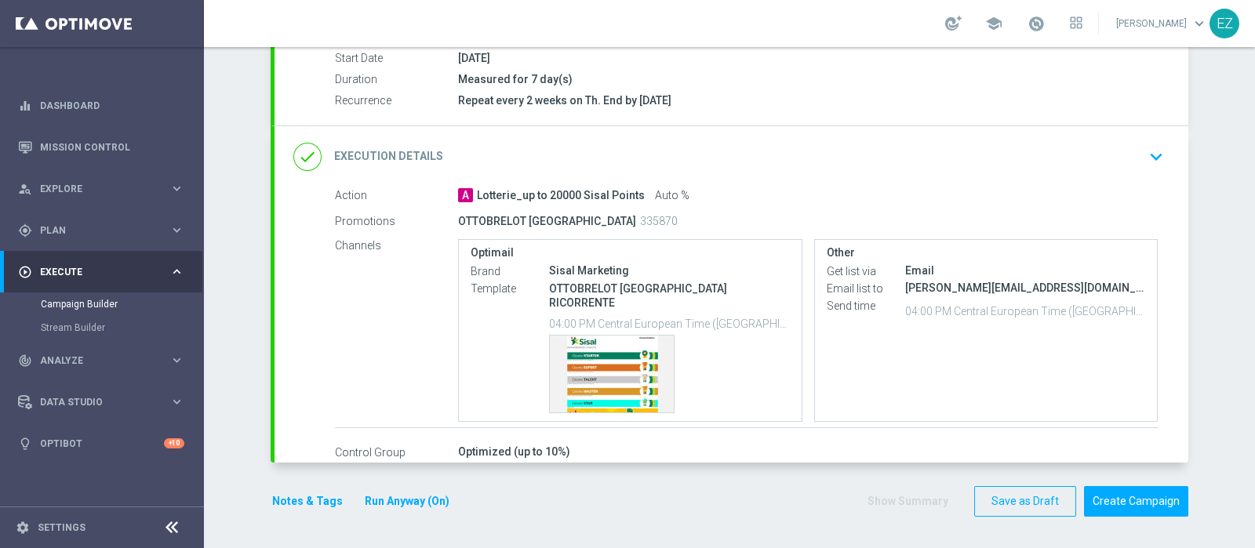
scroll to position [264, 0]
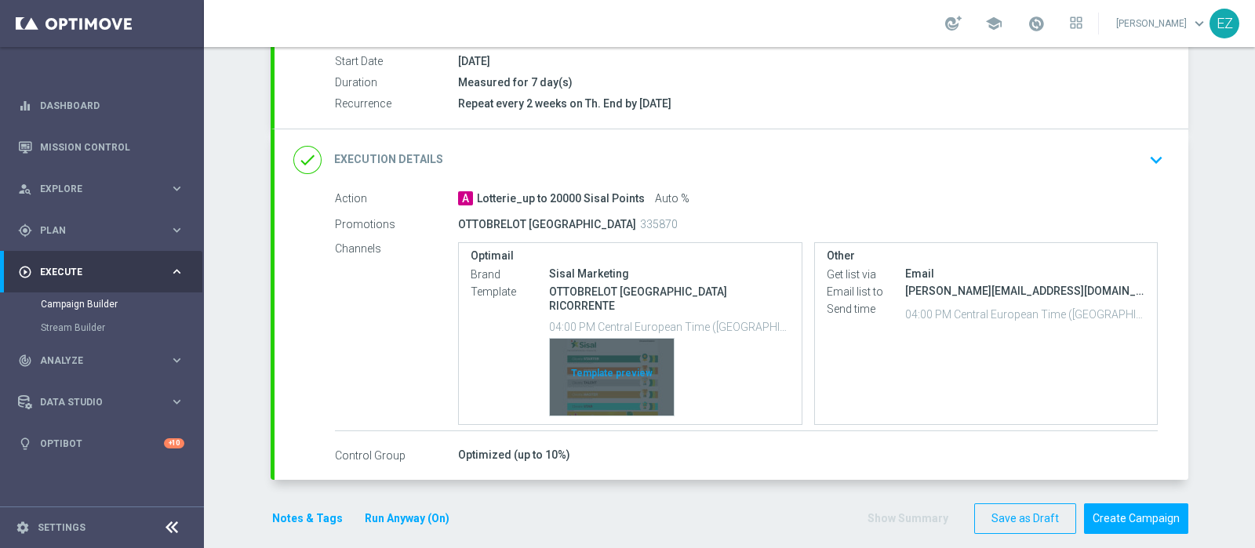
click at [597, 342] on div "Template preview" at bounding box center [612, 377] width 124 height 77
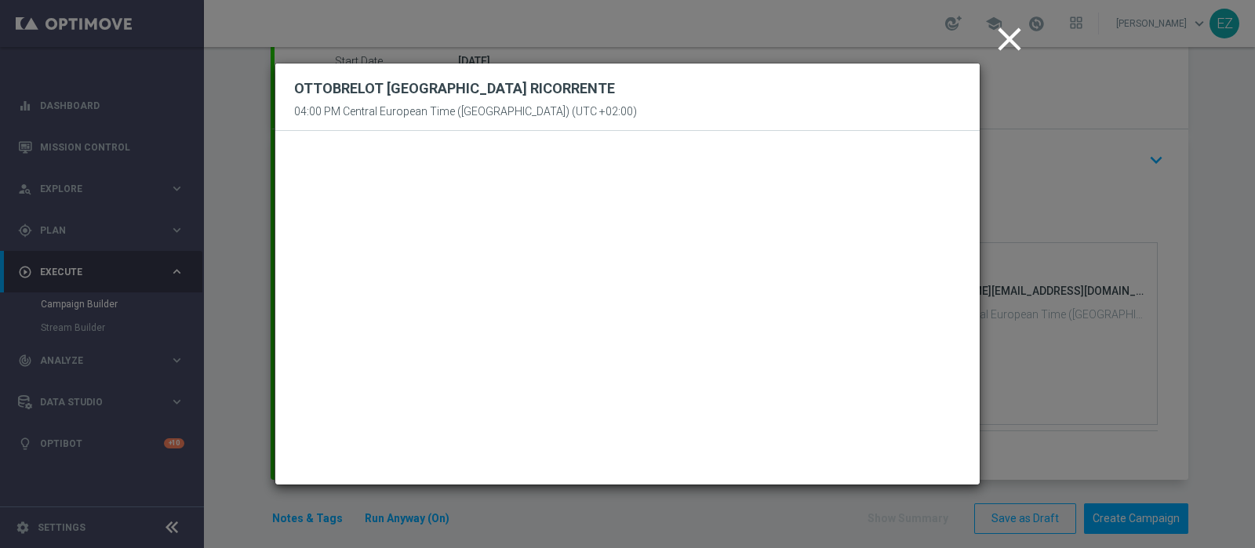
click at [1021, 38] on icon "close" at bounding box center [1009, 39] width 39 height 39
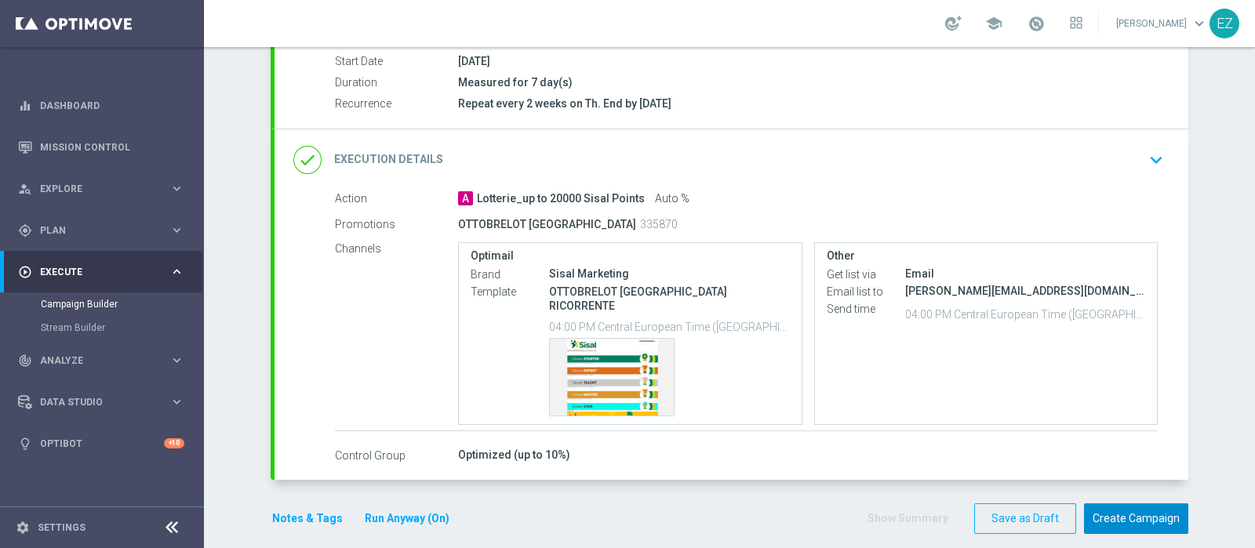
click at [1142, 503] on button "Create Campaign" at bounding box center [1136, 518] width 104 height 31
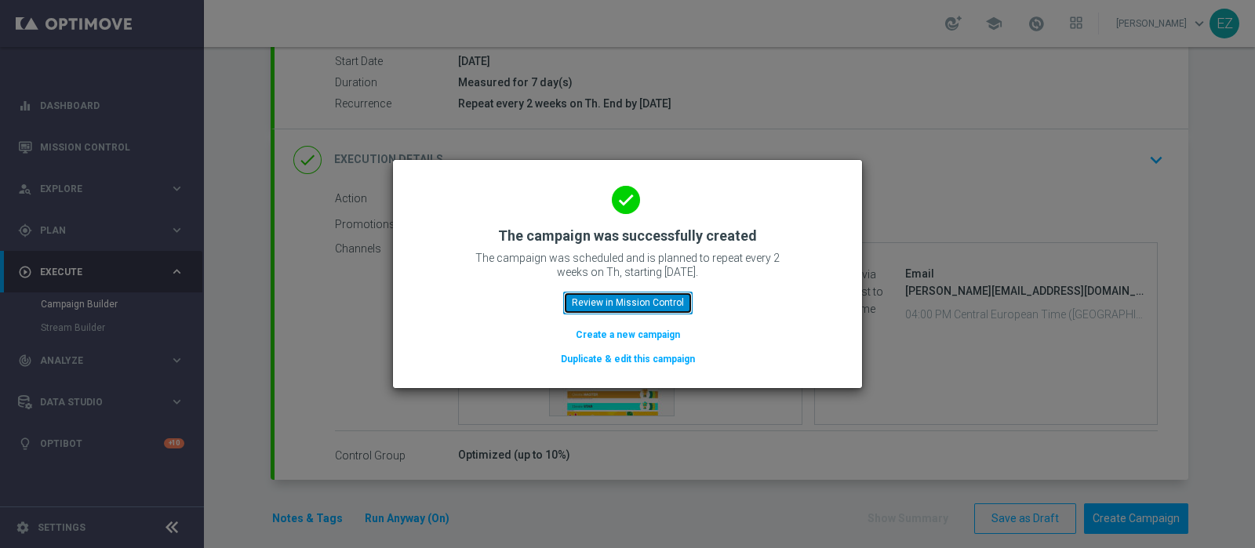
click at [616, 305] on button "Review in Mission Control" at bounding box center [627, 303] width 129 height 22
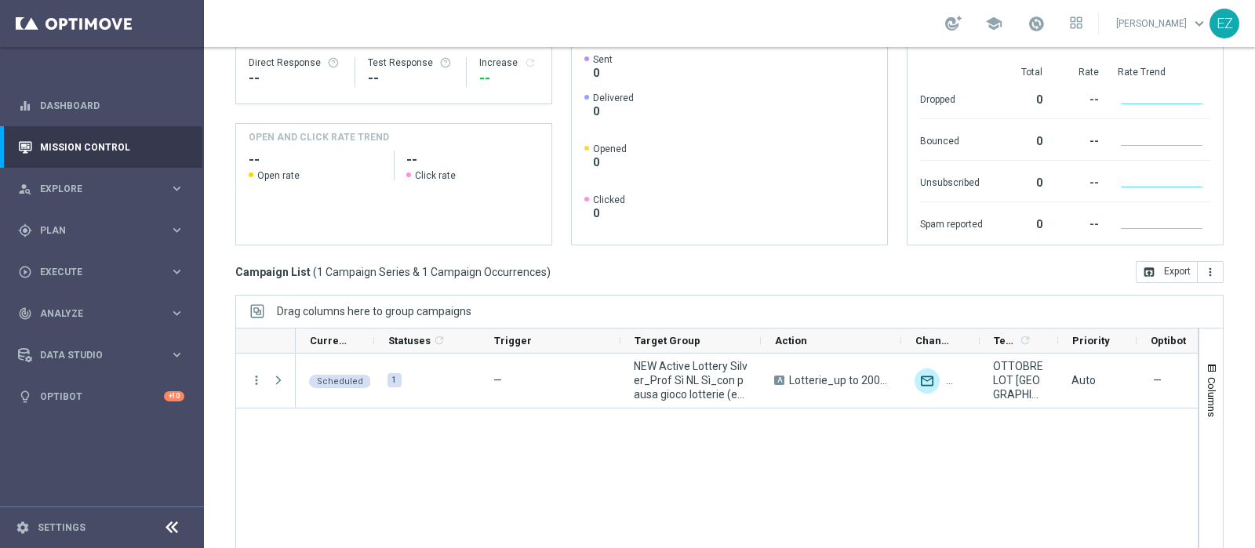
scroll to position [261, 0]
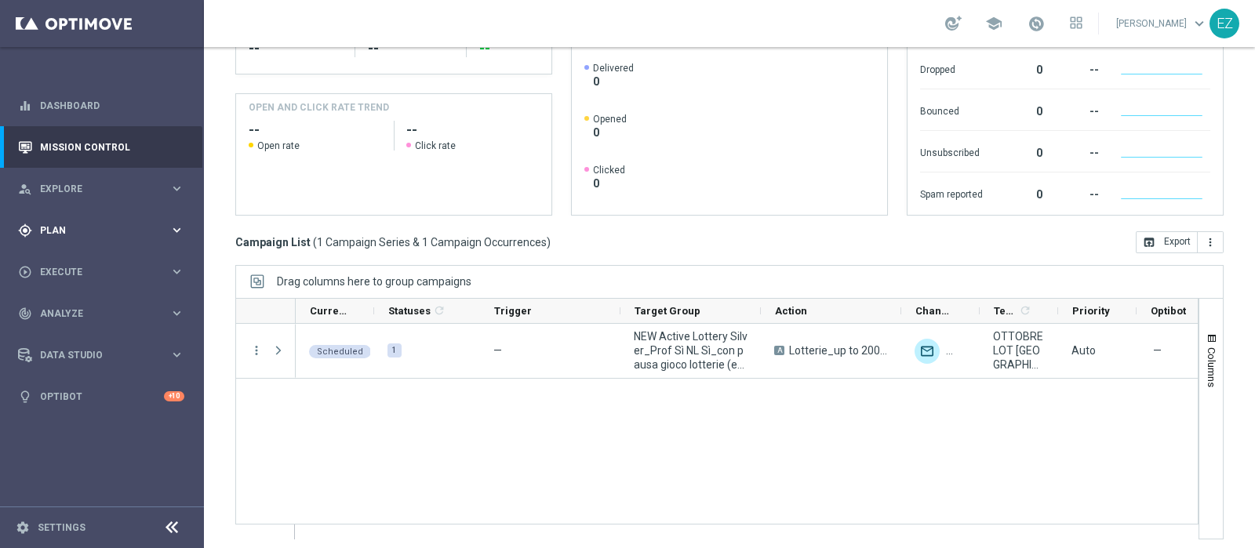
click at [60, 229] on span "Plan" at bounding box center [104, 230] width 129 height 9
click at [69, 272] on div "Target Groups" at bounding box center [122, 263] width 162 height 24
click at [71, 262] on link "Target Groups" at bounding box center [102, 262] width 122 height 13
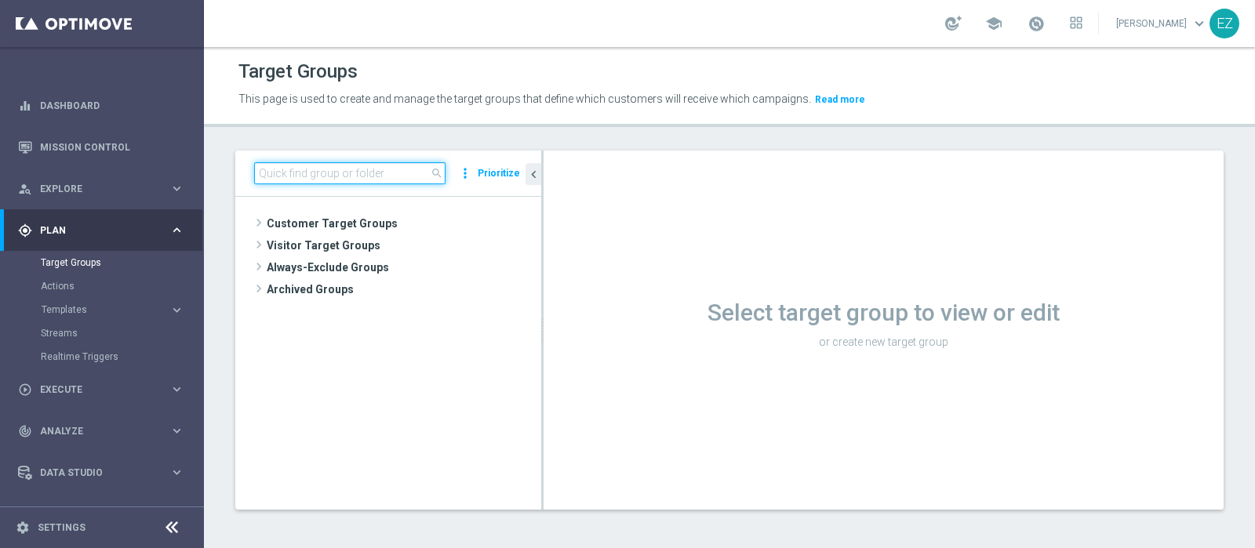
click at [383, 166] on input at bounding box center [349, 173] width 191 height 22
paste input "NEW Active Lottery Silver_Prof Sì NL Sì_con pausa gioco lotterie (esclusi EL)_m…"
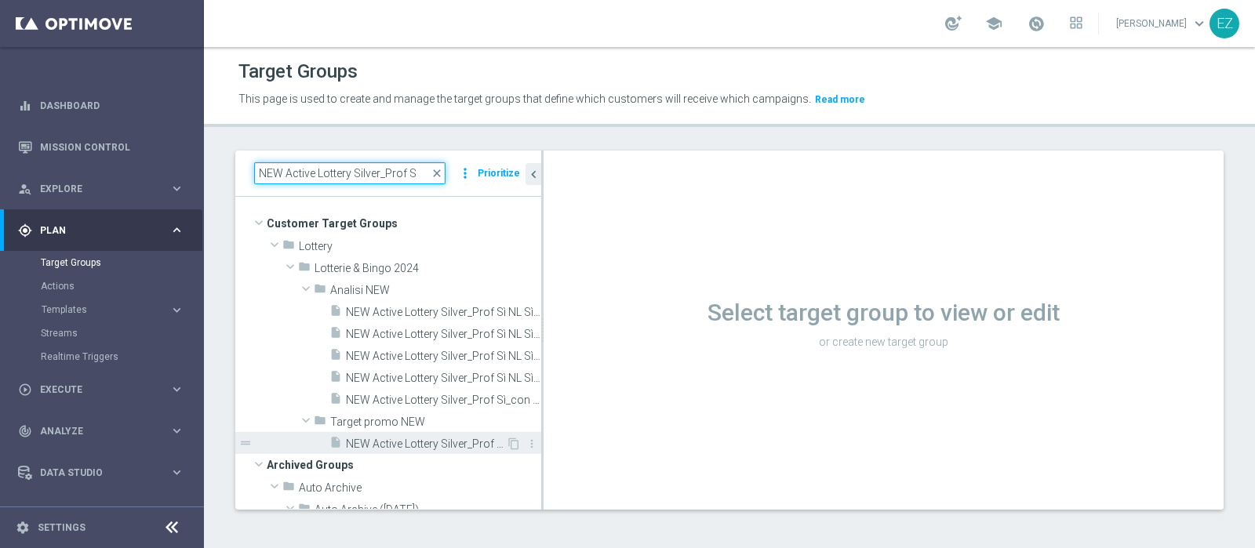
type input "NEW Active Lottery Silver_Prof S"
click at [408, 452] on div "insert_drive_file NEW Active Lottery Silver_Prof Sì NL Sì_con pausa gioco lotte…" at bounding box center [417, 443] width 176 height 22
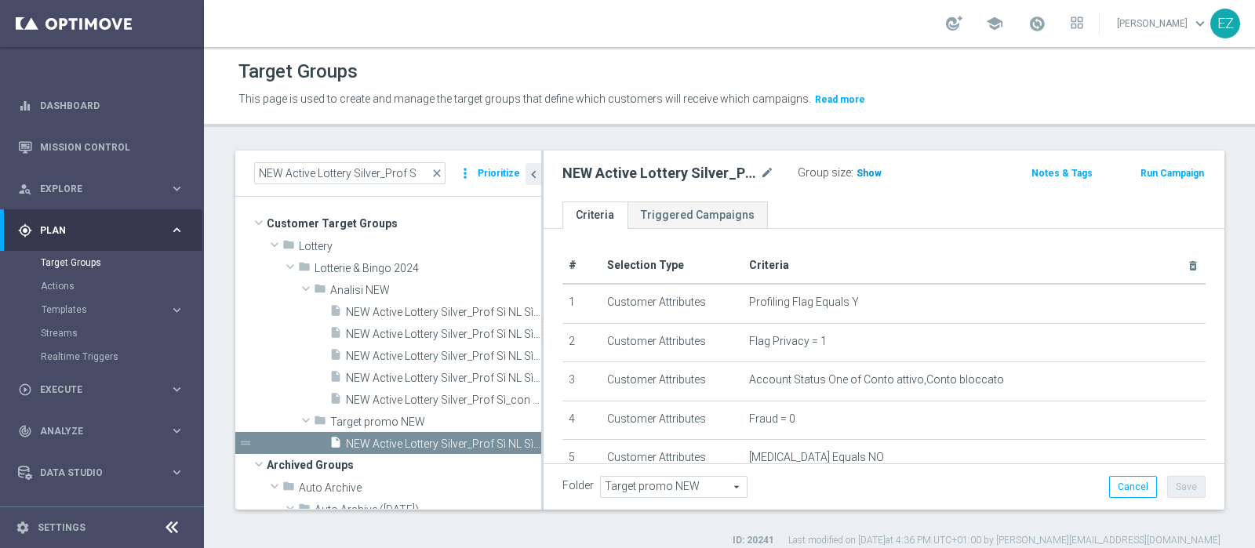
click at [866, 178] on h3 "Show" at bounding box center [869, 173] width 28 height 17
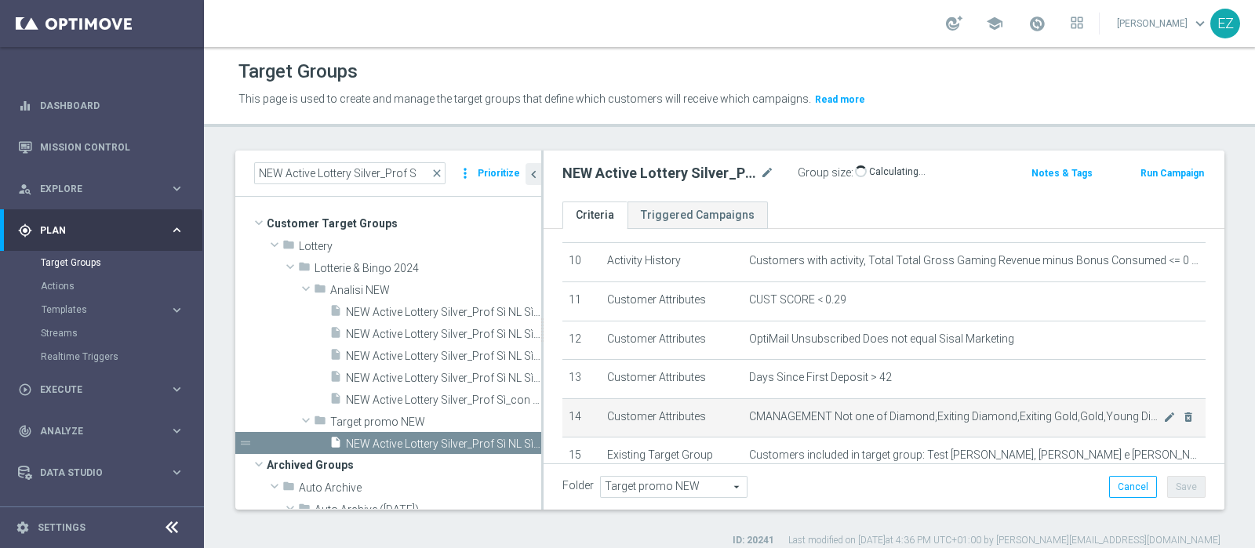
scroll to position [457, 0]
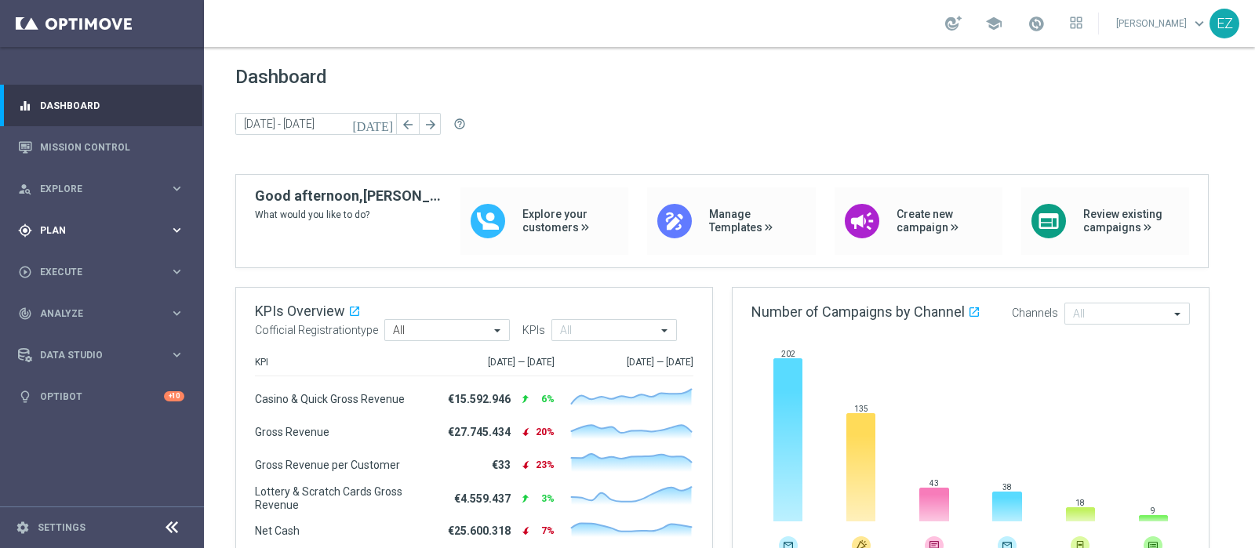
click at [49, 223] on div "gps_fixed Plan" at bounding box center [93, 230] width 151 height 14
click at [57, 308] on span "Templates" at bounding box center [98, 309] width 112 height 9
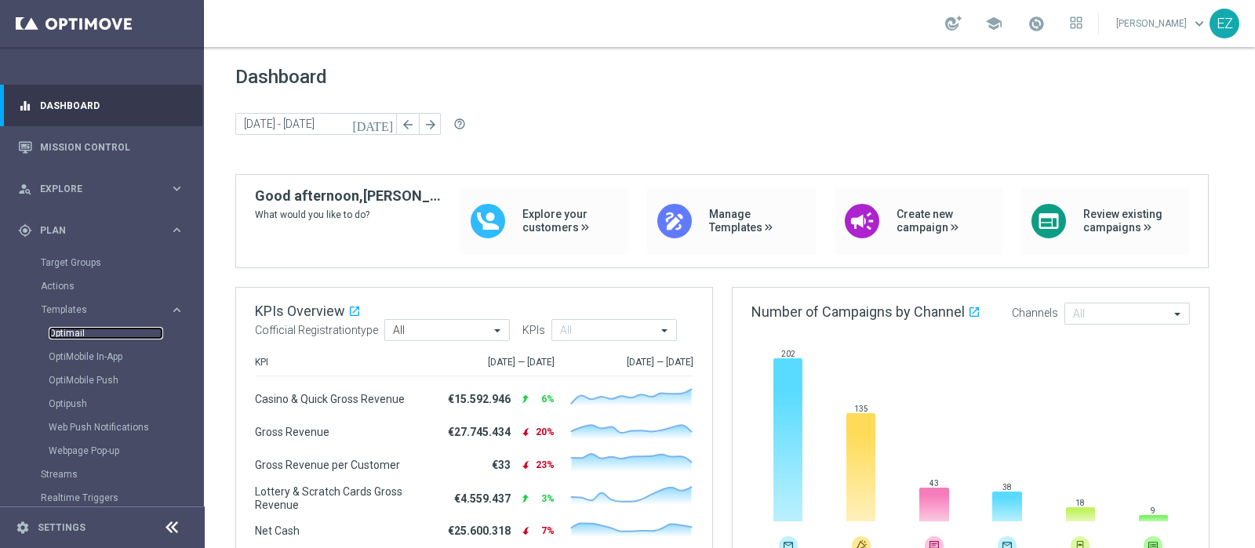
click at [63, 337] on link "Optimail" at bounding box center [106, 333] width 114 height 13
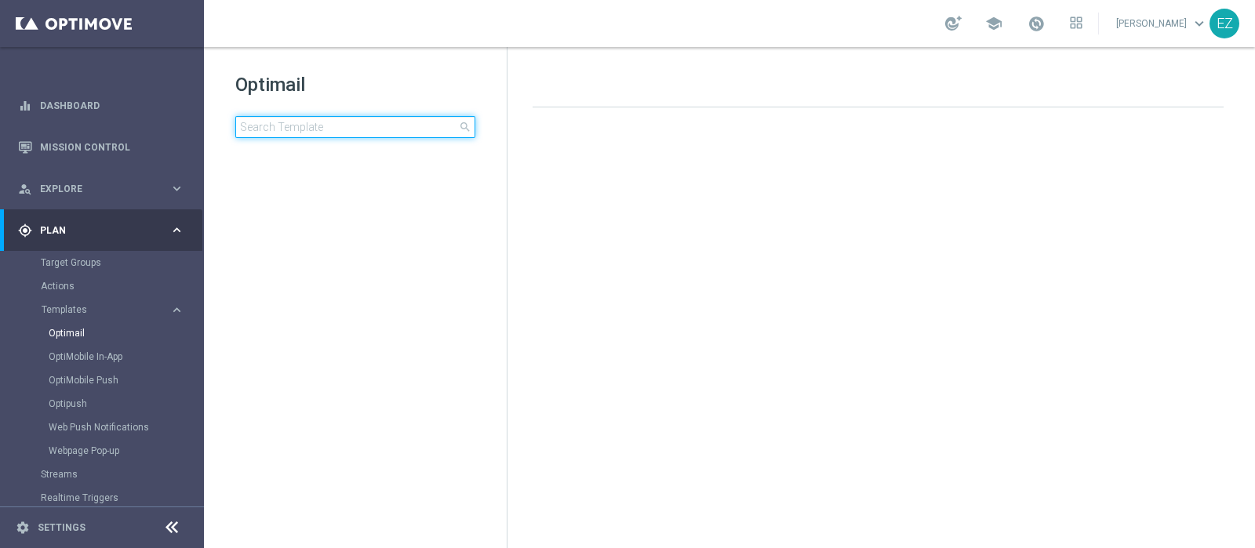
drag, startPoint x: 355, startPoint y: 123, endPoint x: 357, endPoint y: 131, distance: 8.0
click at [355, 122] on input at bounding box center [355, 127] width 240 height 22
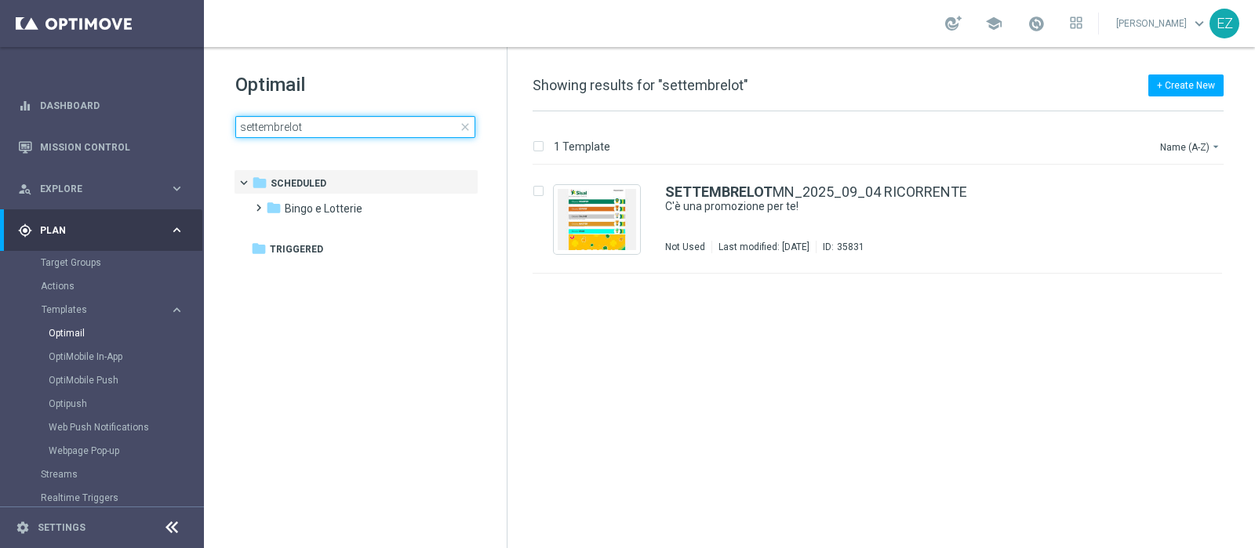
click at [335, 122] on input "settembrelot" at bounding box center [355, 127] width 240 height 22
type input "settembrelot"
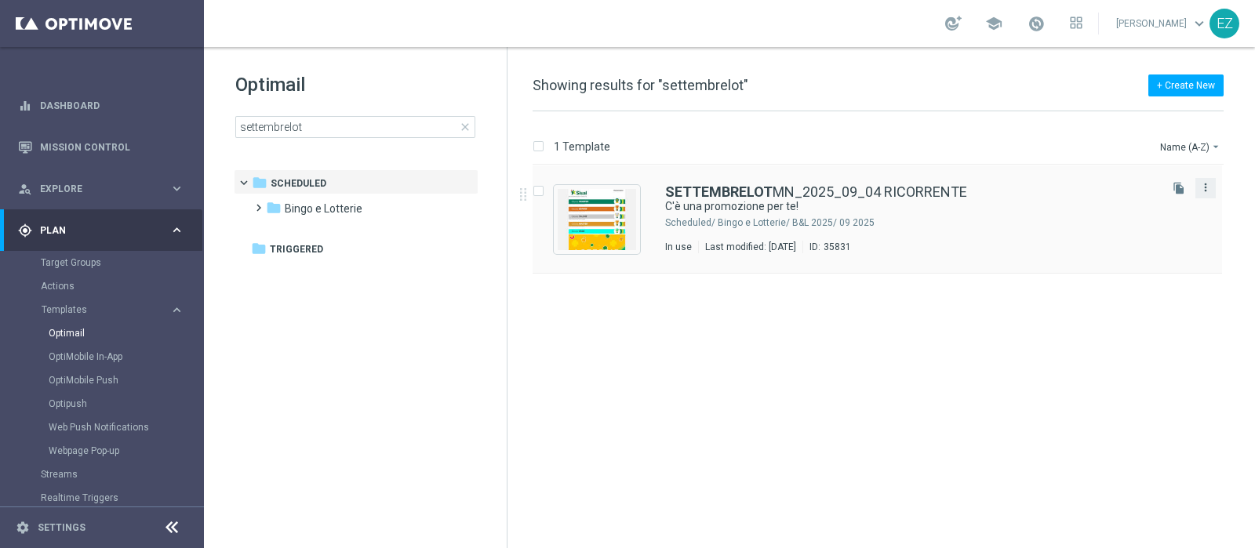
click at [1203, 186] on icon "more_vert" at bounding box center [1205, 187] width 13 height 13
click at [1113, 233] on div "drive_file_move Copy To" at bounding box center [1134, 227] width 125 height 22
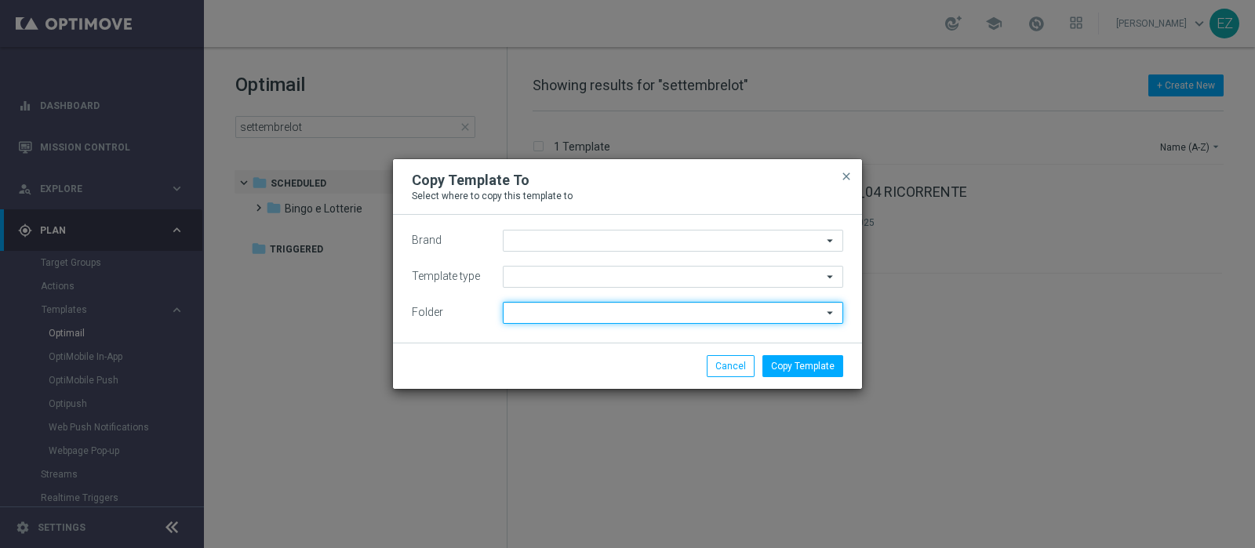
click at [524, 316] on input at bounding box center [673, 313] width 340 height 22
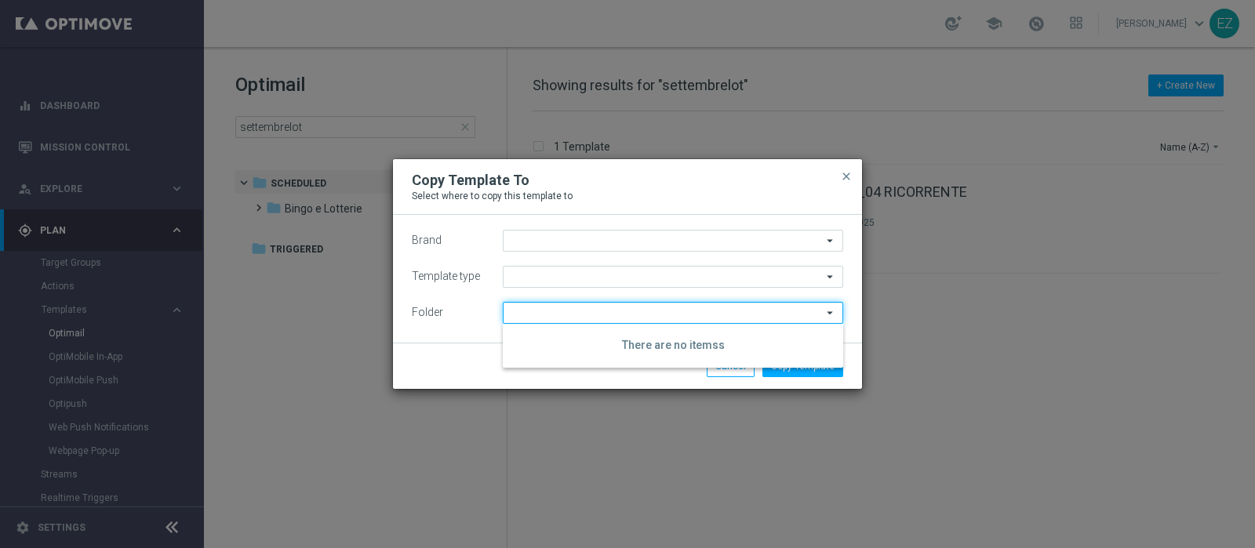
type input "Sisal Marketing"
type input "Scheduled"
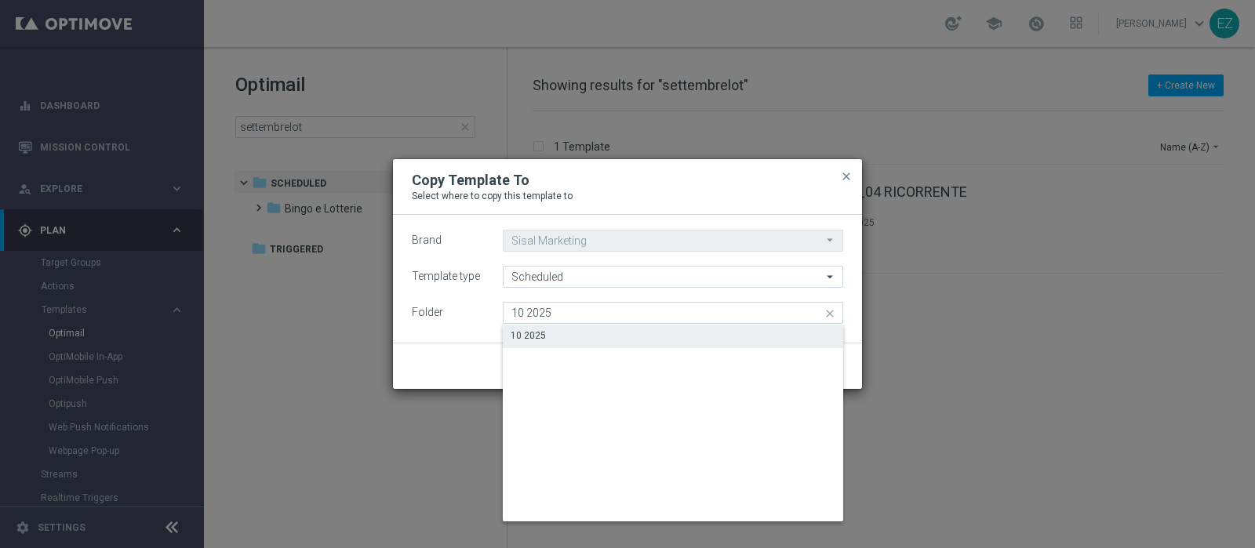
click at [565, 340] on div "10 2025" at bounding box center [673, 336] width 340 height 22
type input "10 2025"
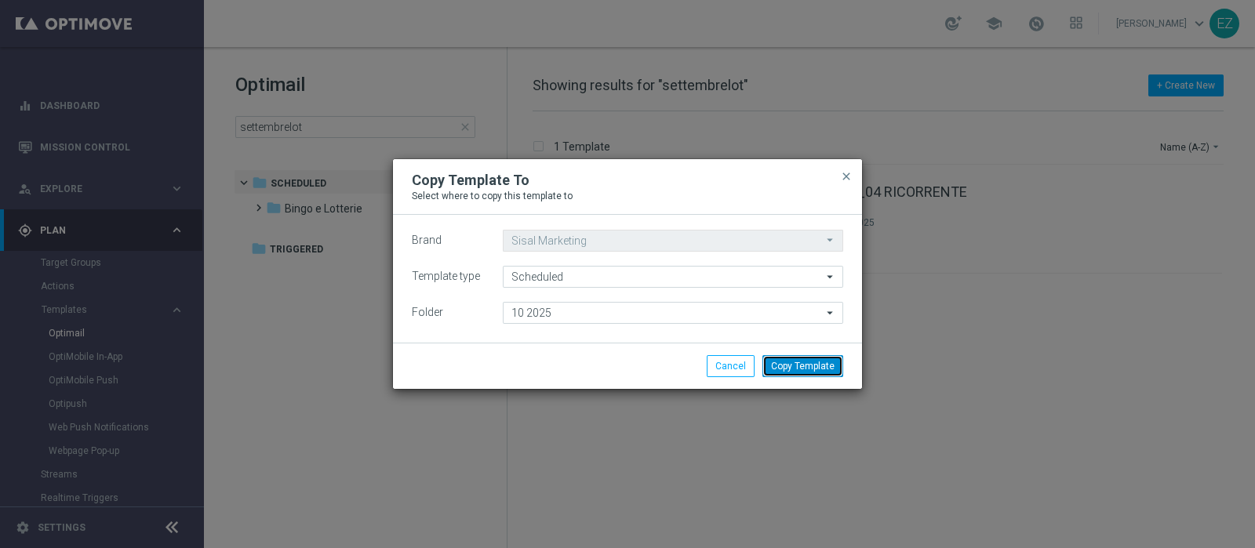
click at [798, 370] on button "Copy Template" at bounding box center [802, 366] width 81 height 22
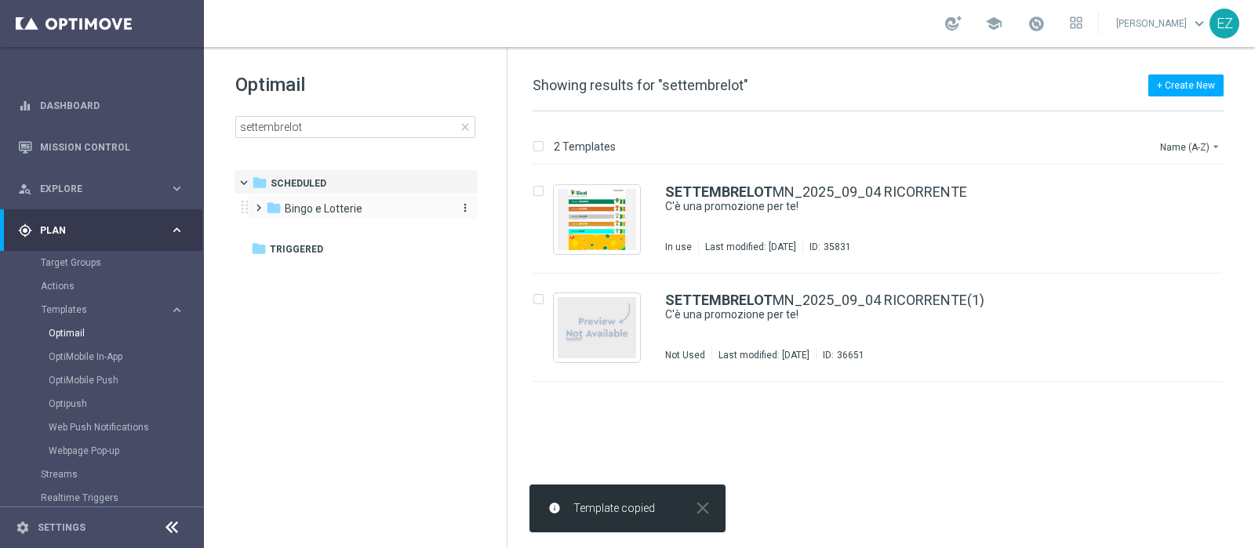
click at [348, 212] on span "Bingo e Lotterie" at bounding box center [324, 209] width 78 height 14
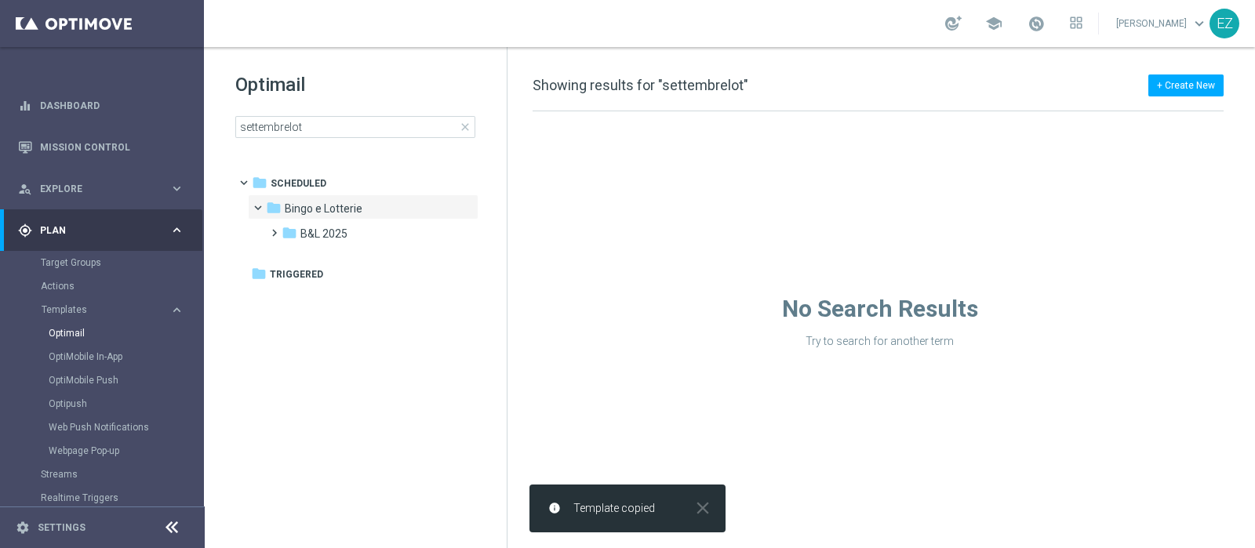
click at [464, 130] on span "close" at bounding box center [465, 127] width 13 height 13
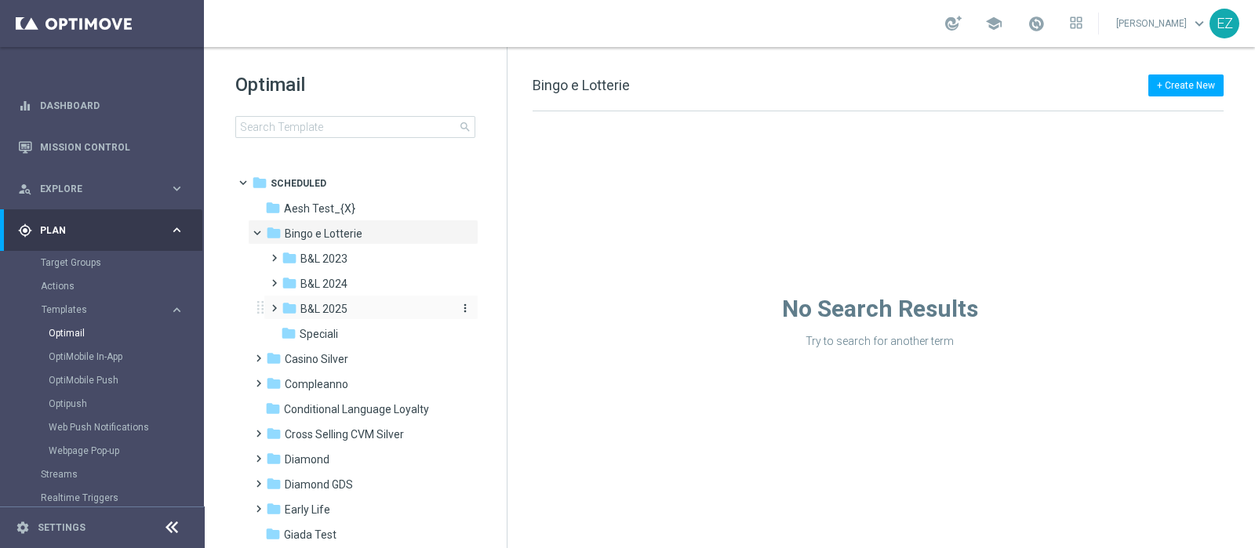
click at [328, 314] on span "B&L 2025" at bounding box center [323, 309] width 47 height 14
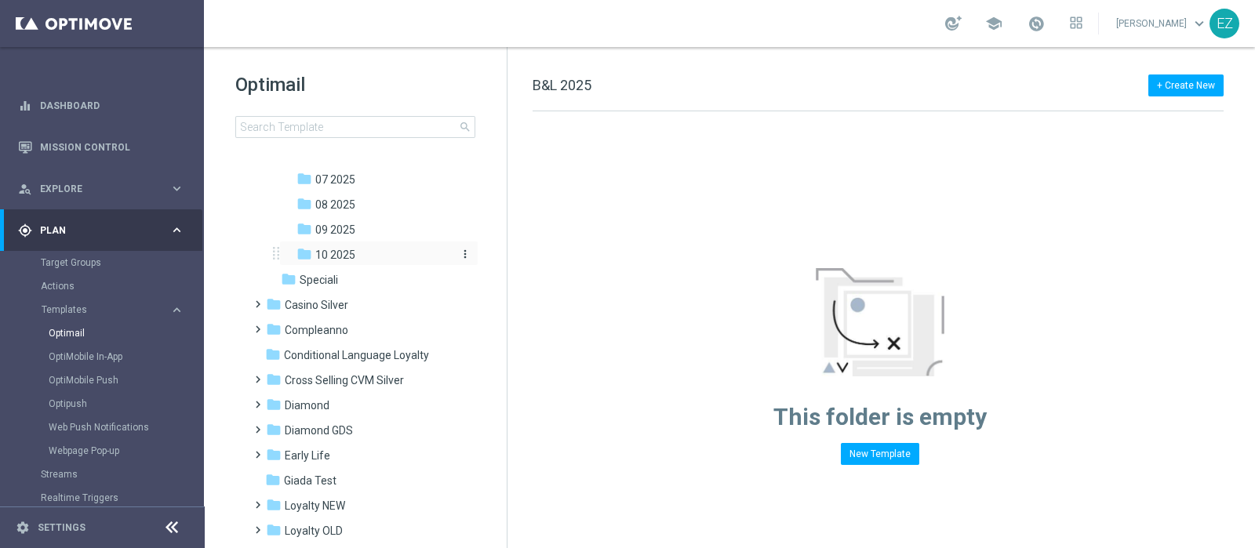
scroll to position [303, 0]
click at [340, 251] on span "10 2025" at bounding box center [335, 256] width 40 height 14
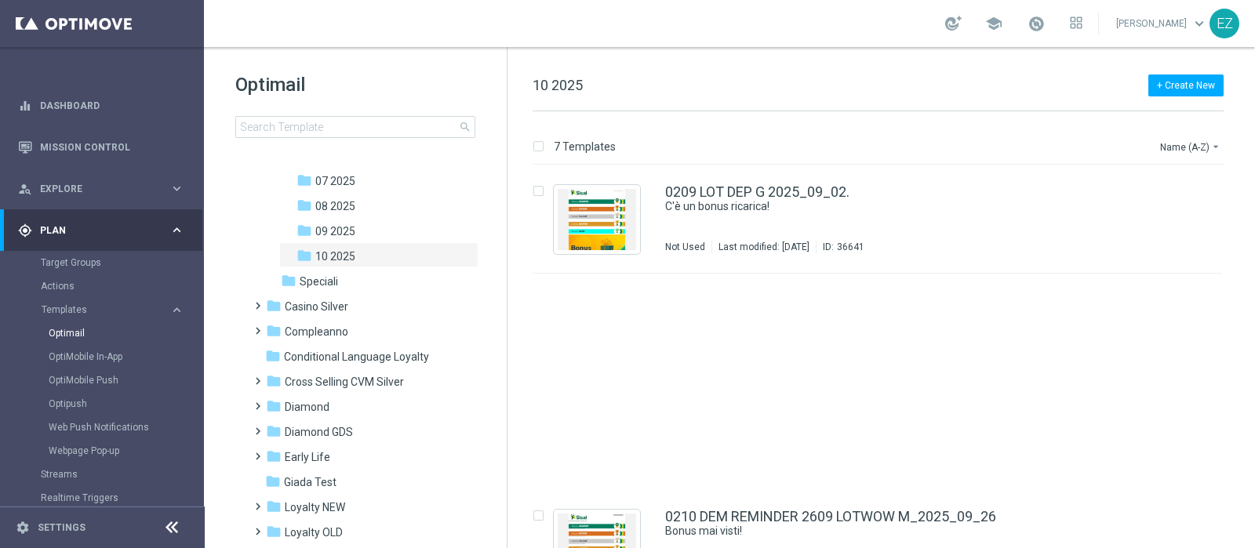
scroll to position [374, 0]
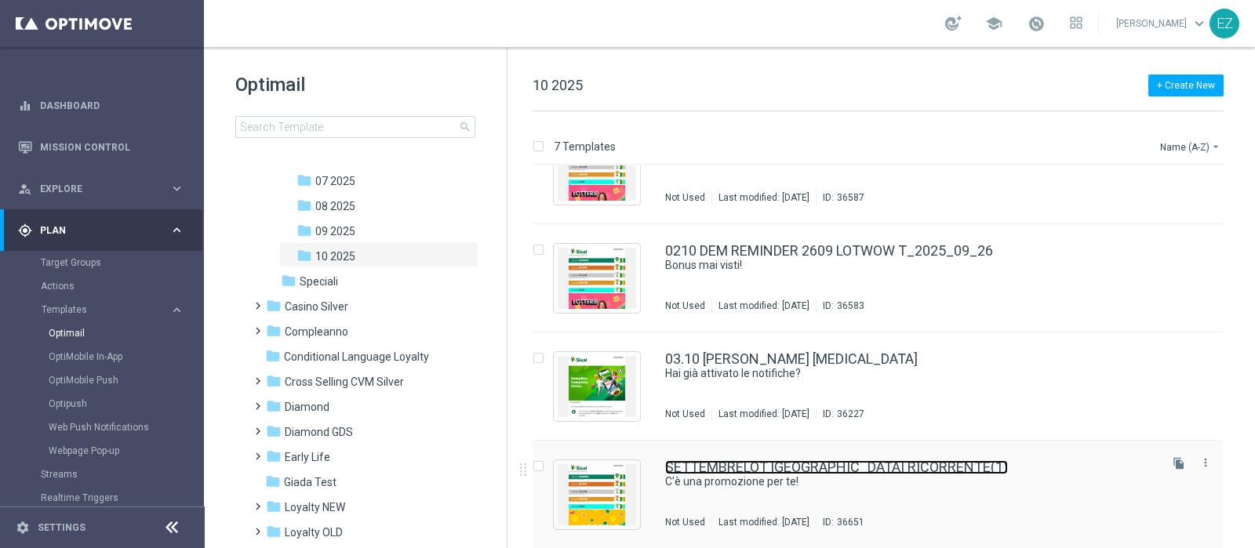
click at [758, 462] on link "SETTEMBRELOT MN_2025_09_04 RICORRENTE(1)" at bounding box center [836, 467] width 343 height 14
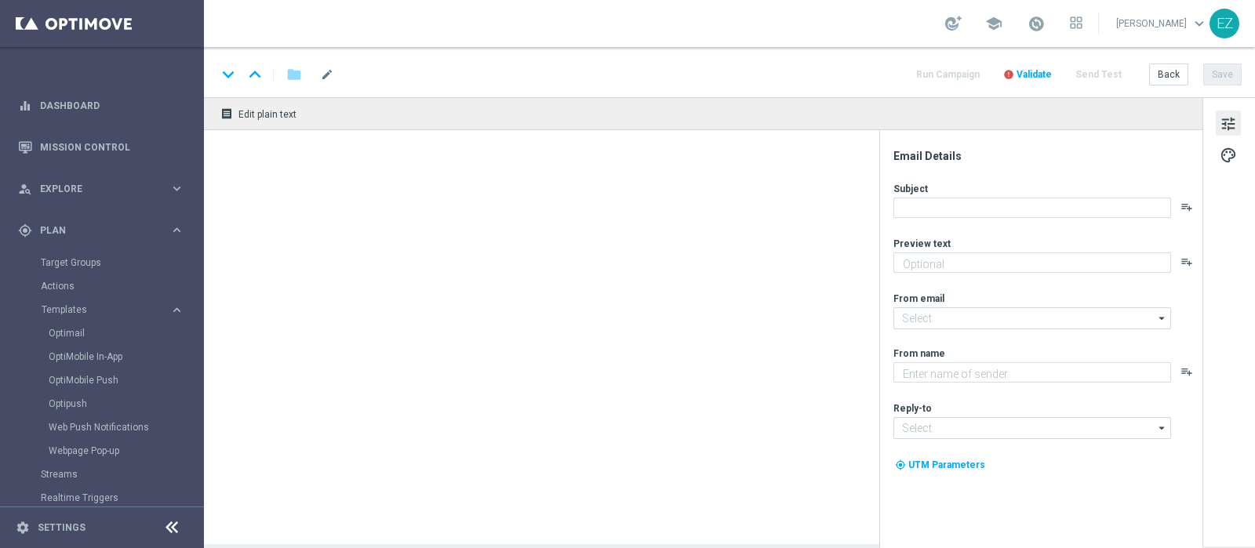
type input "SETTEMBRELOT MN_2025_09_04 RICORRENTE(1)"
type textarea "Per te fino a 20.000 Sisal point"
type input "newsletter@comunicazioni.sisal.it"
type textarea "Sisal"
type input "info@sisal.it"
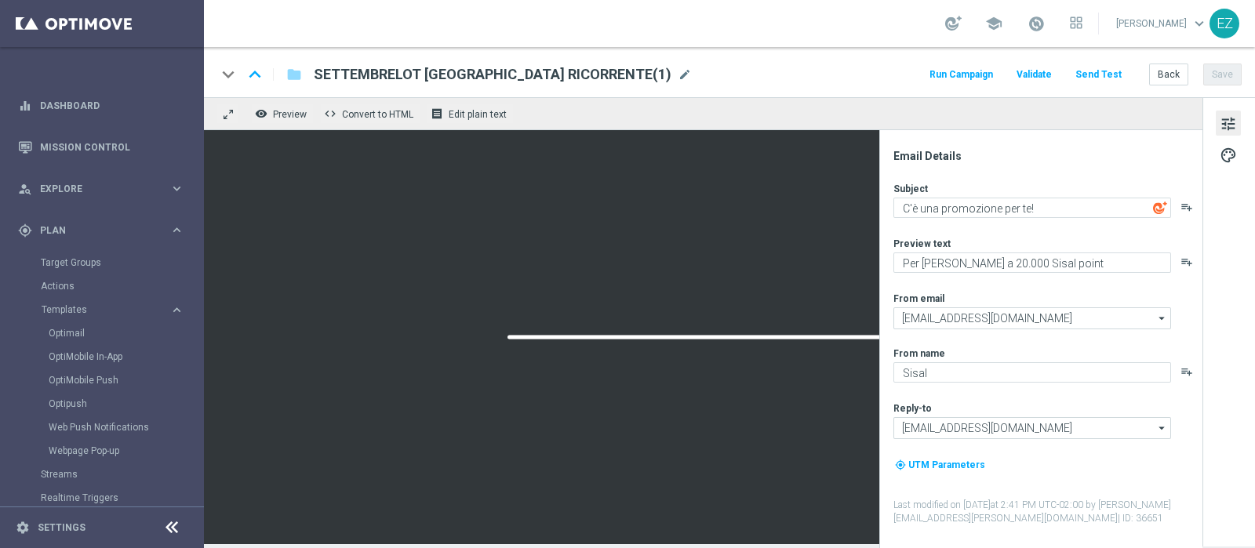
drag, startPoint x: 645, startPoint y: 80, endPoint x: 631, endPoint y: 78, distance: 13.4
click at [677, 80] on span "mode_edit" at bounding box center [684, 74] width 14 height 14
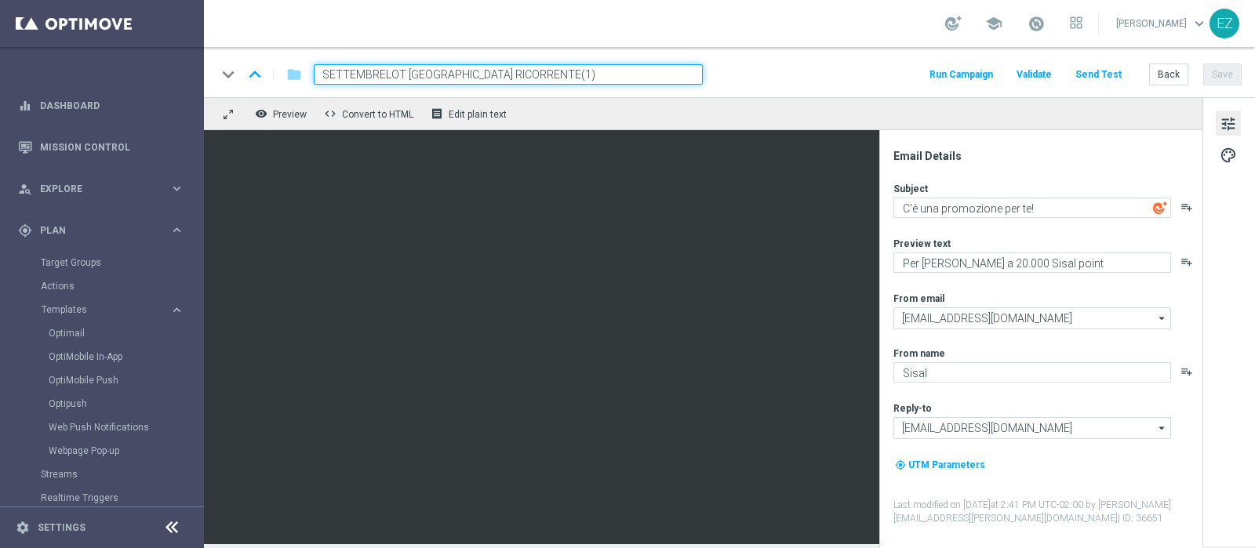
drag, startPoint x: 421, startPoint y: 68, endPoint x: 239, endPoint y: 71, distance: 181.9
click at [239, 71] on div "keyboard_arrow_down keyboard_arrow_up folder SETTEMBRELOT MN_2025_09_04 RICORRE…" at bounding box center [459, 74] width 486 height 20
paste input "OTTO"
click at [648, 75] on input "OTTOBRELOT MN_2025_09_04 RICORRENTE(1)" at bounding box center [508, 74] width 389 height 20
type input "OTTOBRELOT [GEOGRAPHIC_DATA] RICORRENTE"
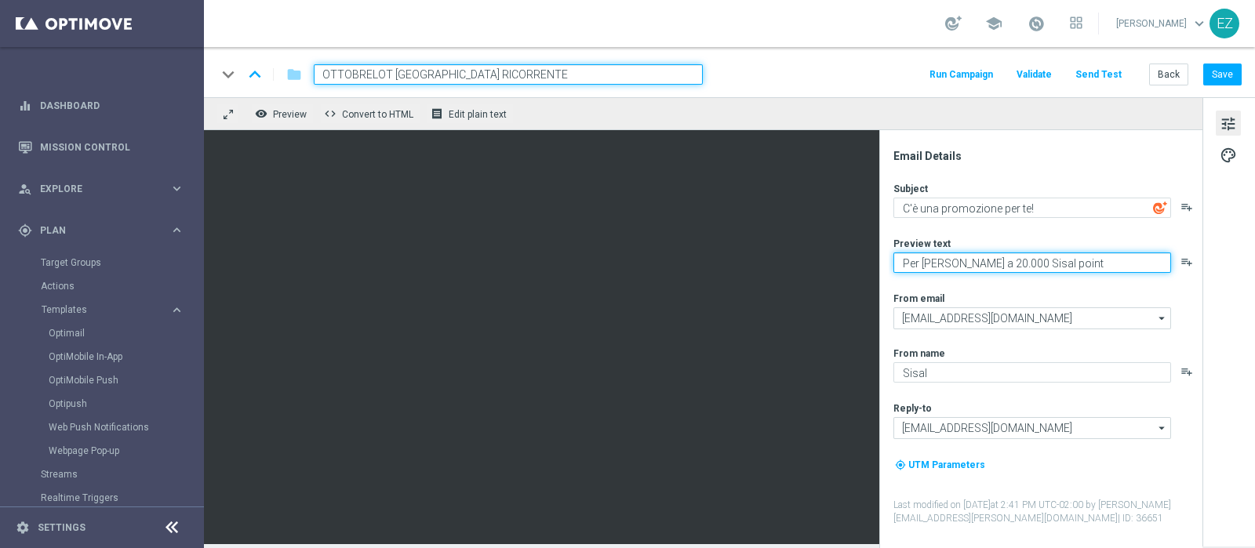
click at [966, 263] on textarea "Per te fino a 20.000 Sisal point" at bounding box center [1032, 262] width 278 height 20
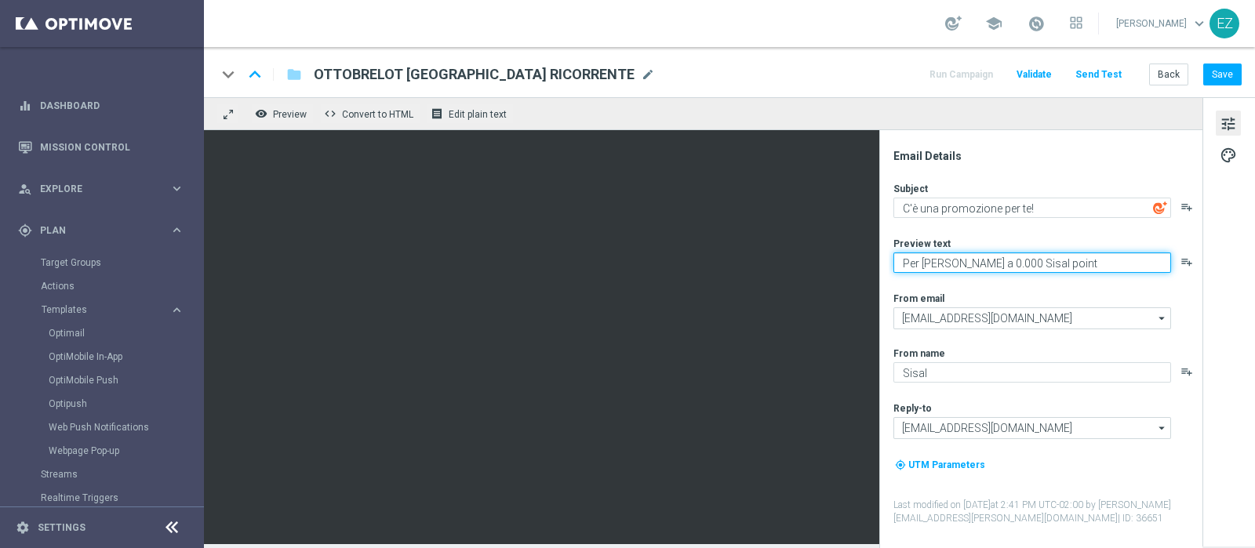
type textarea "Per te fino a 30.000 Sisal point"
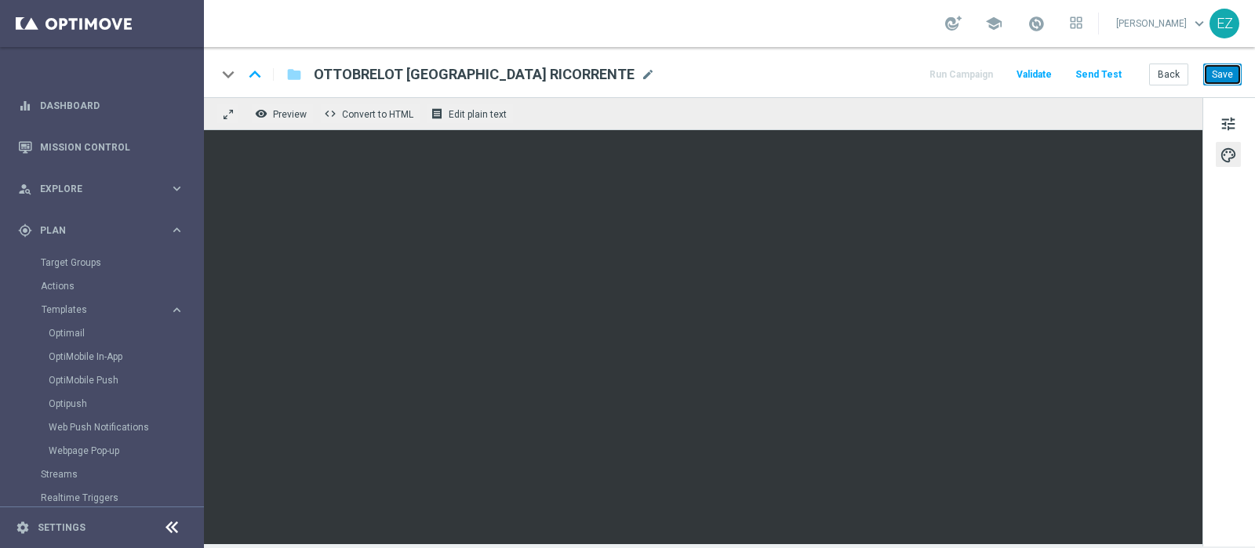
click at [1228, 74] on button "Save" at bounding box center [1222, 75] width 38 height 22
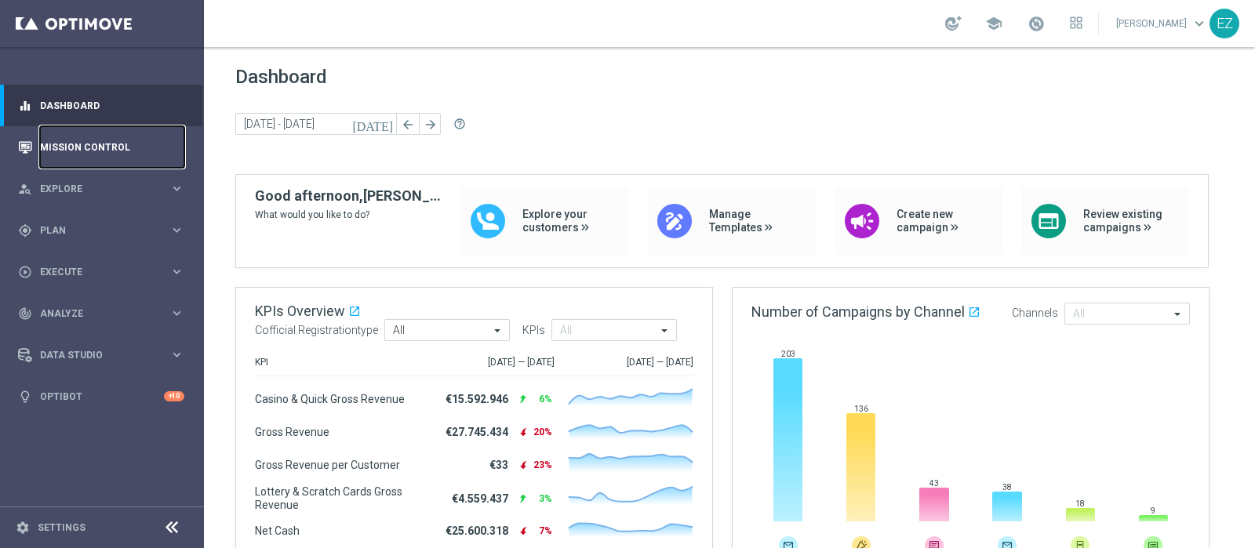
click at [107, 148] on link "Mission Control" at bounding box center [112, 147] width 144 height 42
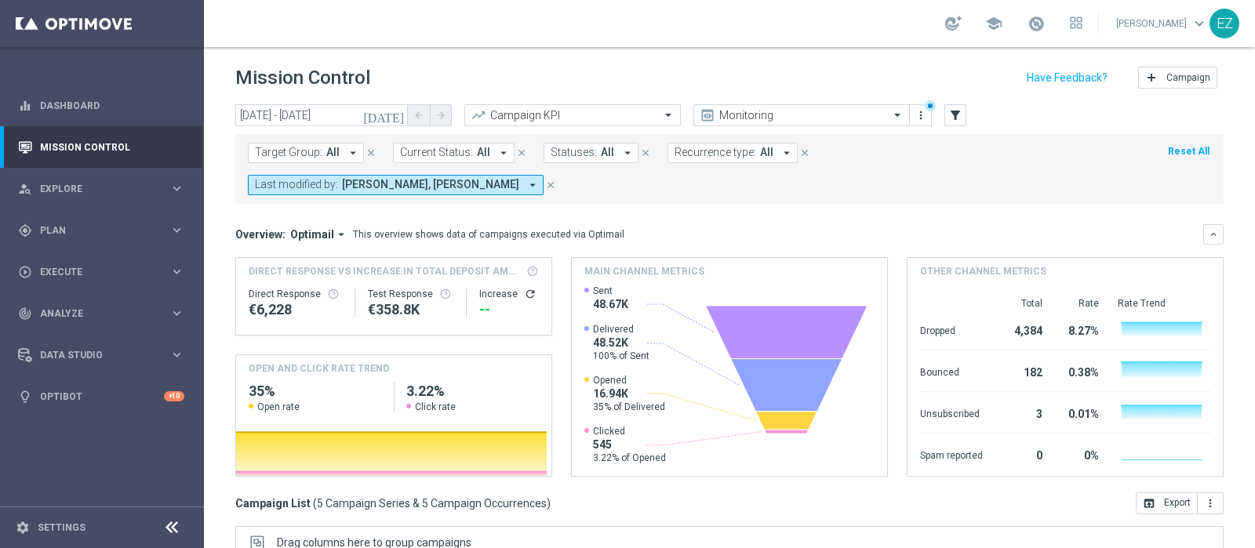
click at [393, 111] on icon "[DATE]" at bounding box center [384, 115] width 42 height 14
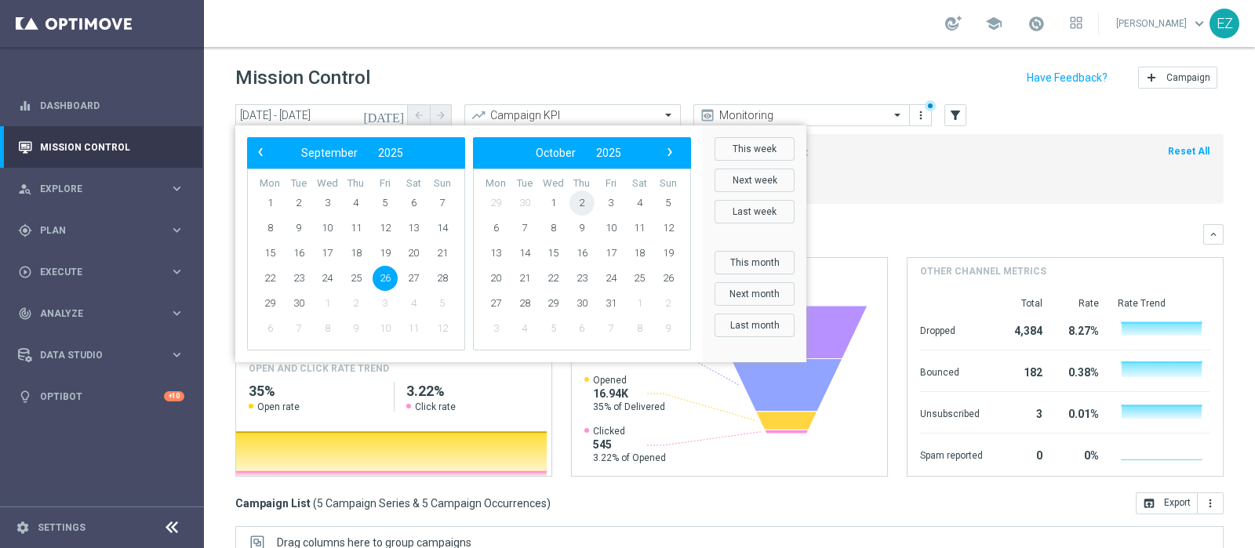
click at [579, 208] on span "2" at bounding box center [581, 203] width 25 height 25
click at [354, 202] on span "2" at bounding box center [355, 203] width 25 height 25
type input "[DATE] - [DATE]"
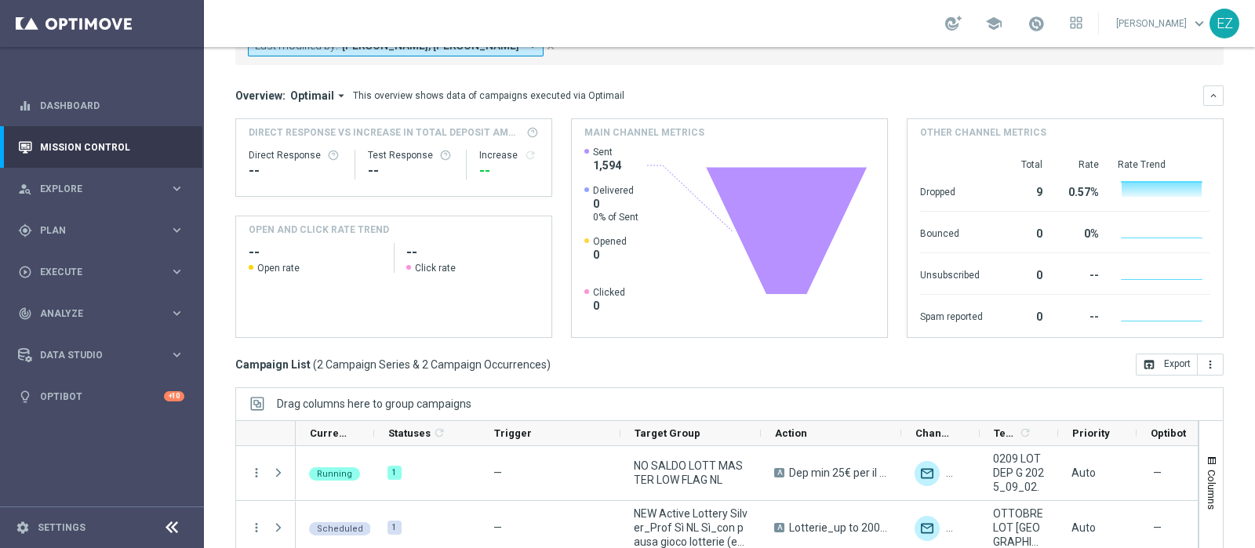
scroll to position [235, 0]
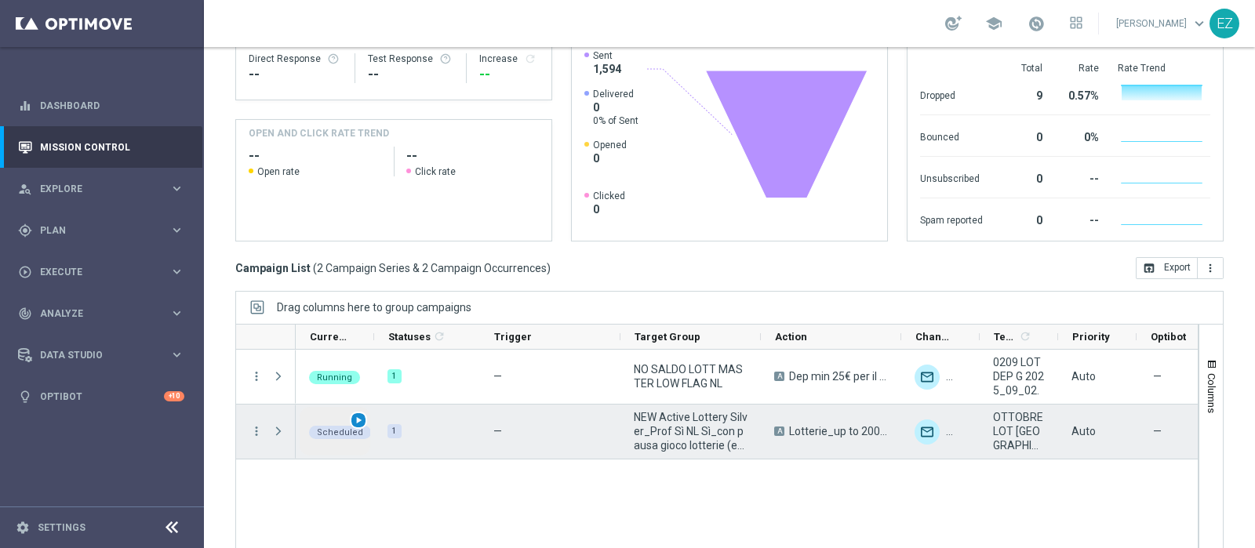
click at [358, 415] on span "play_arrow" at bounding box center [358, 420] width 11 height 11
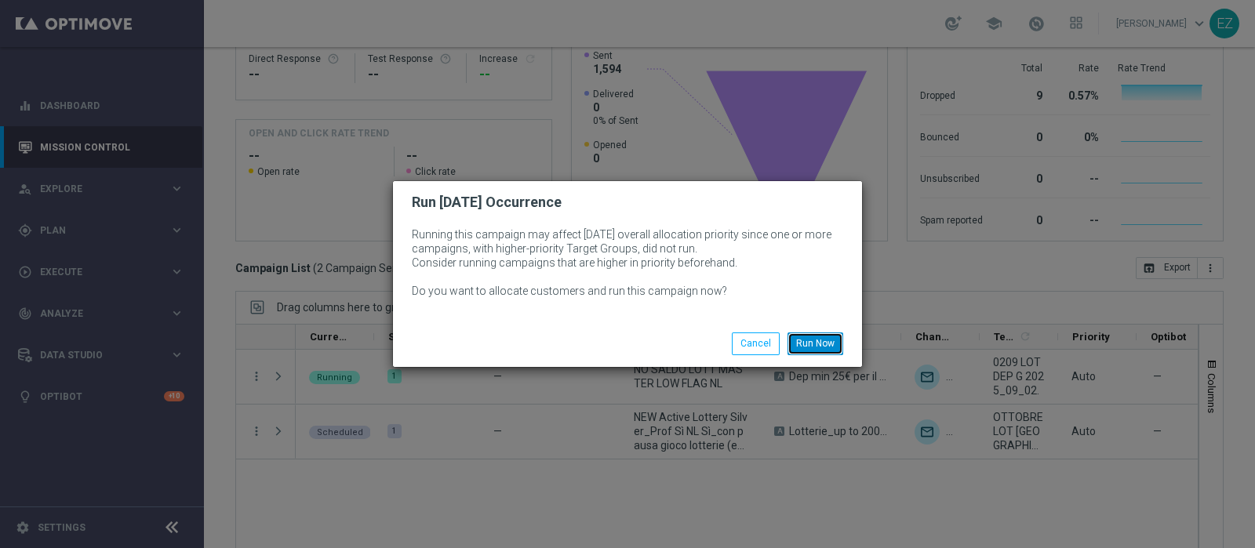
click at [804, 339] on button "Run Now" at bounding box center [815, 343] width 56 height 22
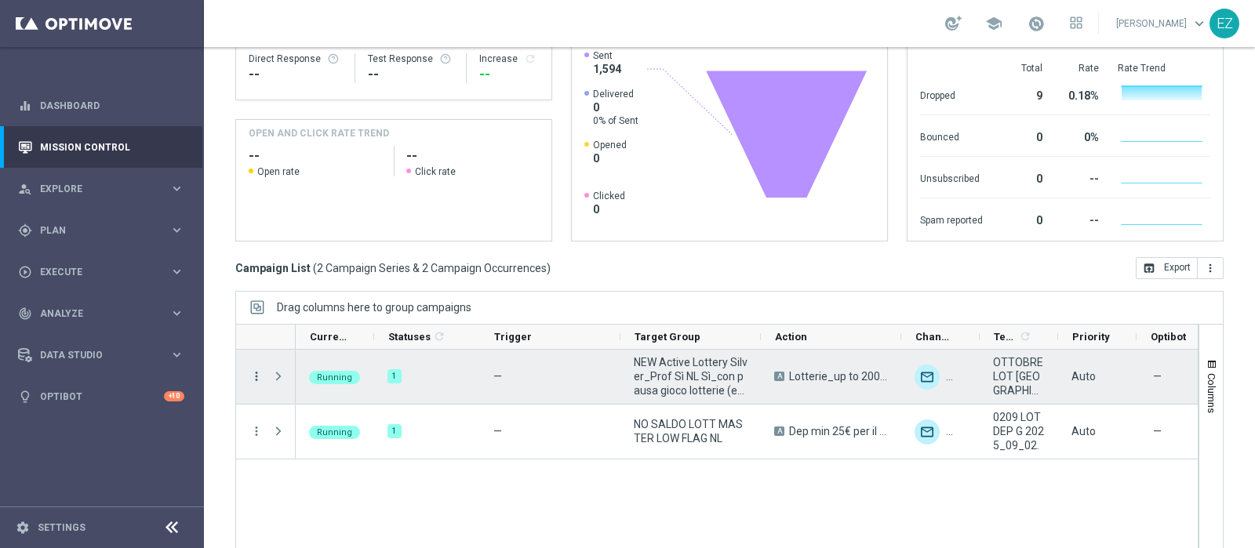
click at [253, 369] on icon "more_vert" at bounding box center [256, 376] width 14 height 14
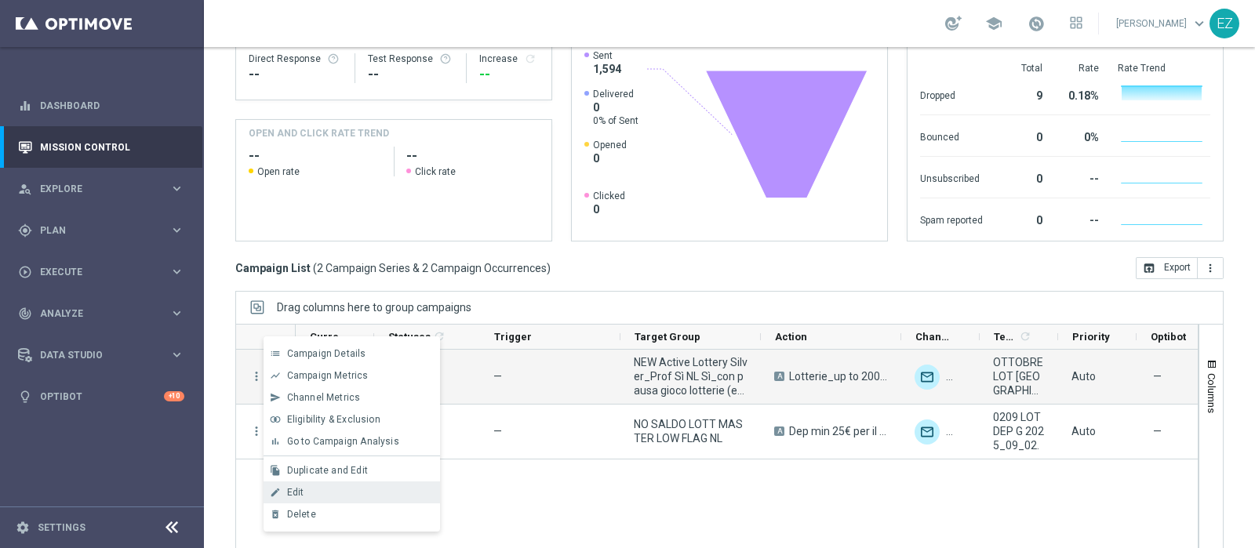
click at [306, 493] on div "Edit" at bounding box center [360, 492] width 146 height 11
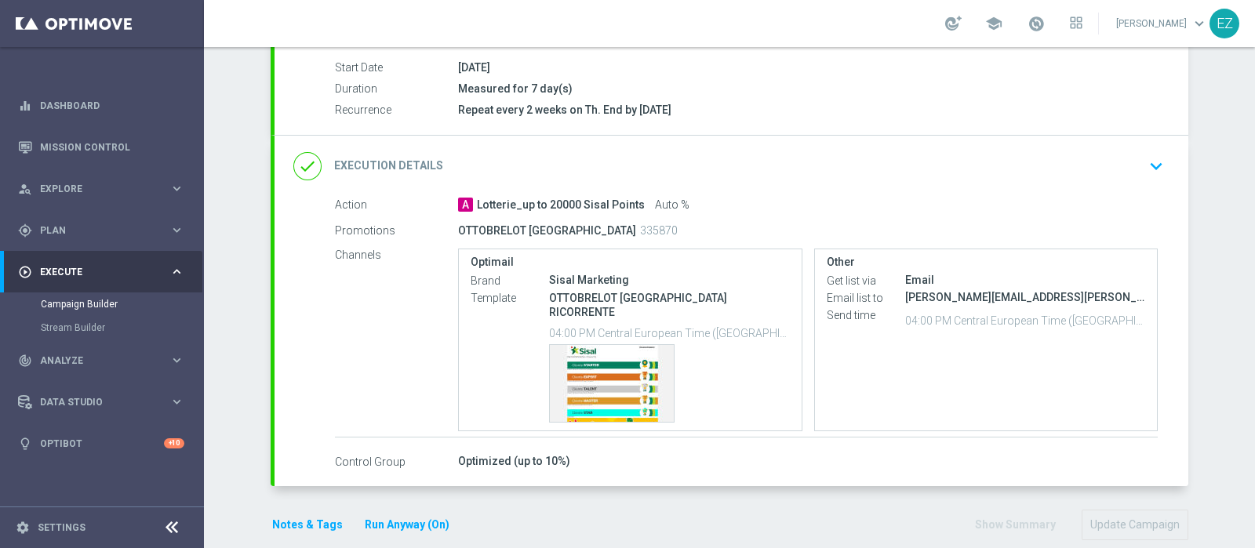
scroll to position [256, 0]
click at [396, 166] on h2 "Execution Details" at bounding box center [388, 167] width 109 height 15
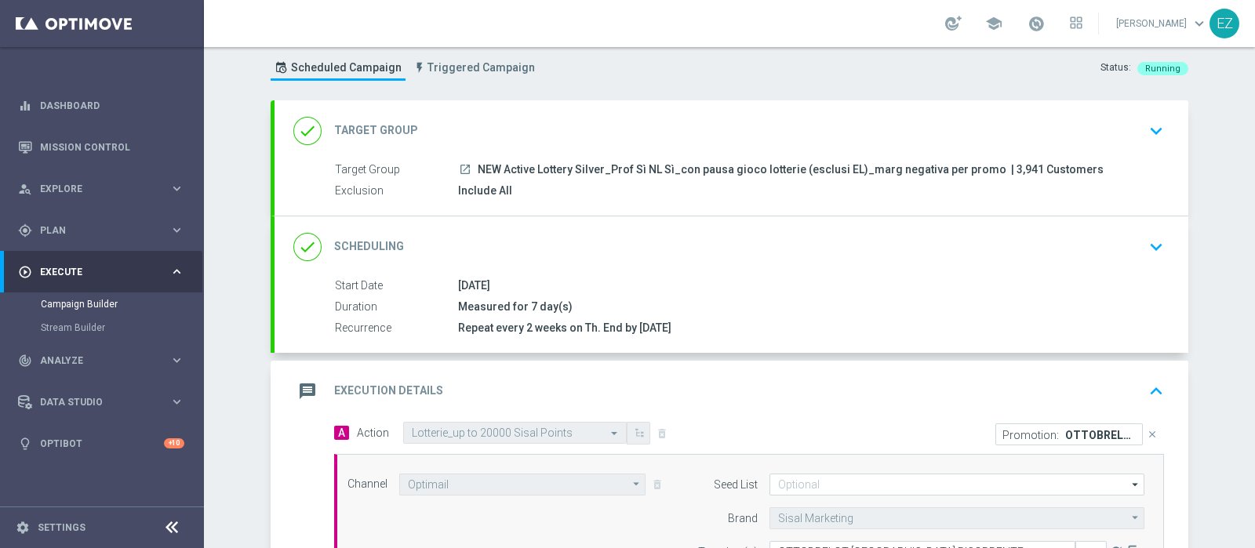
scroll to position [16, 0]
